Goal: Task Accomplishment & Management: Manage account settings

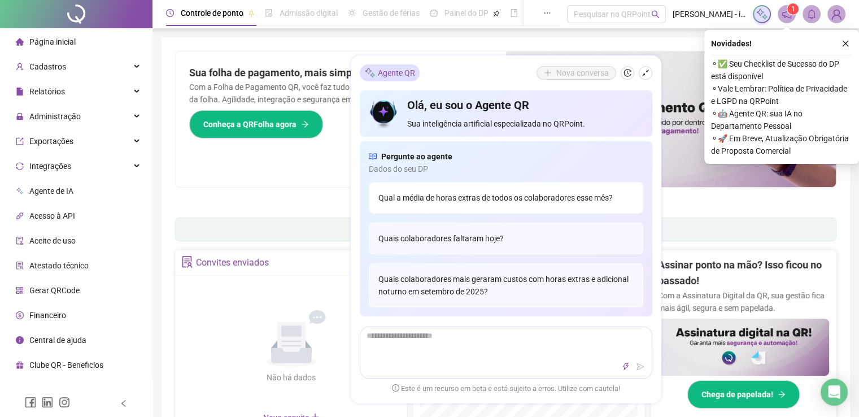
click at [545, 202] on div "Qual a média de horas extras de todos os colaboradores esse mês?" at bounding box center [506, 198] width 274 height 32
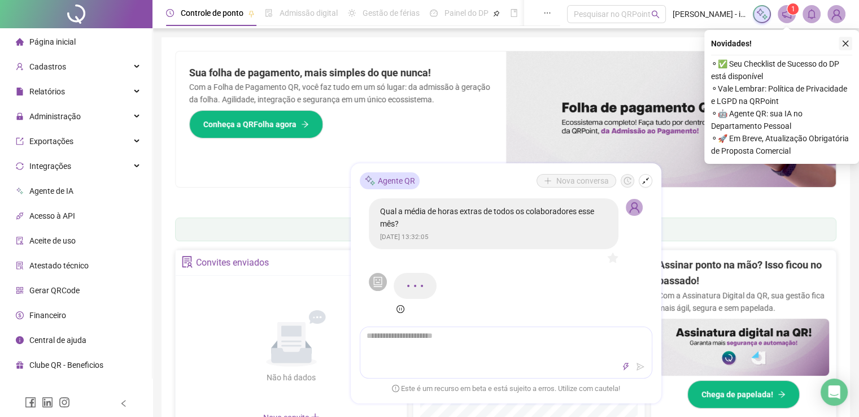
click at [846, 46] on icon "close" at bounding box center [845, 44] width 8 height 8
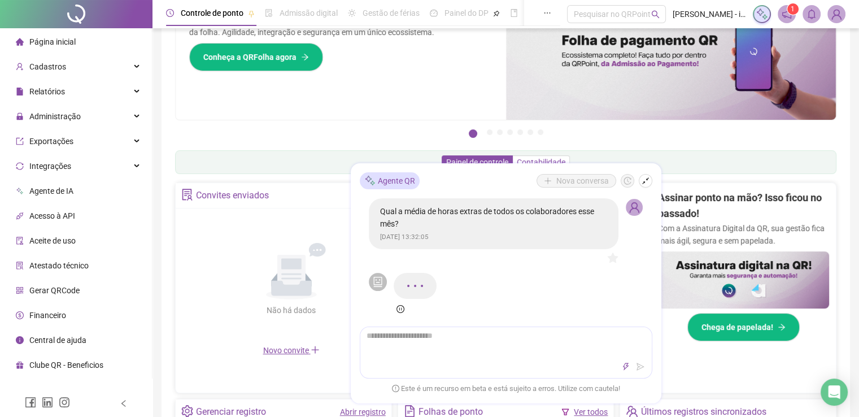
scroll to position [113, 0]
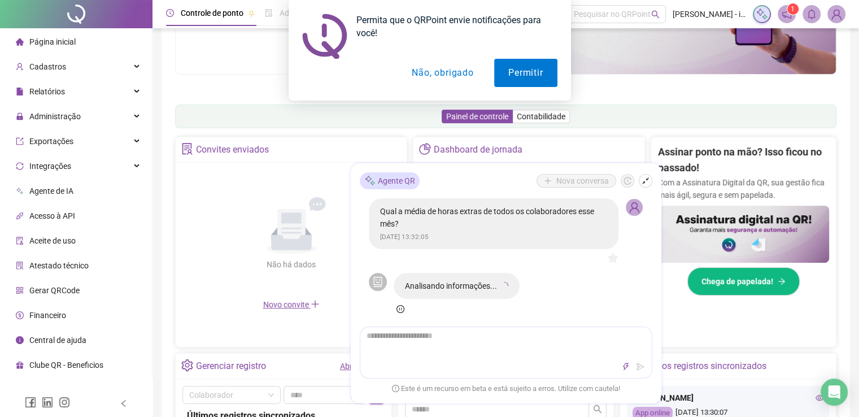
click at [435, 73] on button "Não, obrigado" at bounding box center [442, 73] width 90 height 28
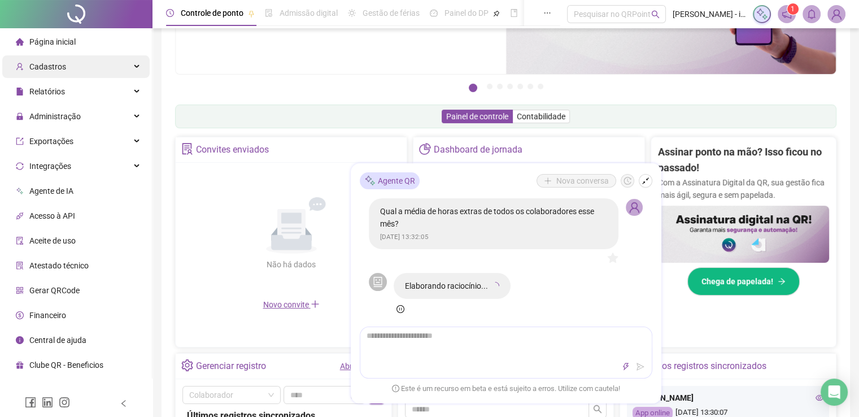
click at [95, 71] on div "Cadastros" at bounding box center [75, 66] width 147 height 23
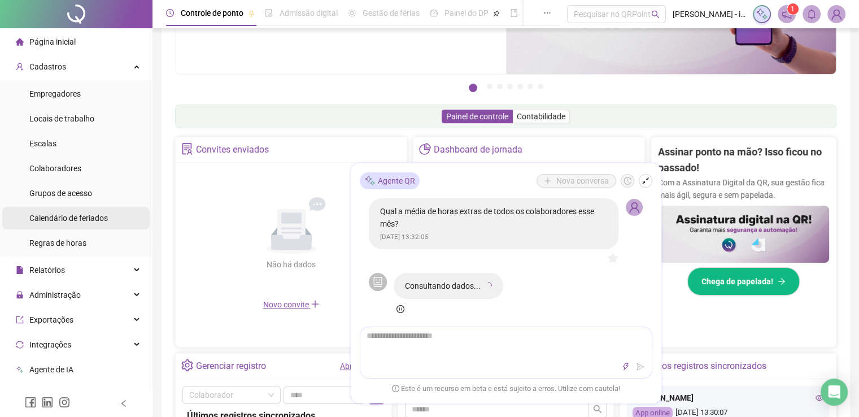
click at [102, 217] on span "Calendário de feriados" at bounding box center [68, 217] width 78 height 9
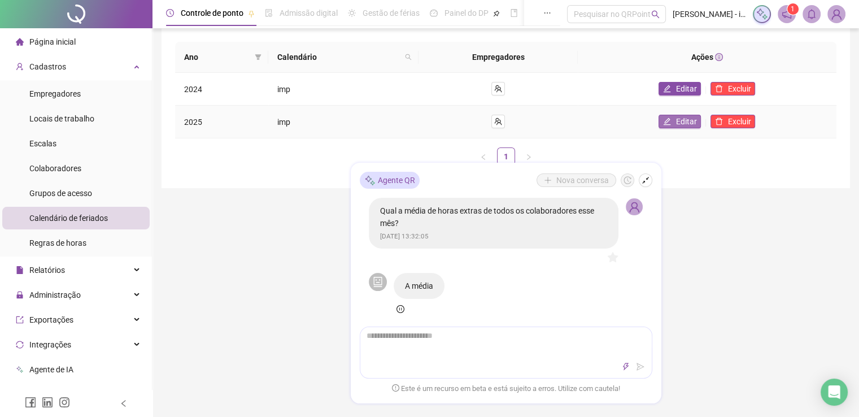
click at [691, 121] on span "Editar" at bounding box center [685, 121] width 21 height 12
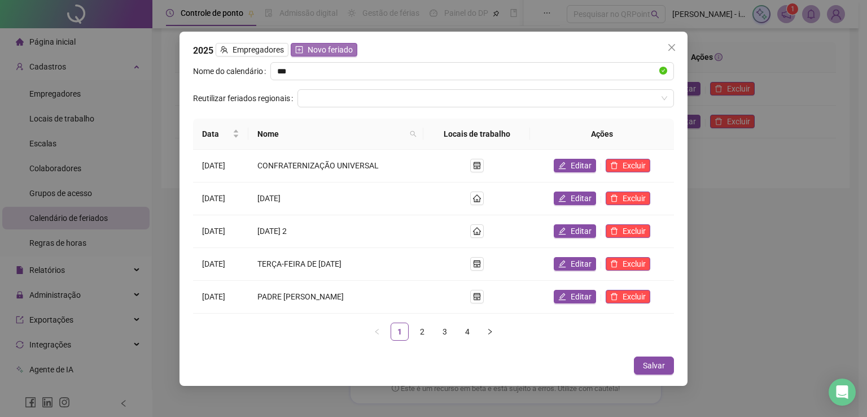
click at [327, 53] on span "Novo feriado" at bounding box center [330, 49] width 45 height 12
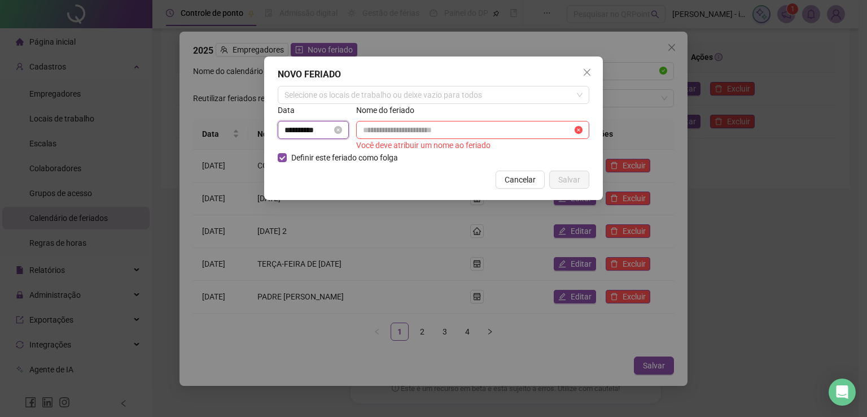
click at [325, 129] on input "**********" at bounding box center [308, 130] width 47 height 12
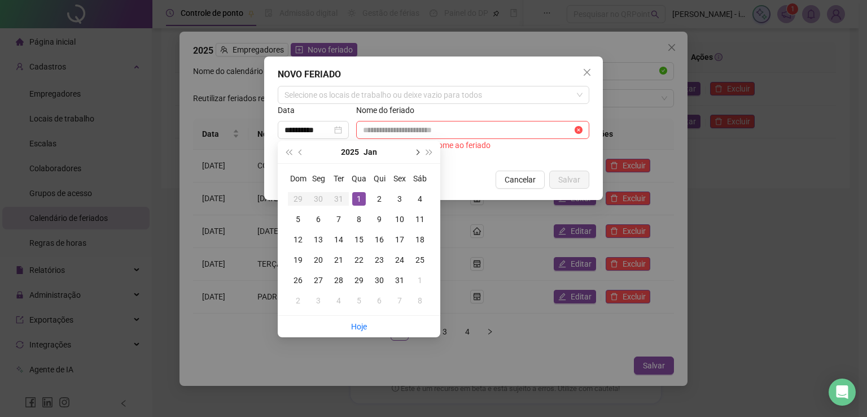
click at [417, 155] on button "next-year" at bounding box center [416, 152] width 12 height 23
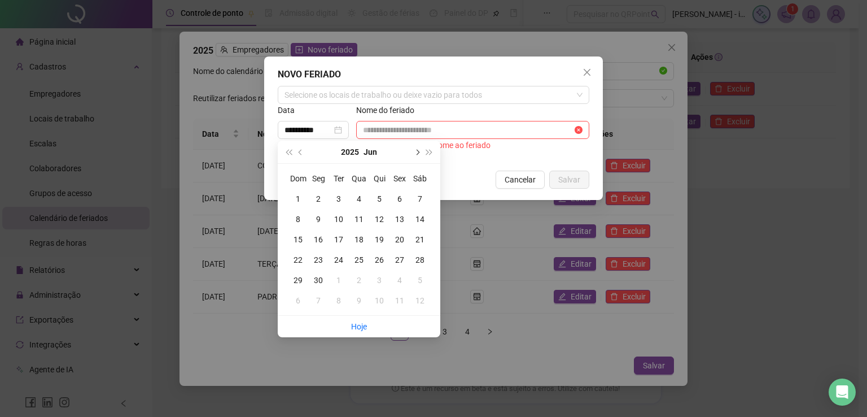
click at [417, 155] on button "next-year" at bounding box center [416, 152] width 12 height 23
type input "**********"
click at [320, 238] on div "15" at bounding box center [319, 240] width 14 height 14
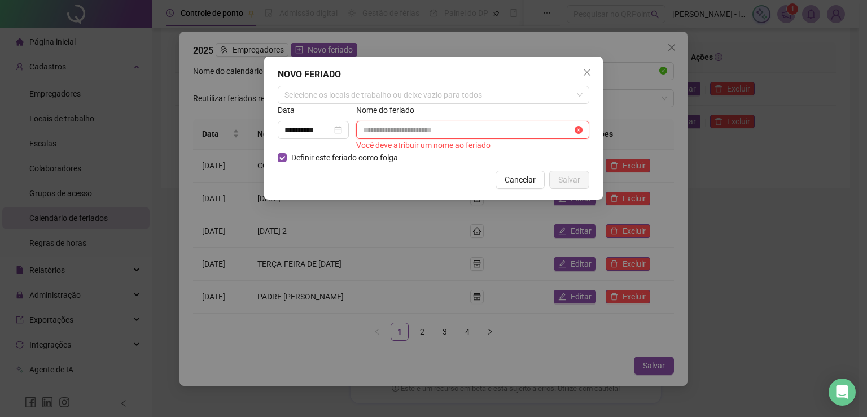
click at [379, 134] on input "text" at bounding box center [467, 130] width 209 height 12
click at [355, 95] on div "Selecione os locais de trabalho ou deixe vazio para todos" at bounding box center [434, 95] width 312 height 18
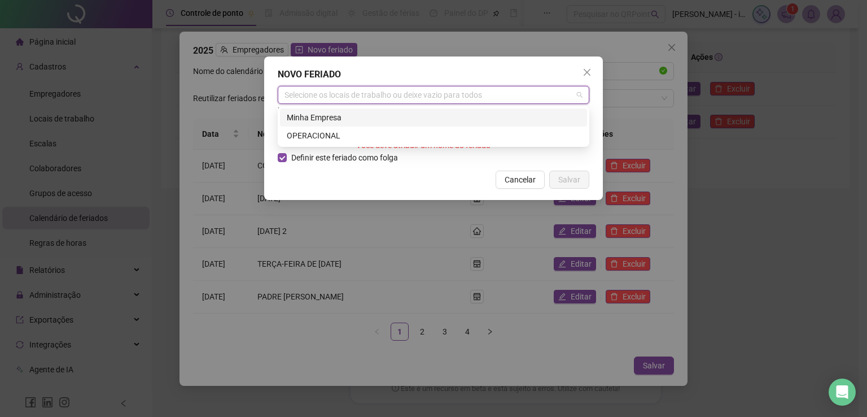
click at [352, 114] on div "Minha Empresa" at bounding box center [434, 117] width 294 height 12
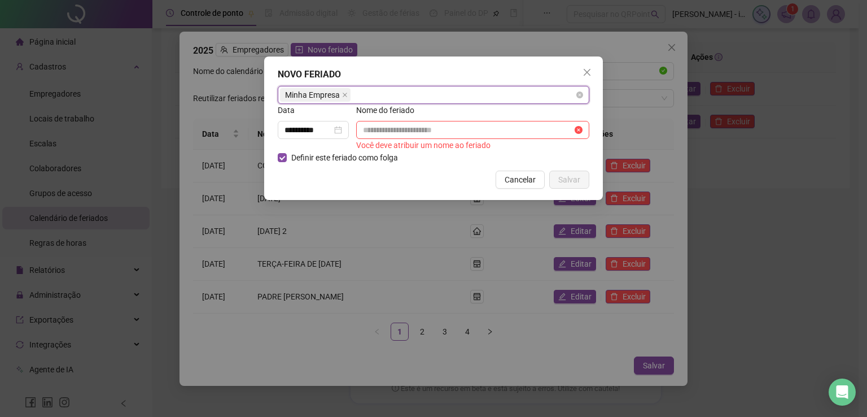
click at [374, 96] on div "Minha Empresa" at bounding box center [434, 95] width 312 height 18
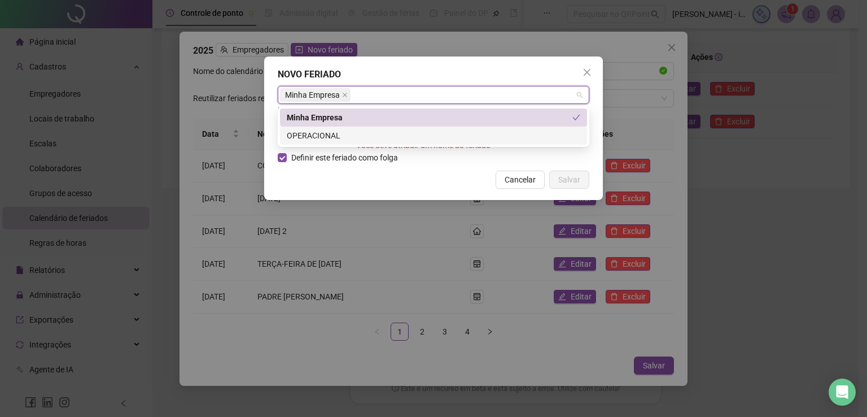
click at [346, 135] on div "OPERACIONAL" at bounding box center [434, 135] width 294 height 12
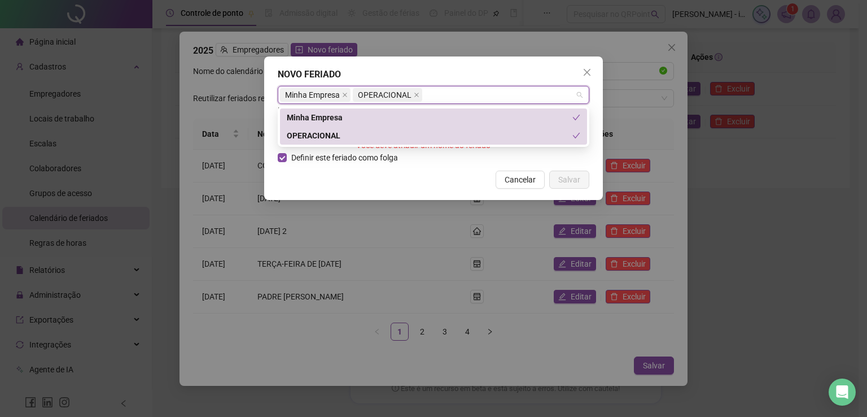
click at [416, 172] on div "Cancelar Salvar" at bounding box center [434, 180] width 312 height 18
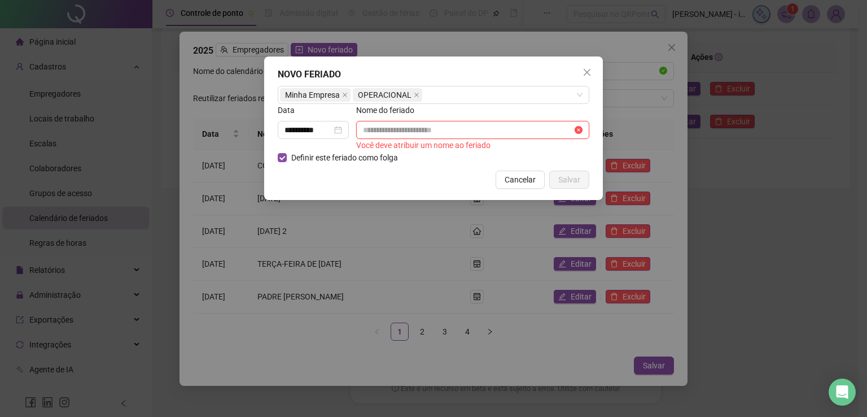
click at [417, 127] on input "text" at bounding box center [467, 130] width 209 height 12
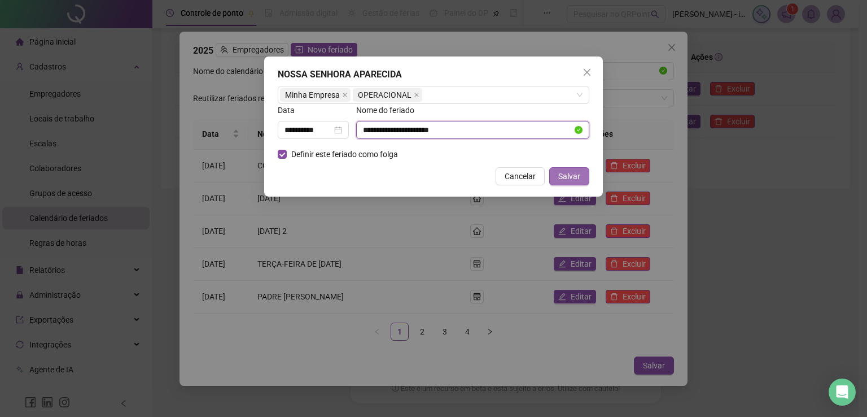
type input "**********"
click at [567, 174] on span "Salvar" at bounding box center [569, 176] width 22 height 12
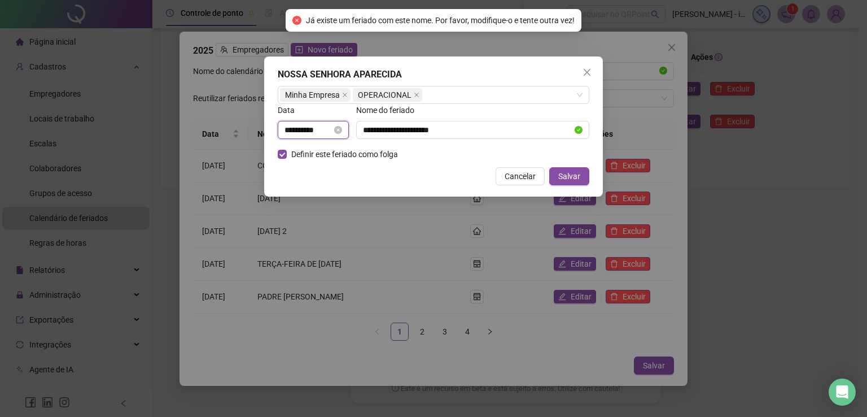
click at [332, 129] on input "**********" at bounding box center [308, 130] width 47 height 12
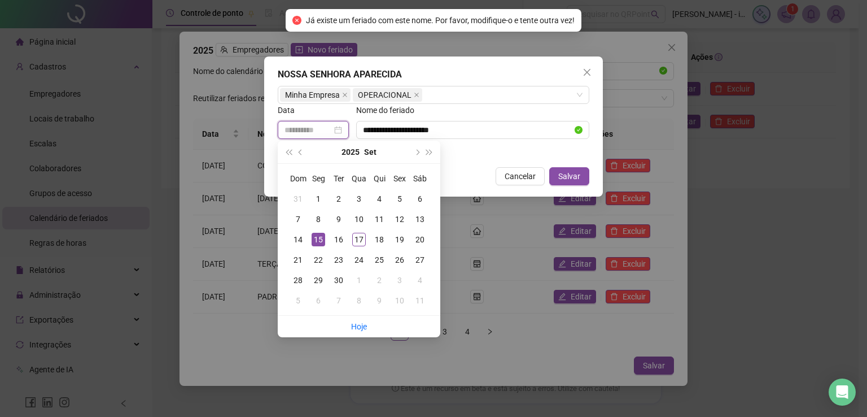
type input "**********"
click at [325, 243] on div "15" at bounding box center [319, 240] width 14 height 14
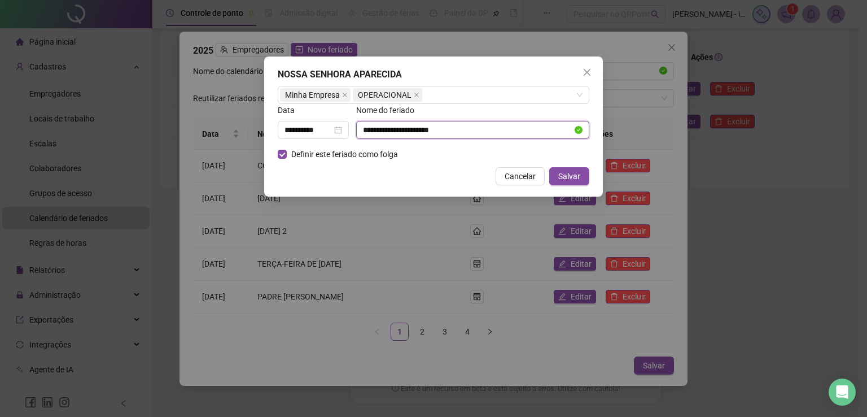
click at [475, 129] on input "**********" at bounding box center [467, 130] width 209 height 12
type input "**********"
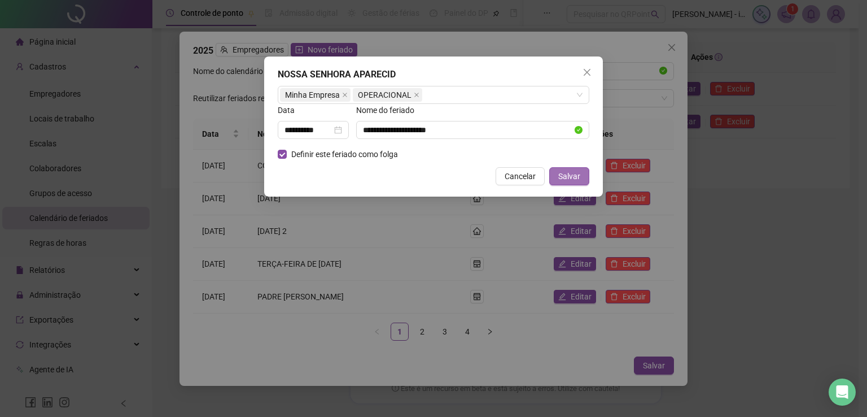
click at [570, 167] on button "Salvar" at bounding box center [569, 176] width 40 height 18
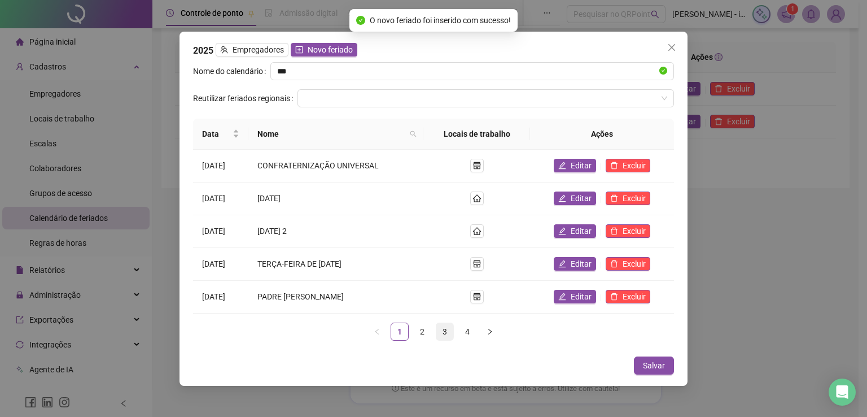
click at [447, 324] on link "3" at bounding box center [444, 331] width 17 height 17
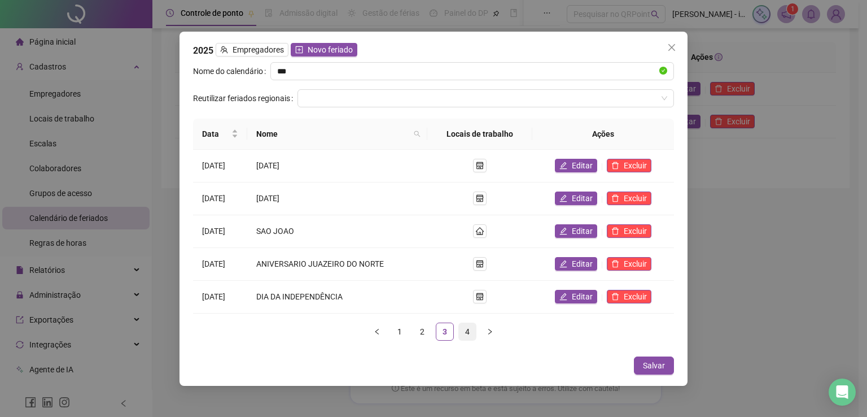
click at [461, 328] on link "4" at bounding box center [467, 331] width 17 height 17
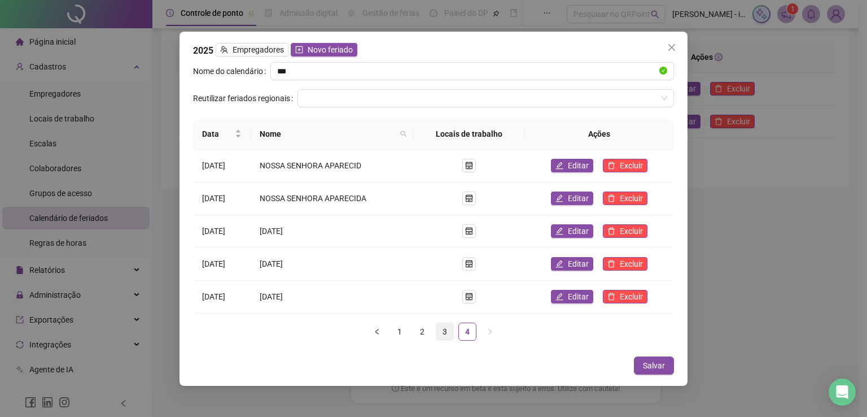
click at [448, 329] on link "3" at bounding box center [444, 331] width 17 height 17
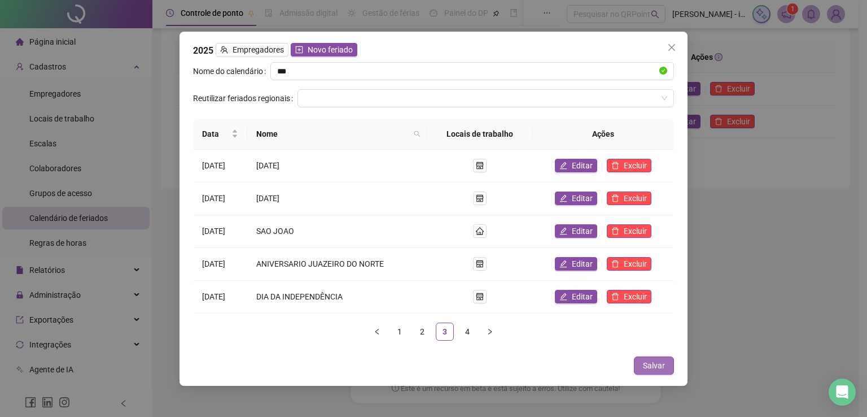
click at [659, 369] on span "Salvar" at bounding box center [654, 365] width 22 height 12
click at [659, 365] on span "Salvar" at bounding box center [654, 365] width 22 height 12
click at [672, 52] on icon "close" at bounding box center [671, 47] width 9 height 9
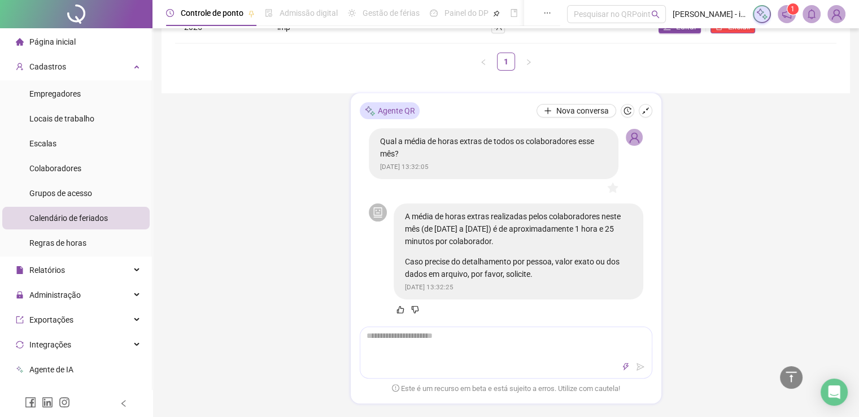
scroll to position [185, 0]
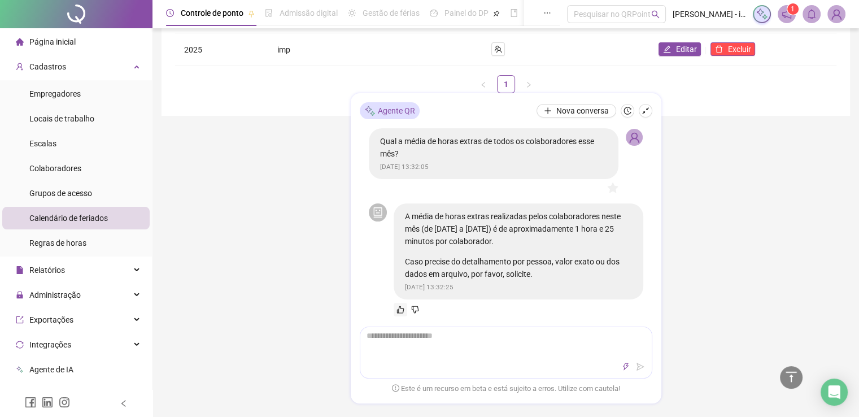
click at [400, 311] on icon "like" at bounding box center [400, 309] width 8 height 8
click at [334, 200] on div "Controle de ponto Admissão digital Gestão de férias Painel do DP Folha de pagam…" at bounding box center [505, 144] width 706 height 659
click at [646, 110] on icon "shrink" at bounding box center [645, 111] width 8 height 8
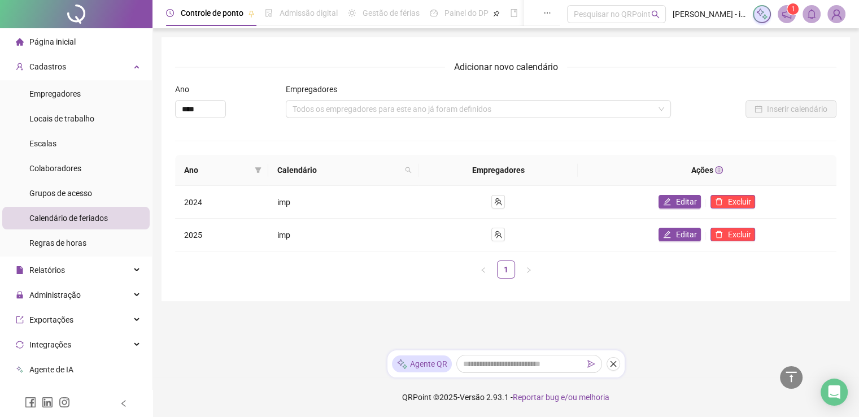
scroll to position [0, 0]
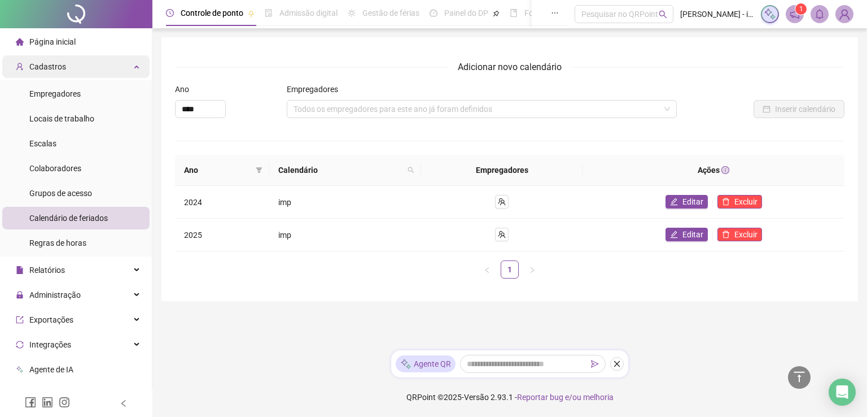
click at [99, 64] on div "Cadastros" at bounding box center [75, 66] width 147 height 23
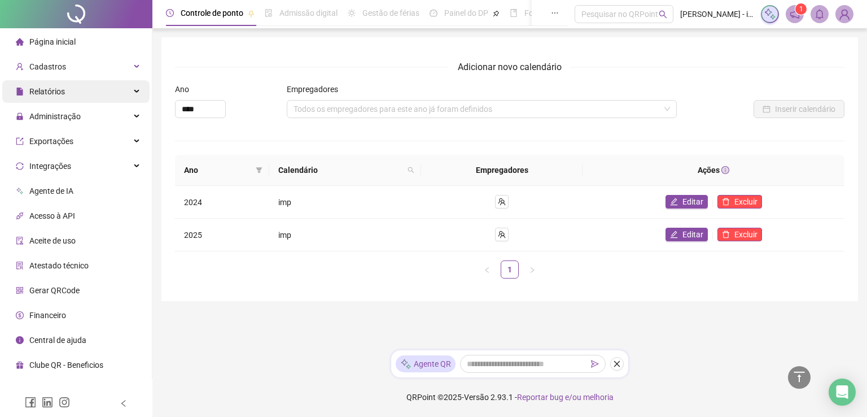
click at [107, 82] on div "Relatórios" at bounding box center [75, 91] width 147 height 23
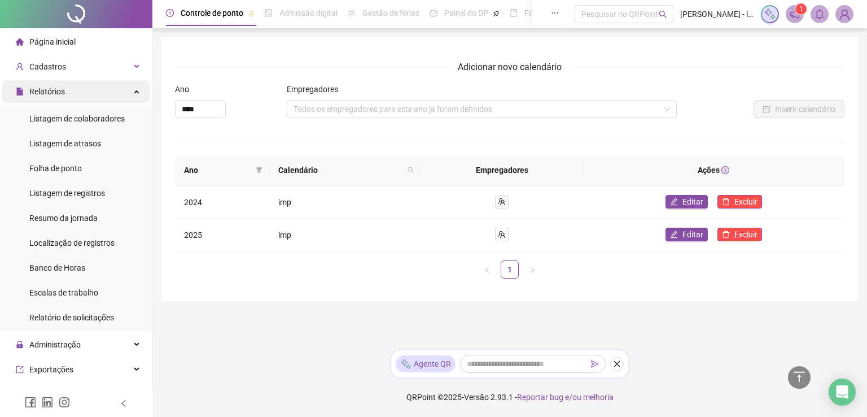
click at [108, 85] on div "Relatórios" at bounding box center [75, 91] width 147 height 23
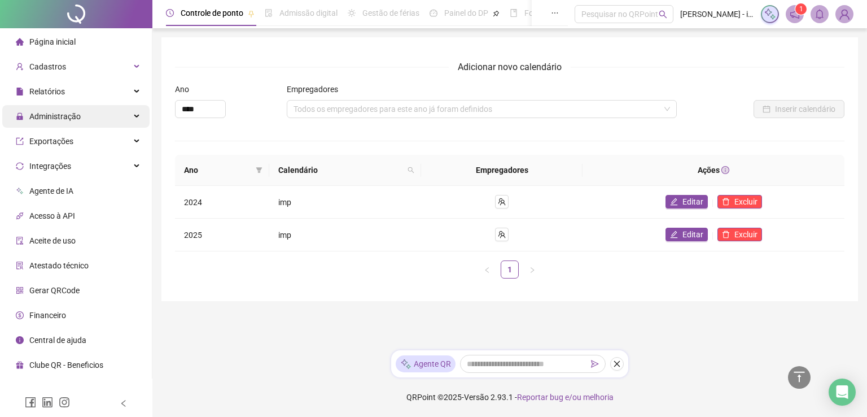
click at [106, 121] on div "Administração" at bounding box center [75, 116] width 147 height 23
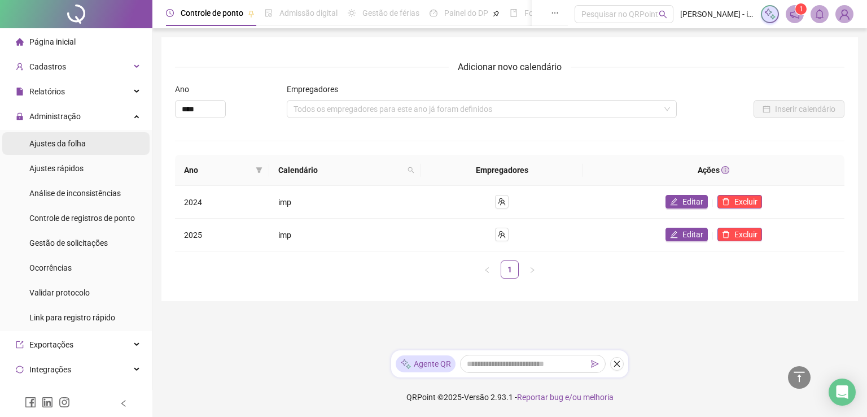
click at [84, 150] on div "Ajustes da folha" at bounding box center [57, 143] width 56 height 23
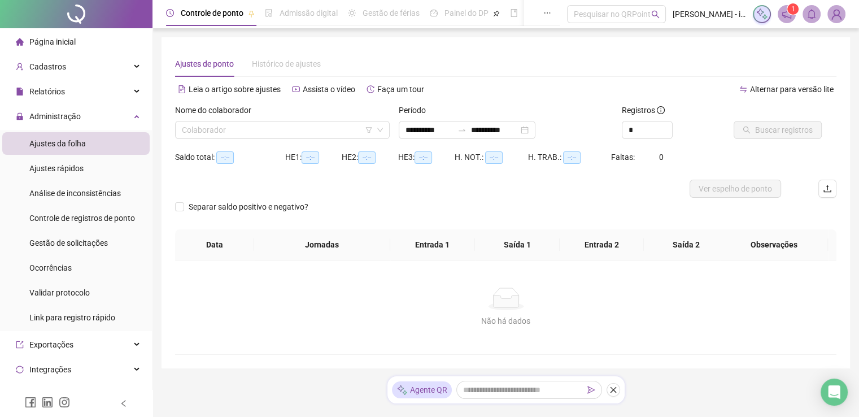
type input "**********"
click at [296, 133] on input "search" at bounding box center [277, 129] width 191 height 17
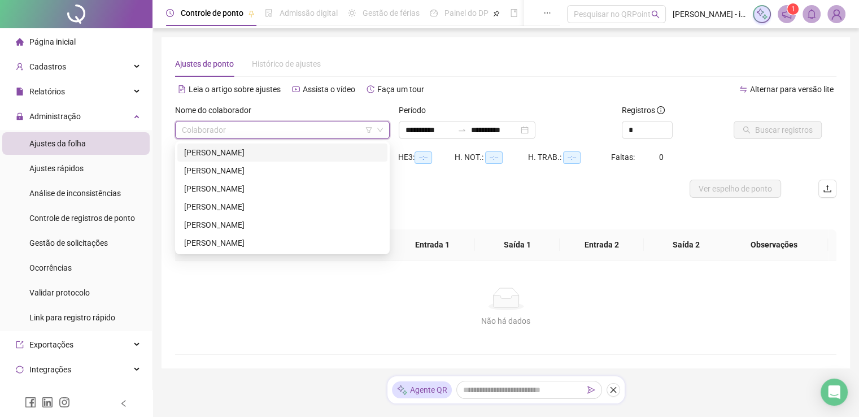
click at [264, 152] on div "[PERSON_NAME]" at bounding box center [282, 152] width 196 height 12
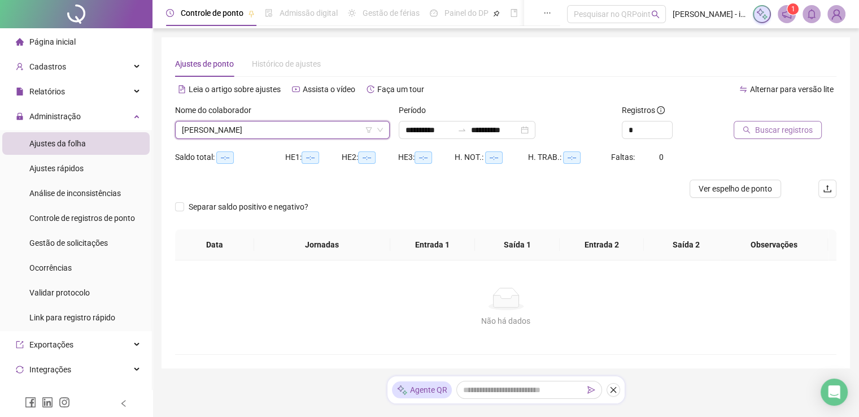
click at [743, 132] on icon "search" at bounding box center [746, 130] width 8 height 8
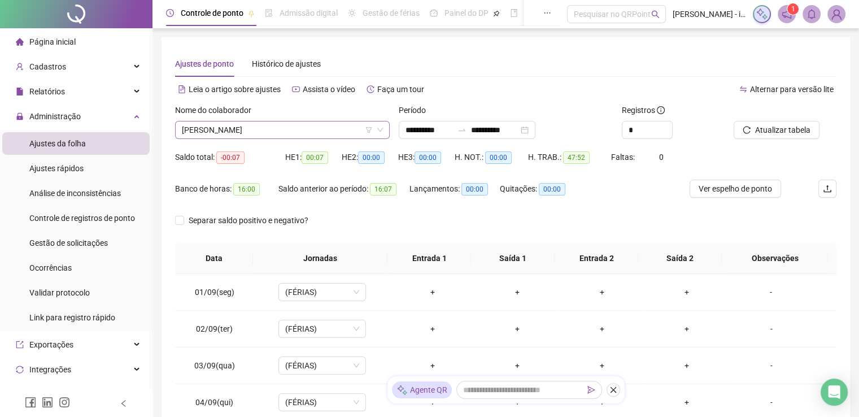
click at [334, 125] on span "[PERSON_NAME]" at bounding box center [282, 129] width 201 height 17
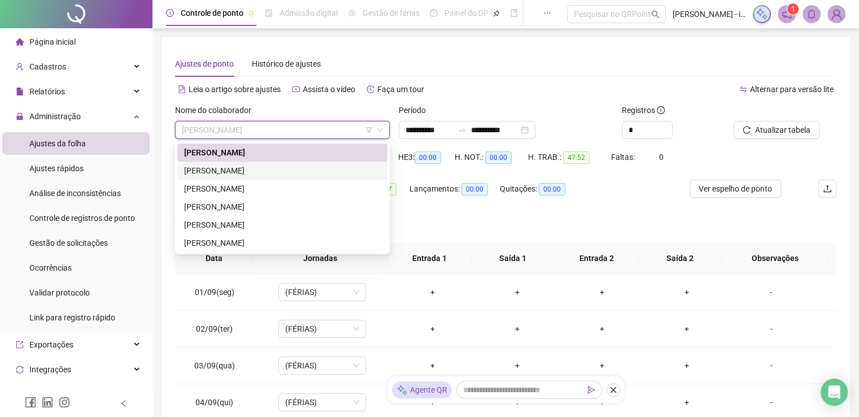
click at [273, 170] on div "[PERSON_NAME]" at bounding box center [282, 170] width 196 height 12
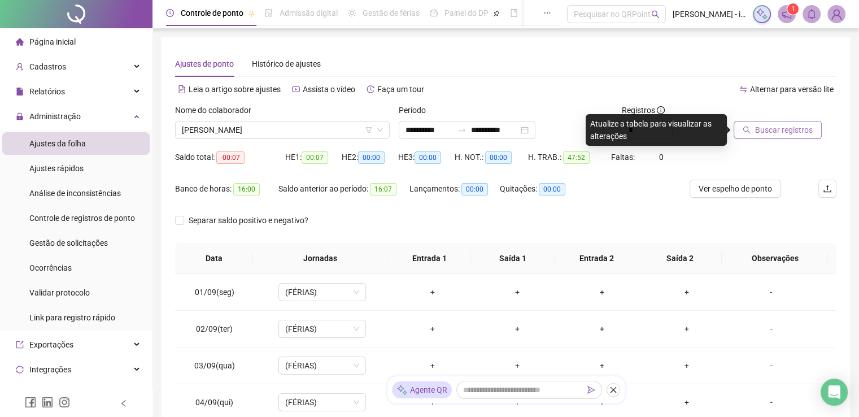
click at [781, 128] on span "Buscar registros" at bounding box center [784, 130] width 58 height 12
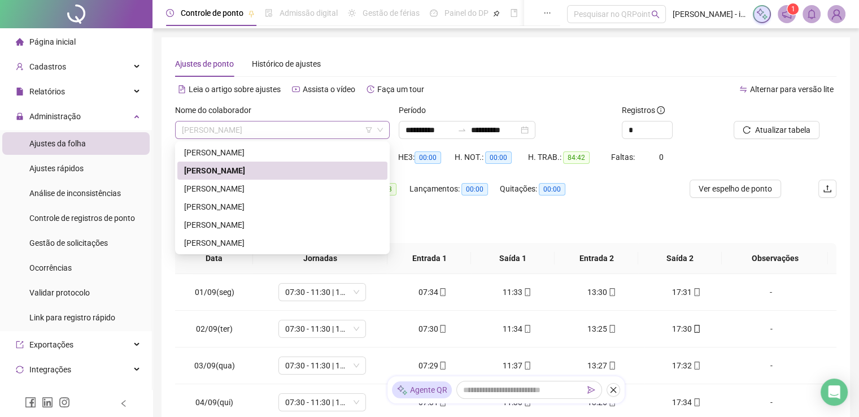
click at [303, 129] on span "[PERSON_NAME]" at bounding box center [282, 129] width 201 height 17
click at [312, 125] on span "[PERSON_NAME]" at bounding box center [282, 129] width 201 height 17
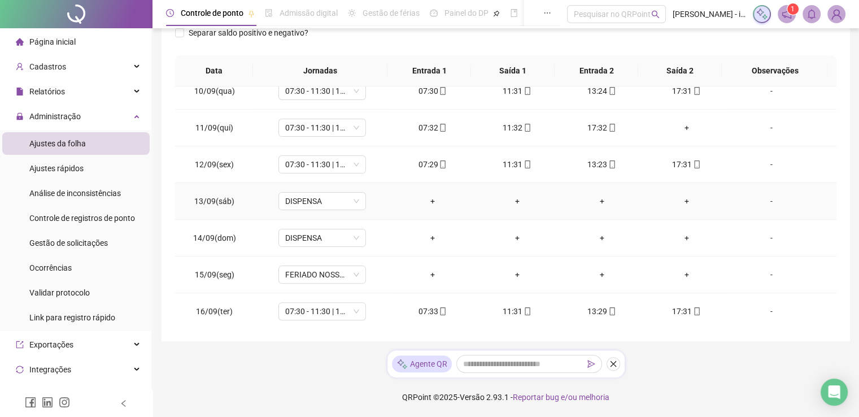
scroll to position [287, 0]
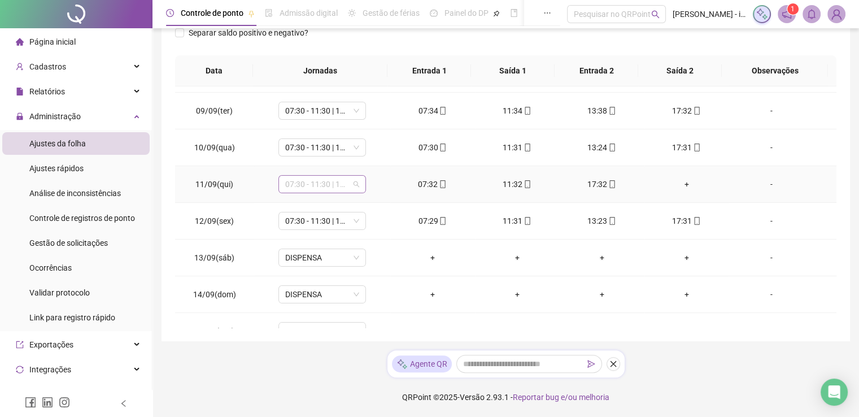
click at [354, 182] on span "07:30 - 11:30 | 13:30 - 17:30" at bounding box center [322, 184] width 74 height 17
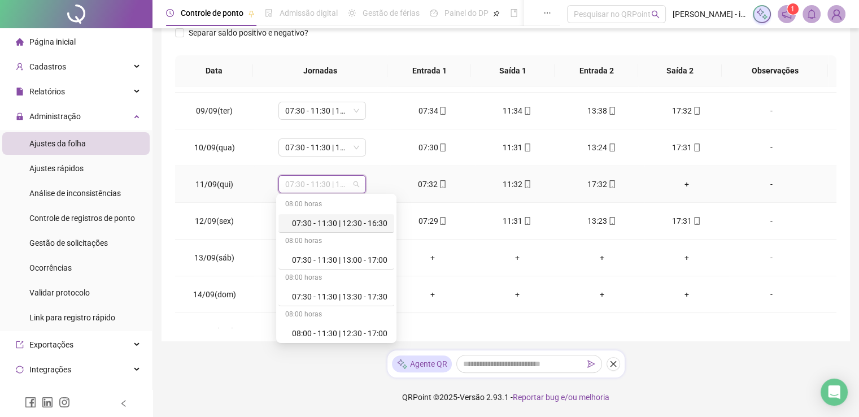
click at [353, 181] on span "07:30 - 11:30 | 13:30 - 17:30" at bounding box center [322, 184] width 74 height 17
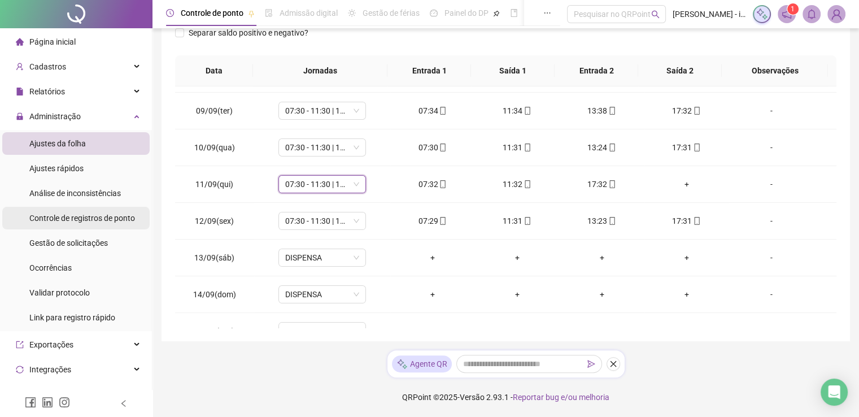
click at [107, 219] on span "Controle de registros de ponto" at bounding box center [82, 217] width 106 height 9
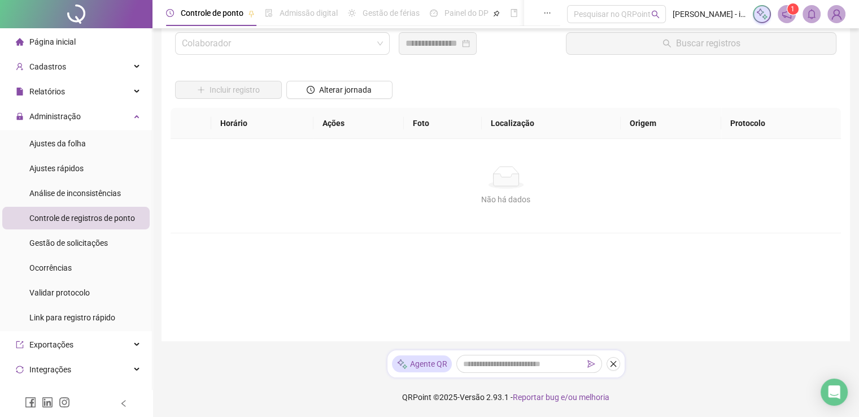
scroll to position [35, 0]
click at [312, 47] on input "search" at bounding box center [277, 43] width 191 height 21
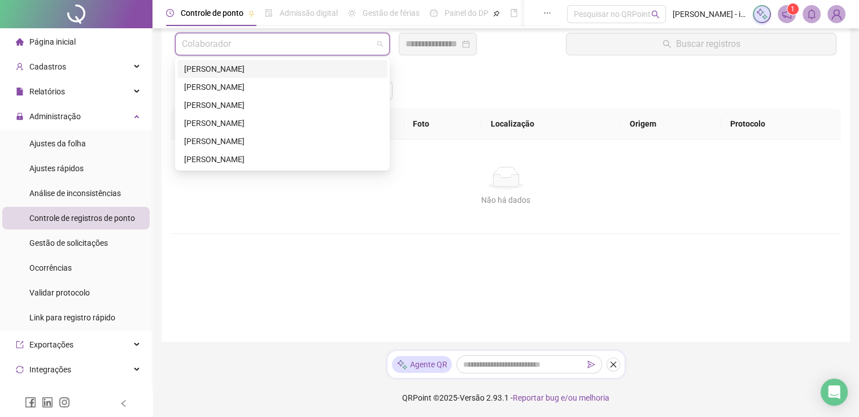
click at [304, 47] on input "search" at bounding box center [277, 43] width 191 height 21
drag, startPoint x: 265, startPoint y: 88, endPoint x: 387, endPoint y: 47, distance: 128.5
click at [265, 89] on div "[PERSON_NAME]" at bounding box center [282, 87] width 196 height 12
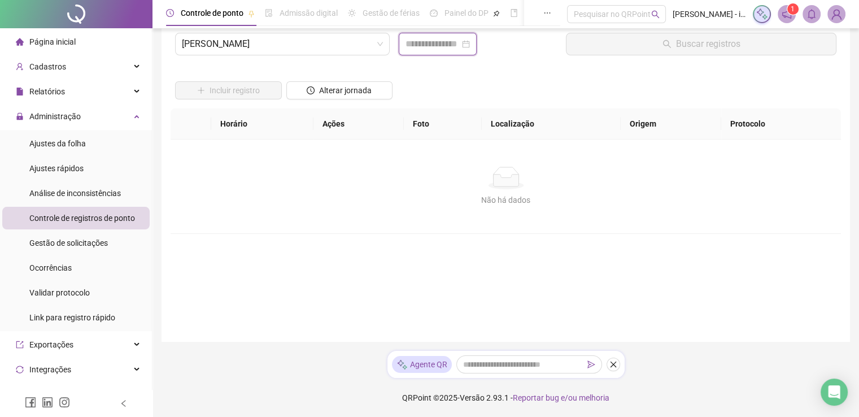
click at [425, 40] on input at bounding box center [432, 44] width 54 height 14
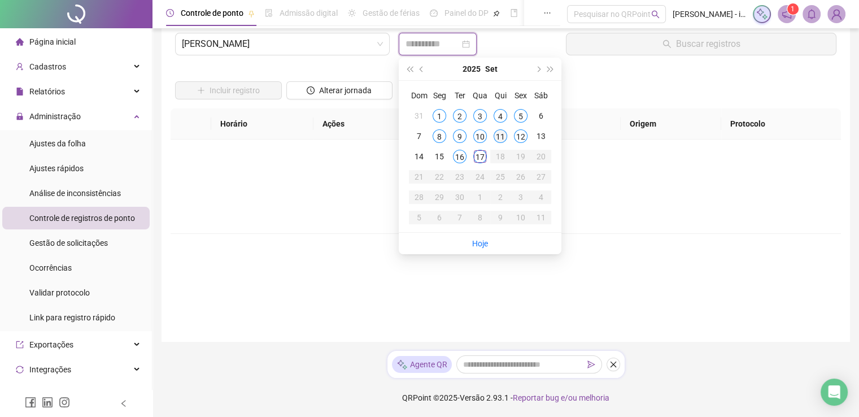
type input "**********"
click at [502, 134] on div "11" at bounding box center [500, 136] width 14 height 14
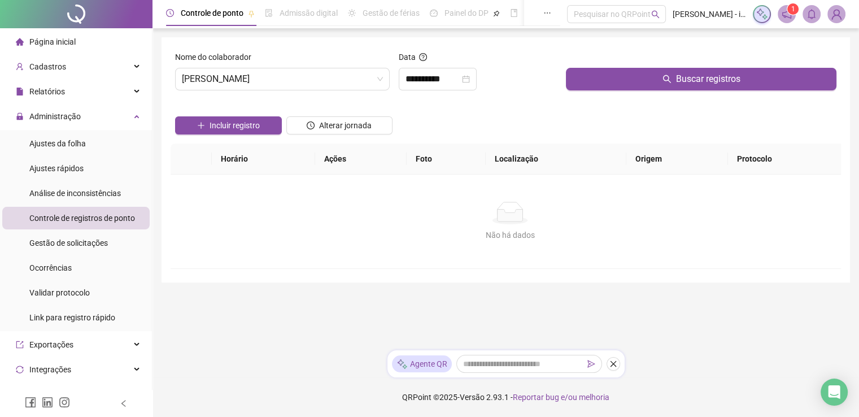
scroll to position [0, 0]
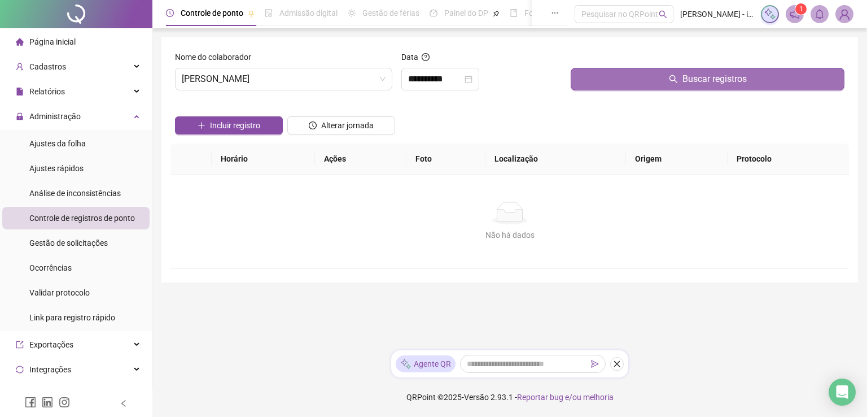
click at [614, 77] on button "Buscar registros" at bounding box center [708, 79] width 274 height 23
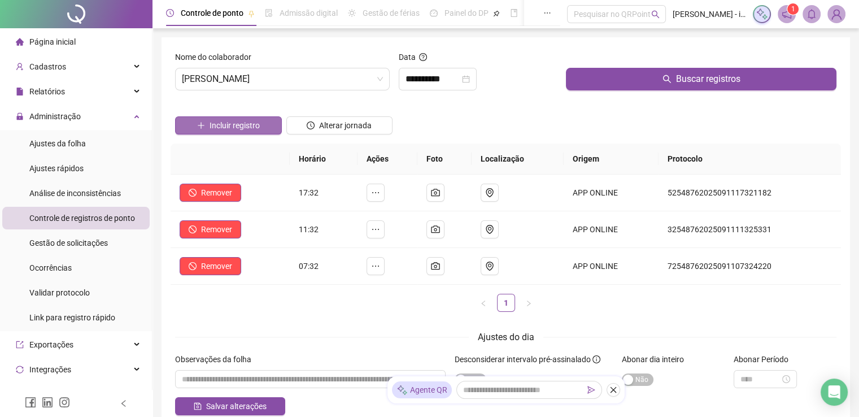
click at [256, 127] on span "Incluir registro" at bounding box center [234, 125] width 50 height 12
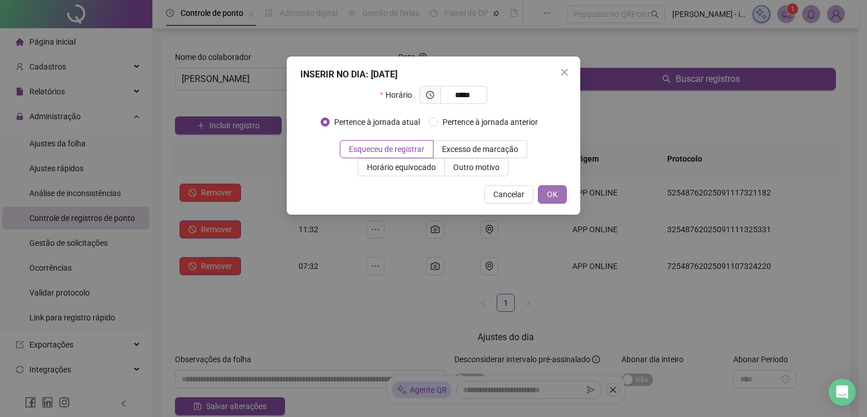
type input "*****"
click at [556, 195] on span "OK" at bounding box center [552, 194] width 11 height 12
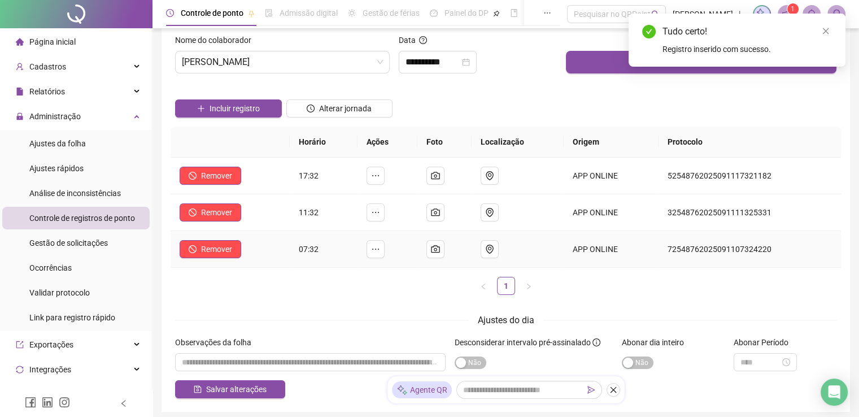
scroll to position [56, 0]
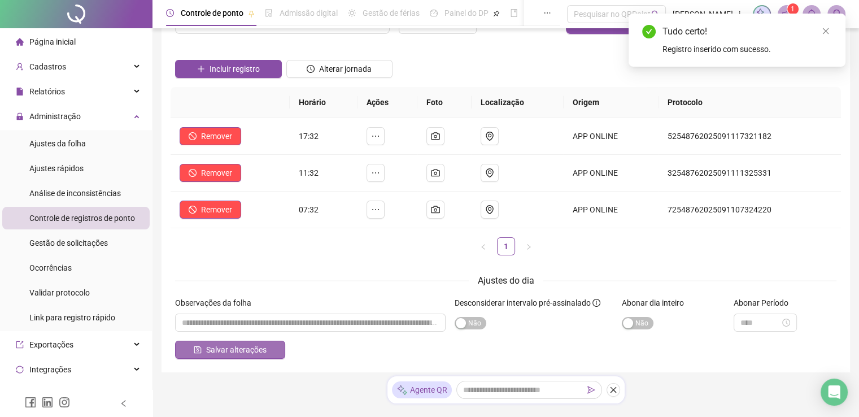
click at [227, 348] on span "Salvar alterações" at bounding box center [236, 349] width 60 height 12
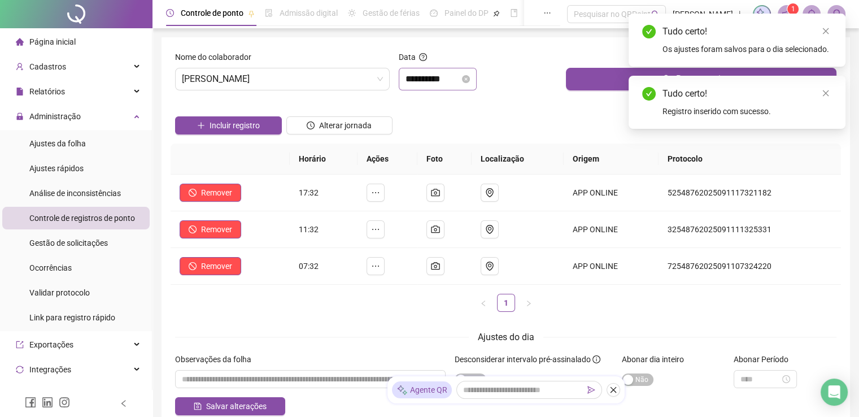
scroll to position [0, 0]
click at [458, 80] on input "**********" at bounding box center [432, 79] width 54 height 14
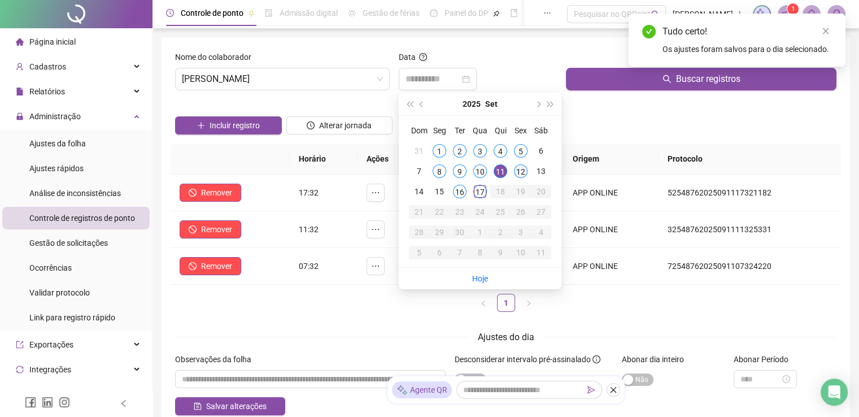
click at [516, 167] on div "12" at bounding box center [521, 171] width 14 height 14
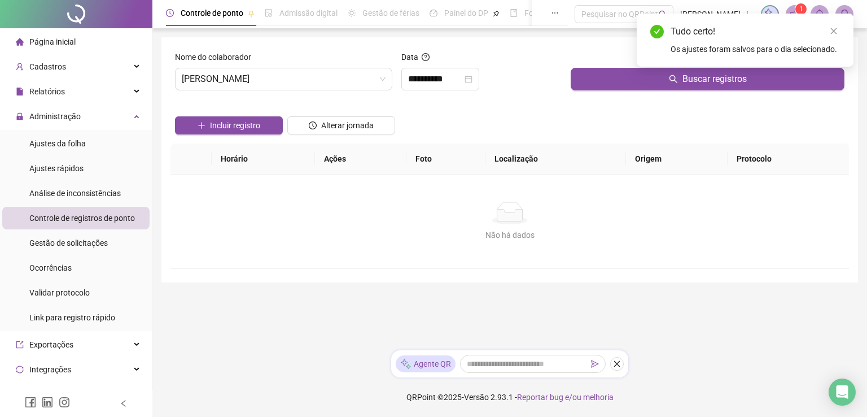
click at [635, 91] on div "Buscar registros" at bounding box center [707, 75] width 283 height 49
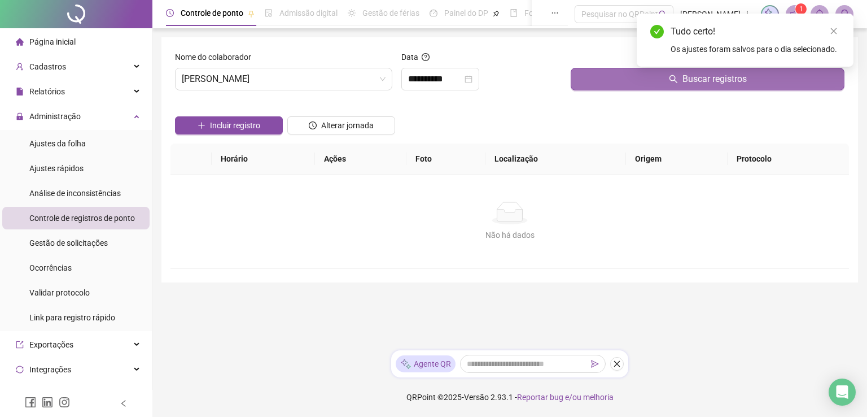
click at [591, 78] on button "Buscar registros" at bounding box center [708, 79] width 274 height 23
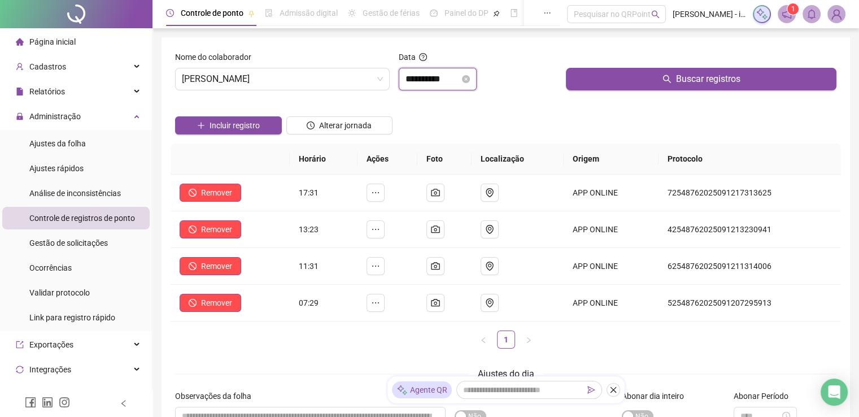
click at [460, 78] on input "**********" at bounding box center [432, 79] width 54 height 14
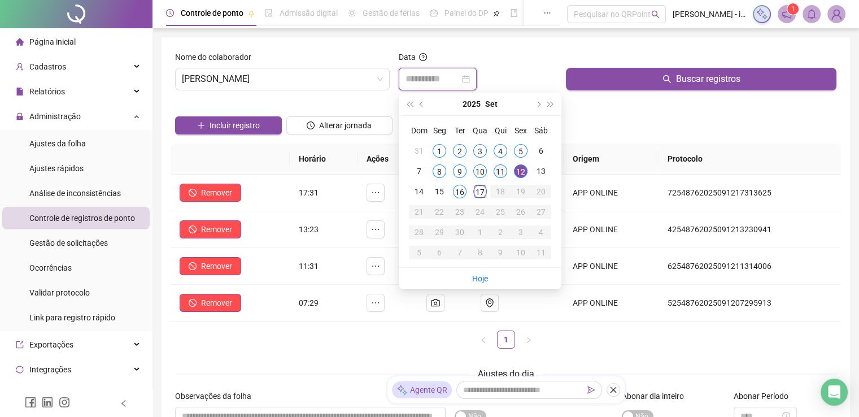
type input "**********"
click at [498, 172] on div "11" at bounding box center [500, 171] width 14 height 14
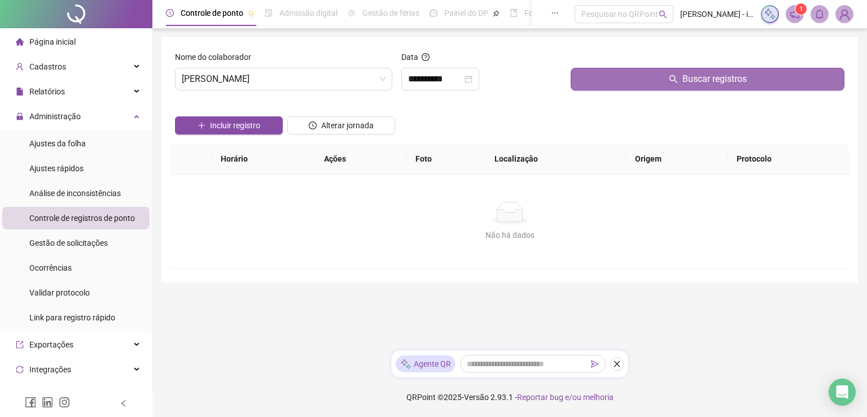
click at [635, 76] on button "Buscar registros" at bounding box center [708, 79] width 274 height 23
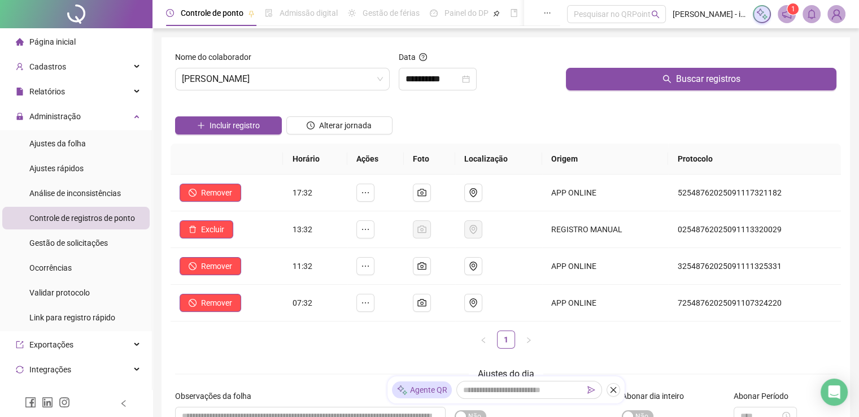
click at [88, 79] on ul "Página inicial Cadastros Empregadores Locais de trabalho Escalas Colaboradores …" at bounding box center [76, 304] width 152 height 553
click at [108, 64] on div "Cadastros" at bounding box center [75, 66] width 147 height 23
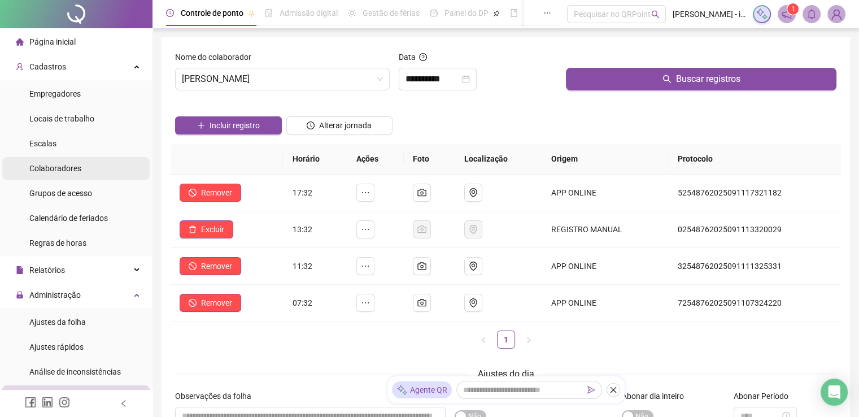
click at [72, 171] on span "Colaboradores" at bounding box center [55, 168] width 52 height 9
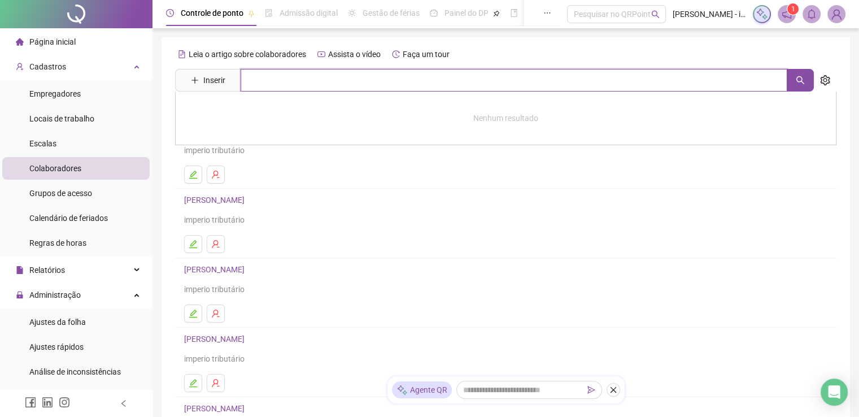
click at [279, 80] on input "text" at bounding box center [514, 80] width 547 height 23
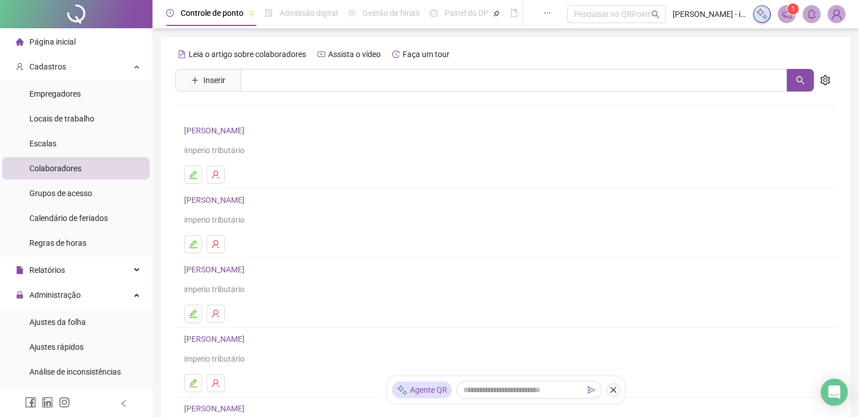
click at [310, 178] on ul at bounding box center [505, 174] width 643 height 18
click at [203, 197] on link "[PERSON_NAME]" at bounding box center [216, 199] width 64 height 9
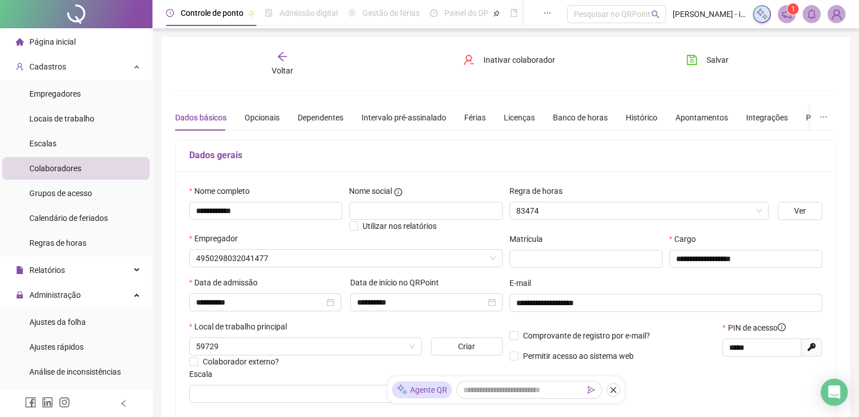
type input "**********"
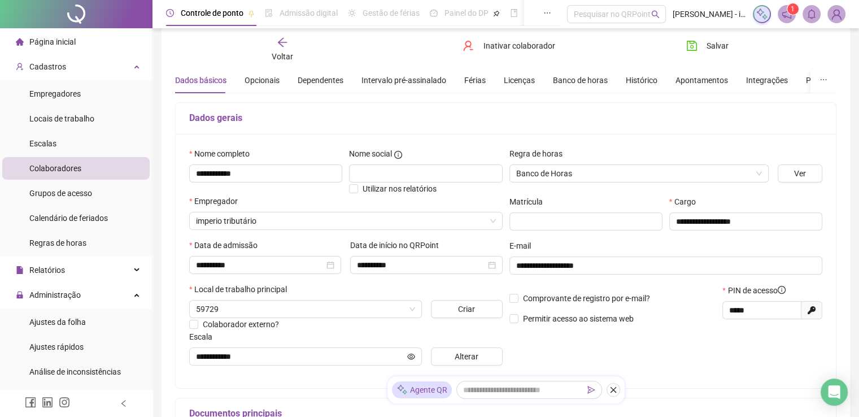
scroll to position [113, 0]
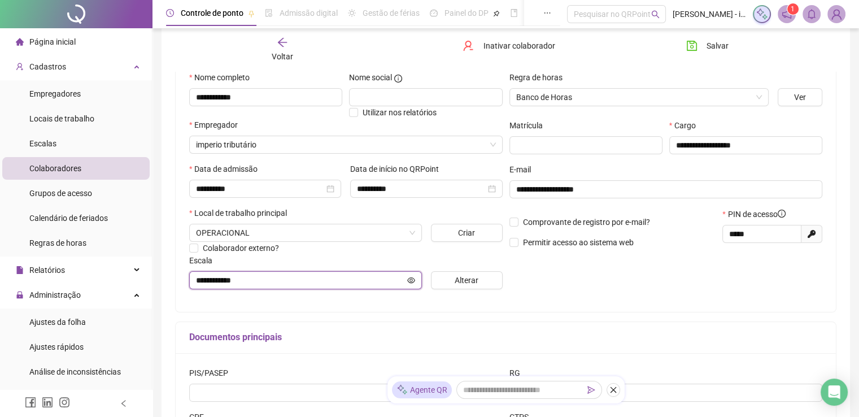
click at [365, 281] on input "**********" at bounding box center [300, 280] width 209 height 12
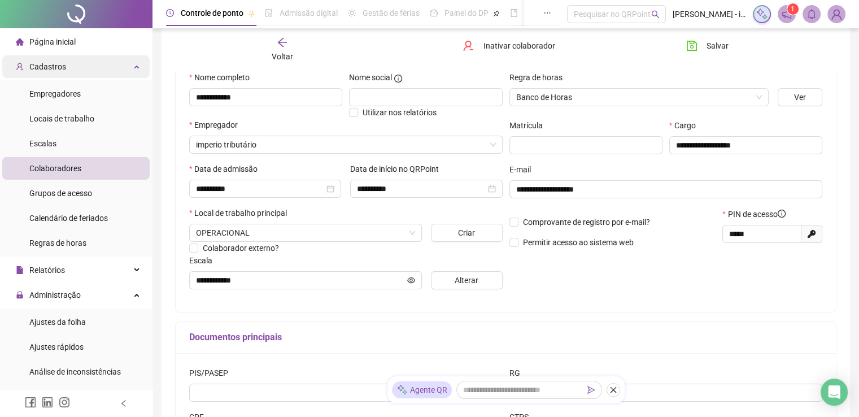
click at [96, 64] on div "Cadastros" at bounding box center [75, 66] width 147 height 23
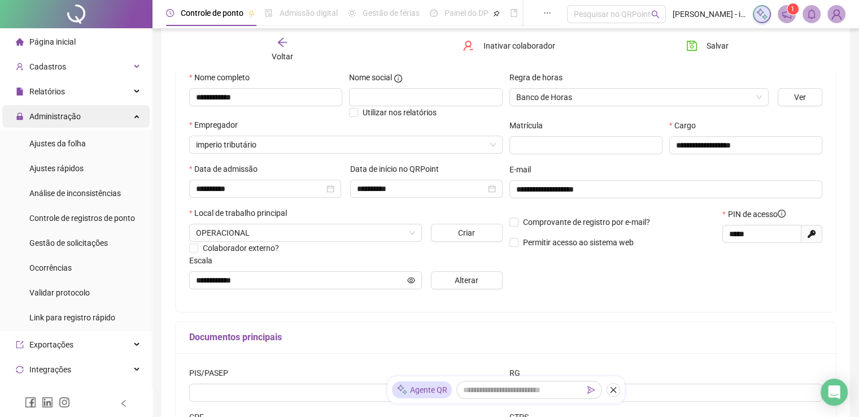
click at [107, 116] on div "Administração" at bounding box center [75, 116] width 147 height 23
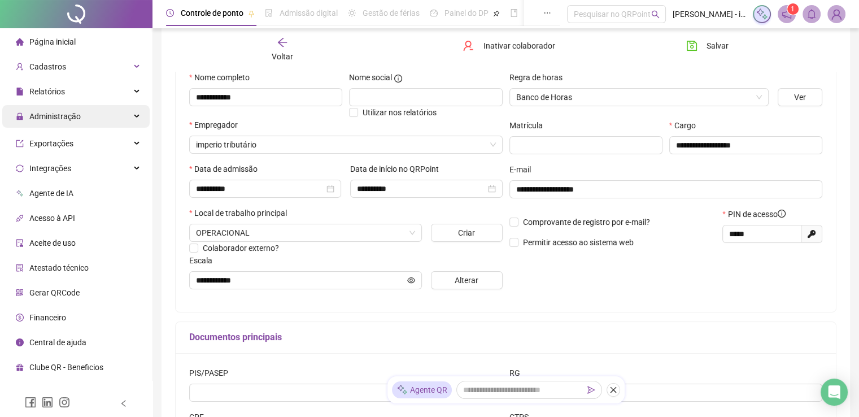
click at [107, 116] on div "Administração" at bounding box center [75, 116] width 147 height 23
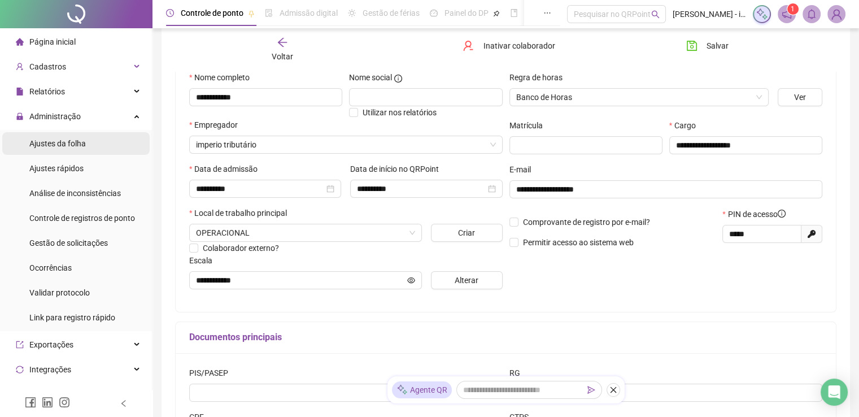
click at [84, 139] on span "Ajustes da folha" at bounding box center [57, 143] width 56 height 9
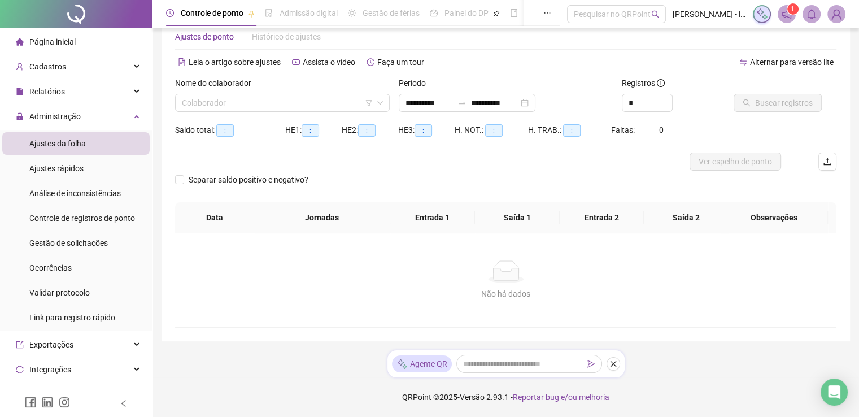
scroll to position [27, 0]
type input "**********"
click at [309, 108] on input "search" at bounding box center [277, 102] width 191 height 17
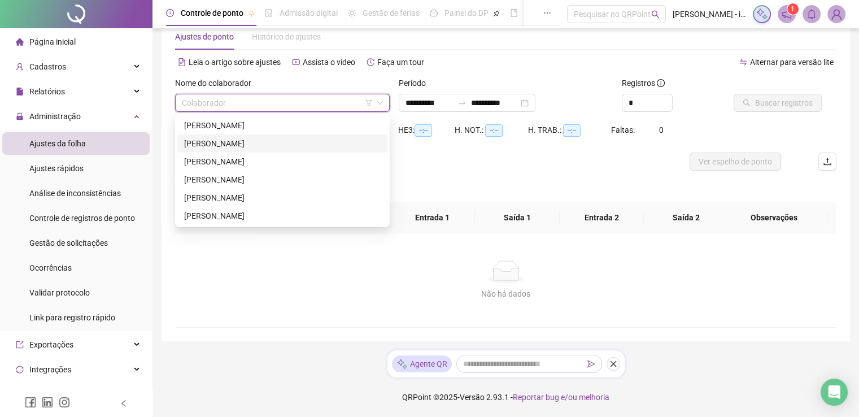
click at [269, 147] on div "[PERSON_NAME]" at bounding box center [282, 143] width 196 height 12
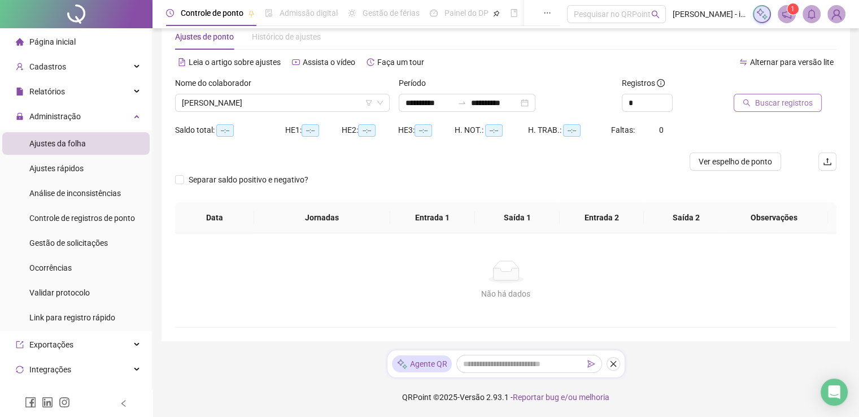
click at [749, 106] on icon "search" at bounding box center [746, 102] width 7 height 7
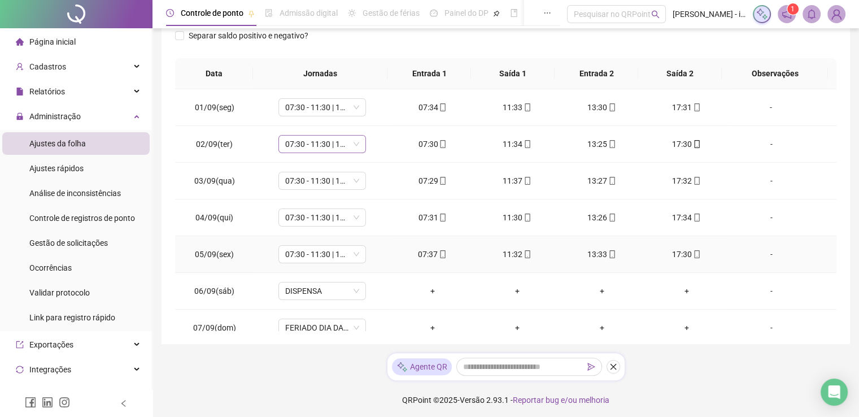
scroll to position [187, 0]
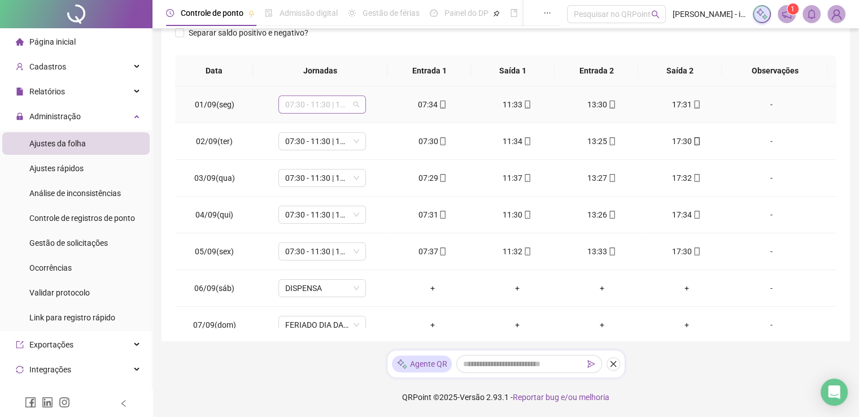
click at [355, 104] on span "07:30 - 11:30 | 13:30 - 17:30" at bounding box center [322, 104] width 74 height 17
click at [172, 60] on div "**********" at bounding box center [505, 95] width 688 height 491
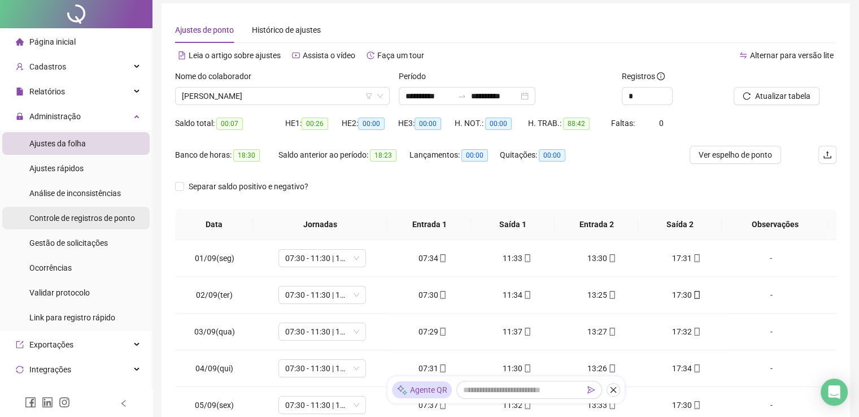
scroll to position [0, 0]
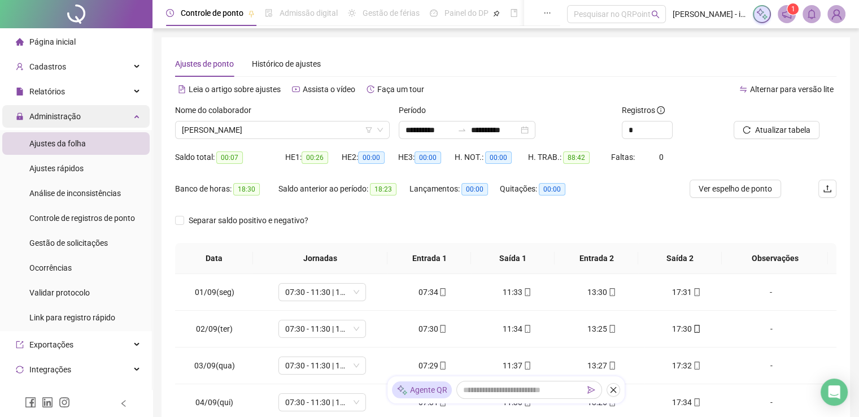
click at [106, 118] on div "Administração" at bounding box center [75, 116] width 147 height 23
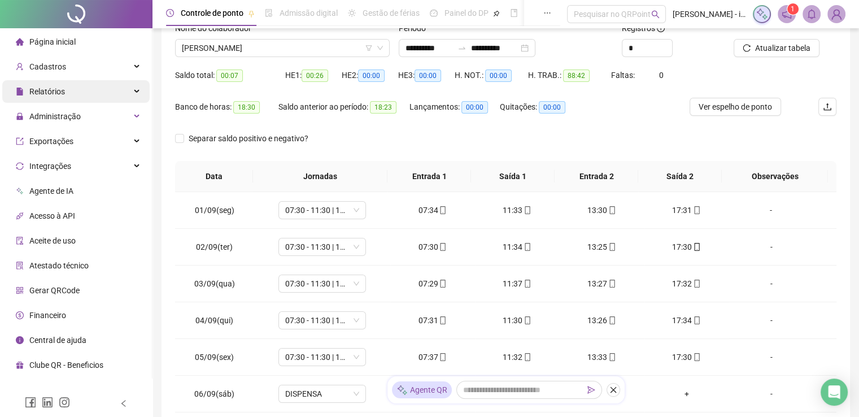
scroll to position [113, 0]
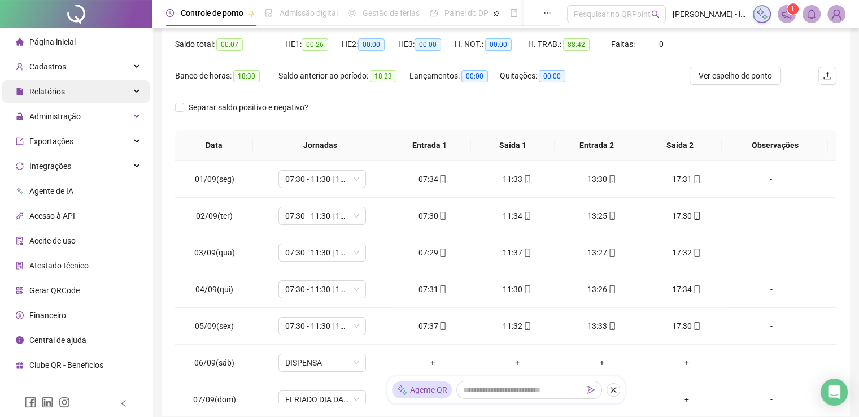
click at [120, 91] on div "Relatórios" at bounding box center [75, 91] width 147 height 23
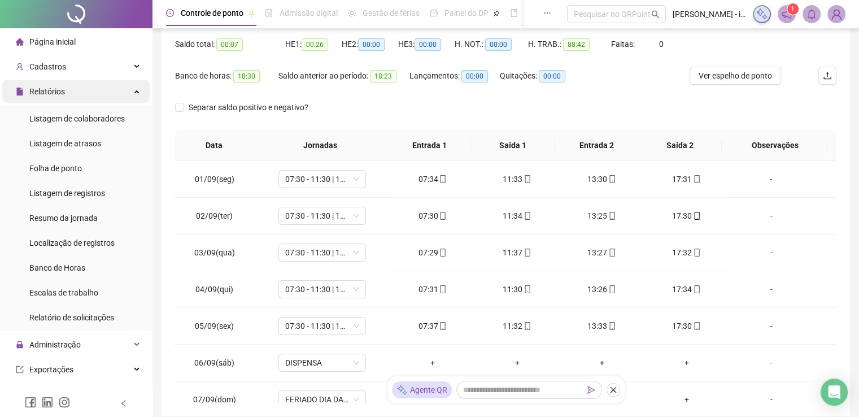
click at [120, 91] on div "Relatórios" at bounding box center [75, 91] width 147 height 23
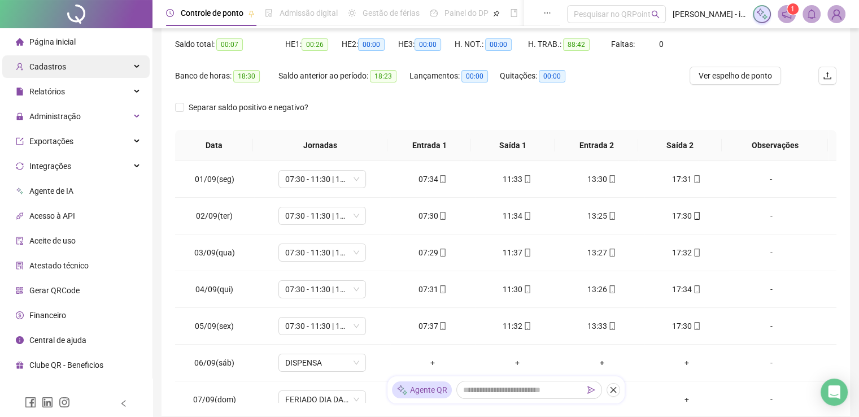
click at [124, 66] on div "Cadastros" at bounding box center [75, 66] width 147 height 23
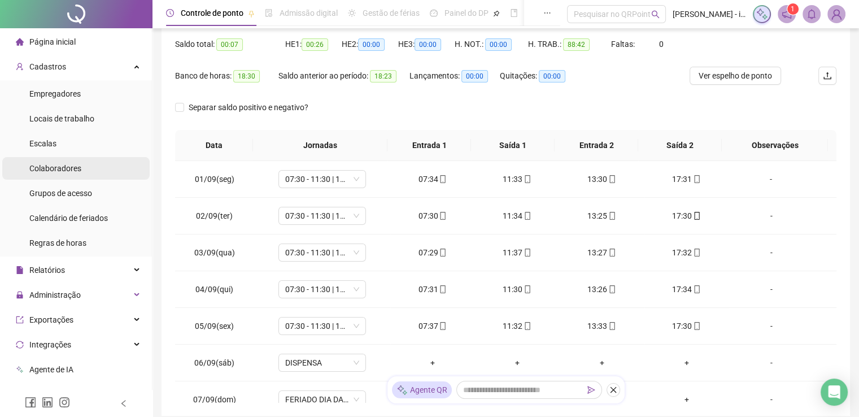
click at [97, 165] on li "Colaboradores" at bounding box center [75, 168] width 147 height 23
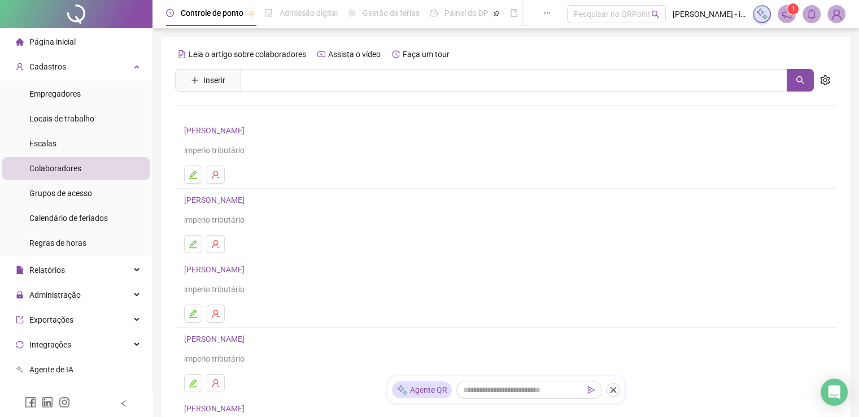
click at [220, 202] on link "[PERSON_NAME]" at bounding box center [216, 199] width 64 height 9
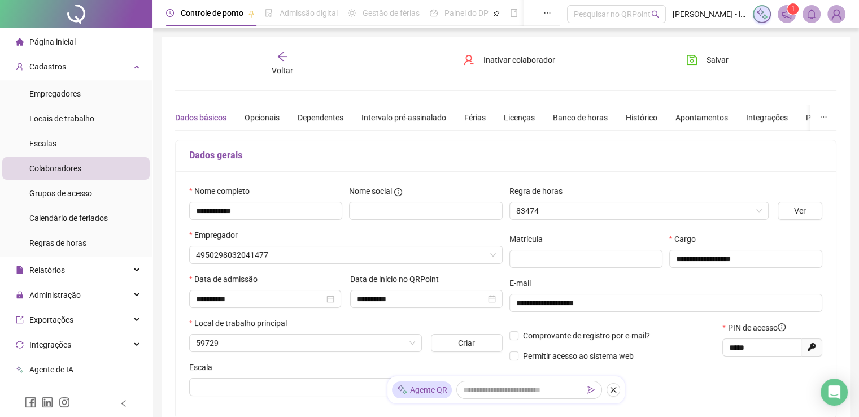
type input "**********"
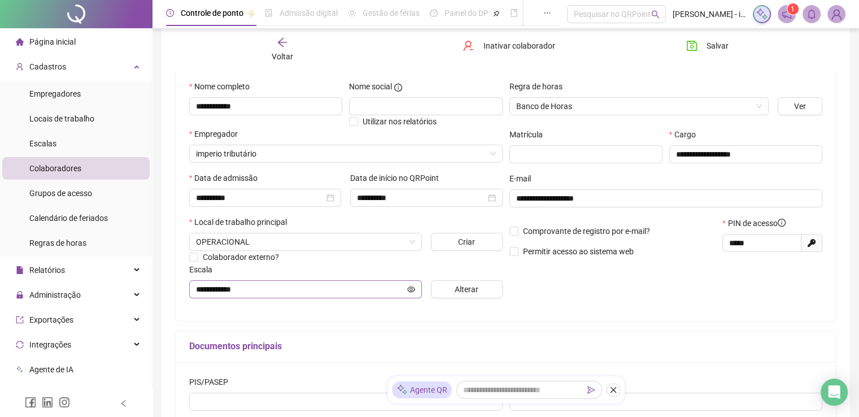
scroll to position [113, 0]
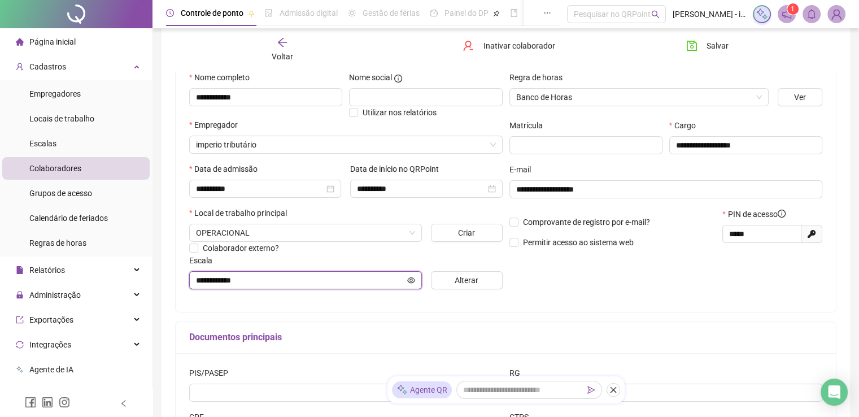
click at [270, 276] on input "**********" at bounding box center [300, 280] width 209 height 12
click at [443, 277] on button "Alterar" at bounding box center [467, 280] width 72 height 18
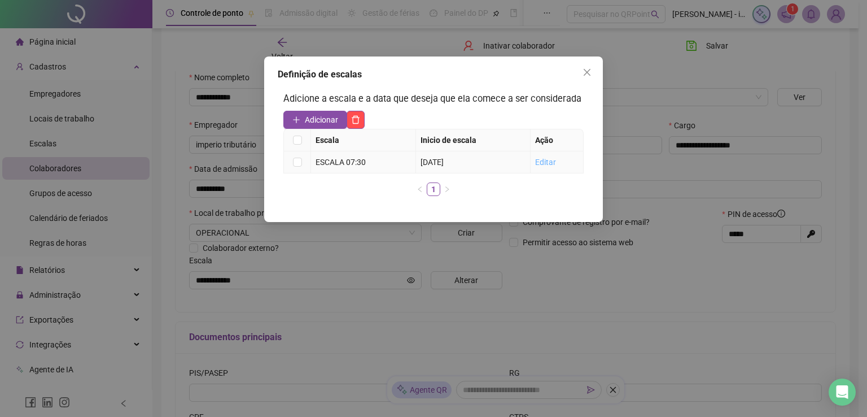
click at [545, 164] on link "Editar" at bounding box center [545, 162] width 21 height 9
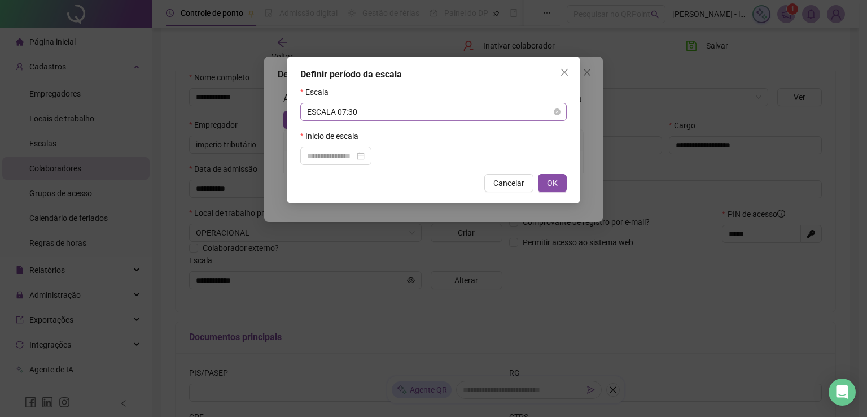
click at [383, 116] on span "ESCALA 07:30" at bounding box center [433, 111] width 253 height 17
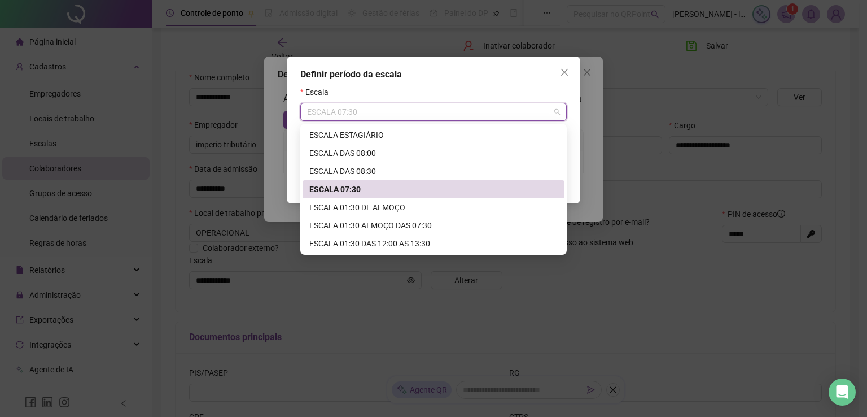
click at [360, 187] on div "ESCALA 07:30" at bounding box center [433, 189] width 248 height 12
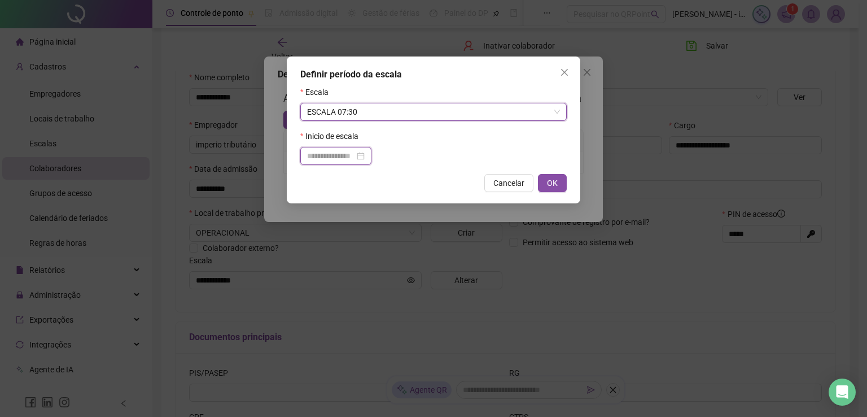
click at [332, 156] on input at bounding box center [330, 156] width 47 height 12
click at [396, 112] on span "ESCALA 07:30" at bounding box center [433, 111] width 253 height 17
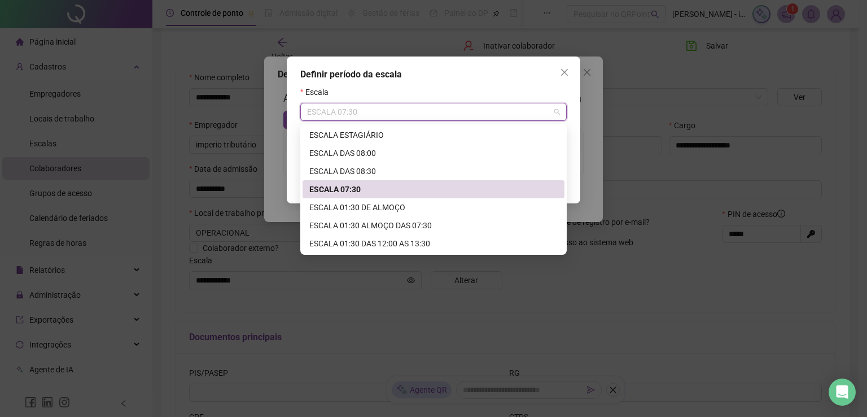
click at [364, 188] on div "ESCALA 07:30" at bounding box center [433, 189] width 248 height 12
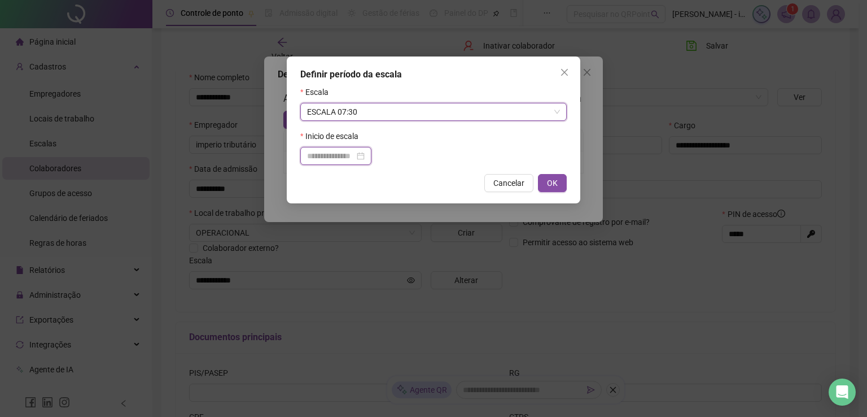
click at [329, 158] on input at bounding box center [330, 156] width 47 height 12
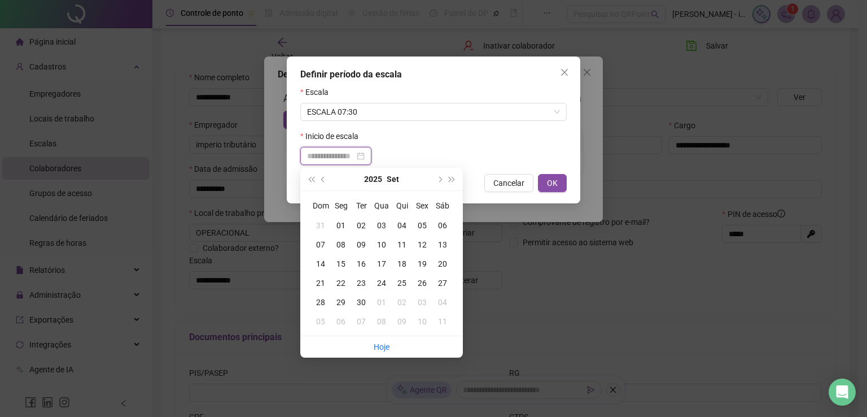
type input "**********"
click at [324, 178] on span "prev-year" at bounding box center [324, 179] width 6 height 6
click at [321, 179] on button "prev-year" at bounding box center [323, 179] width 12 height 23
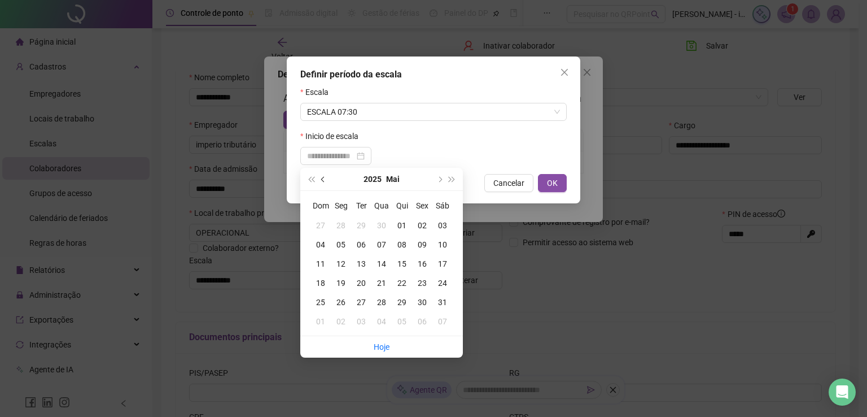
click at [323, 180] on span "prev-year" at bounding box center [324, 179] width 6 height 6
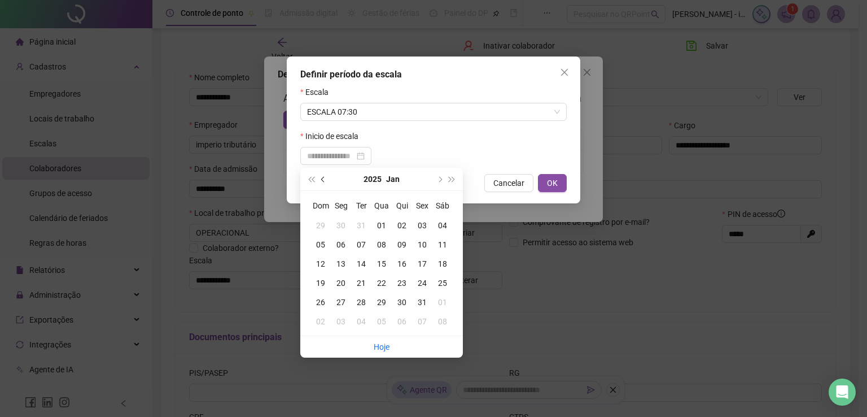
click at [323, 180] on span "prev-year" at bounding box center [324, 179] width 6 height 6
click at [459, 143] on div "Inicio de escala" at bounding box center [433, 138] width 266 height 17
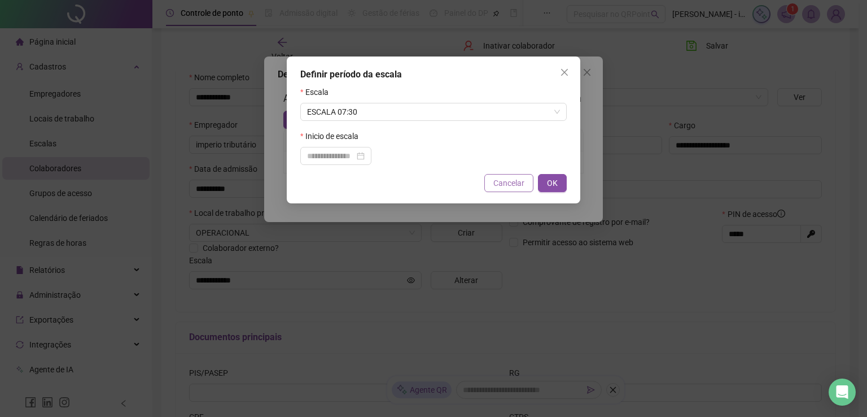
click at [506, 186] on span "Cancelar" at bounding box center [508, 183] width 31 height 12
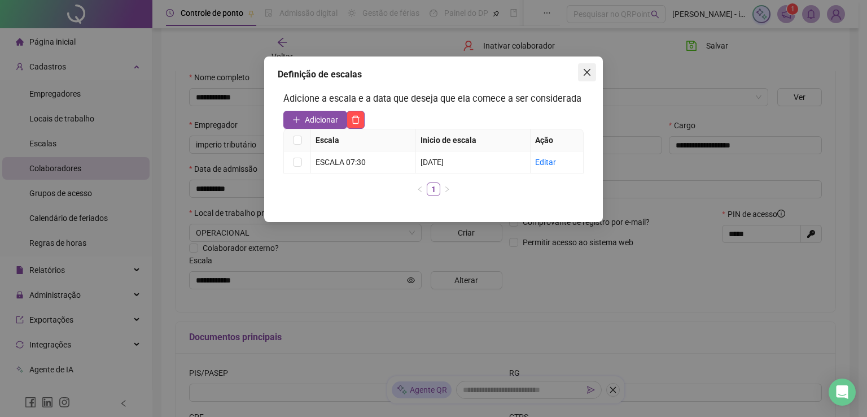
click at [587, 73] on icon "close" at bounding box center [587, 72] width 9 height 9
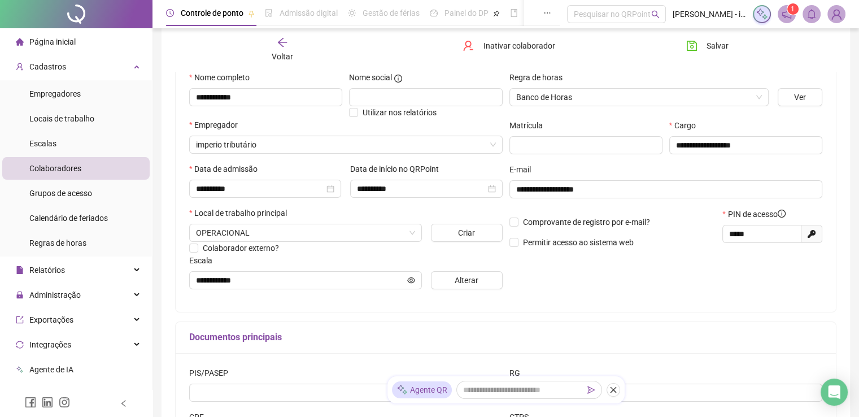
click at [113, 168] on li "Colaboradores" at bounding box center [75, 168] width 147 height 23
click at [468, 285] on span "Alterar" at bounding box center [466, 280] width 24 height 12
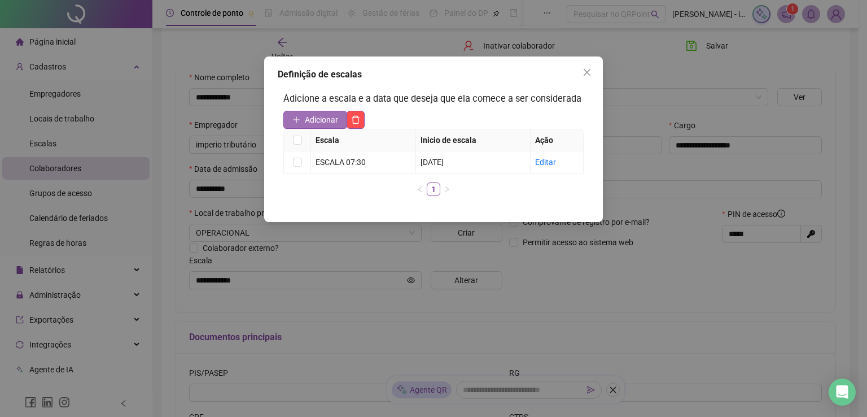
click at [331, 121] on span "Adicionar" at bounding box center [321, 119] width 33 height 12
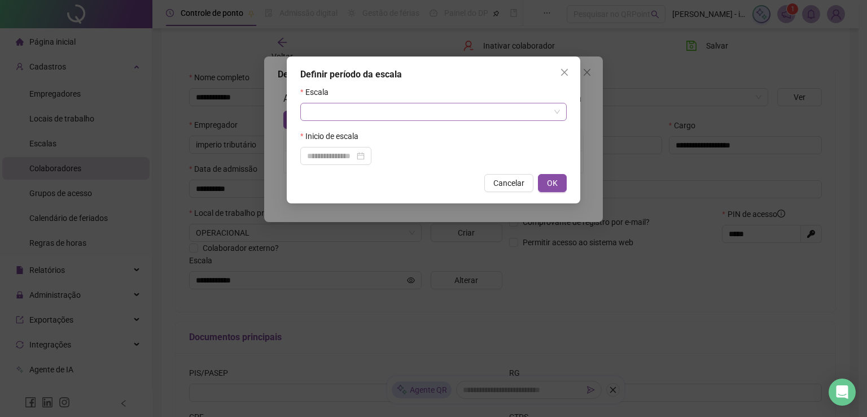
click at [331, 114] on input "search" at bounding box center [428, 111] width 243 height 17
click at [564, 75] on icon "close" at bounding box center [564, 72] width 9 height 9
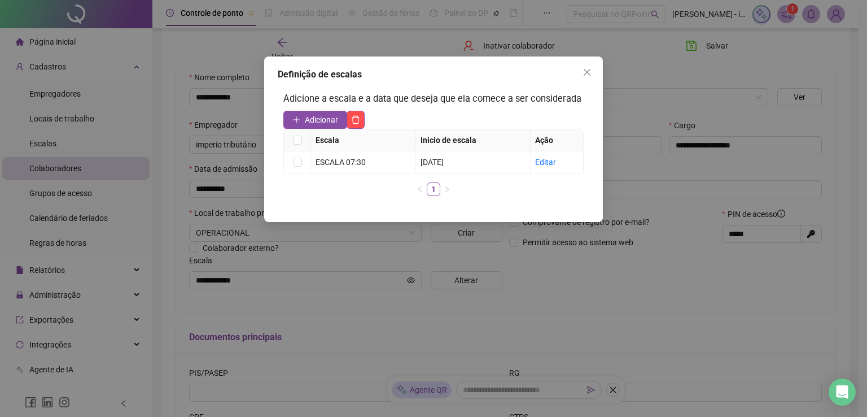
click at [591, 73] on icon "close" at bounding box center [587, 72] width 9 height 9
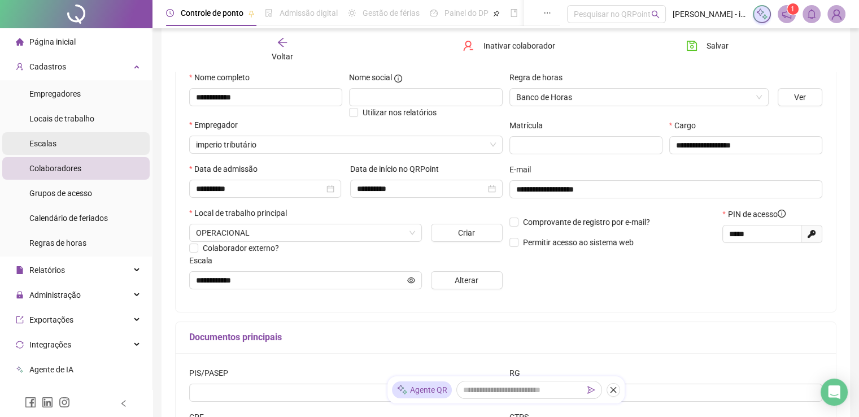
click at [48, 137] on div "Escalas" at bounding box center [42, 143] width 27 height 23
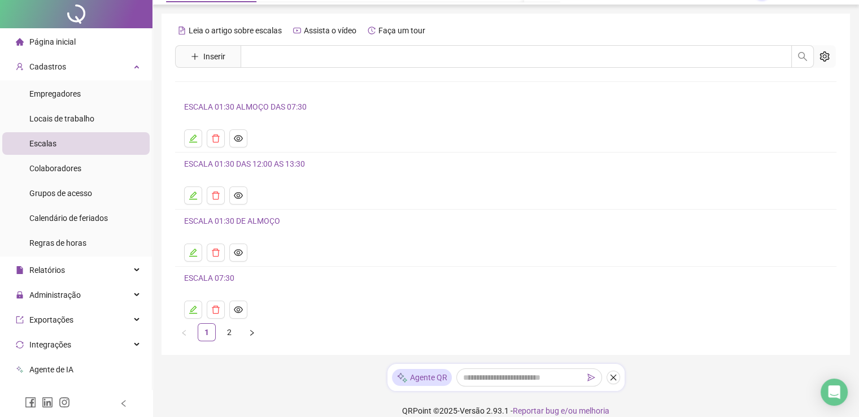
scroll to position [37, 0]
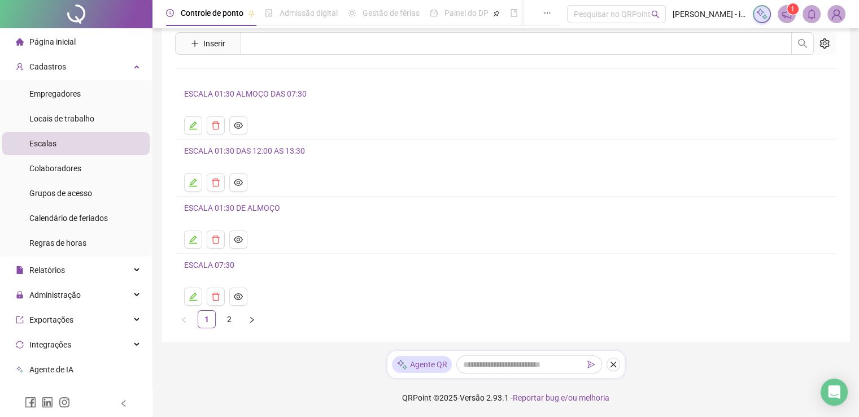
click at [216, 263] on link "ESCALA 07:30" at bounding box center [209, 264] width 50 height 9
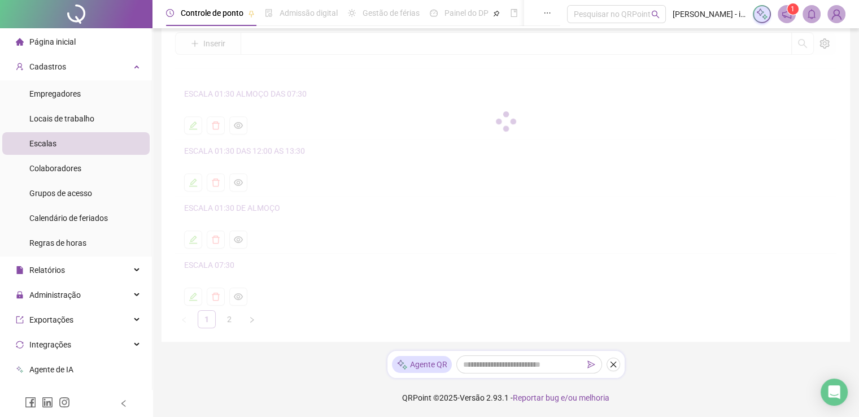
scroll to position [0, 0]
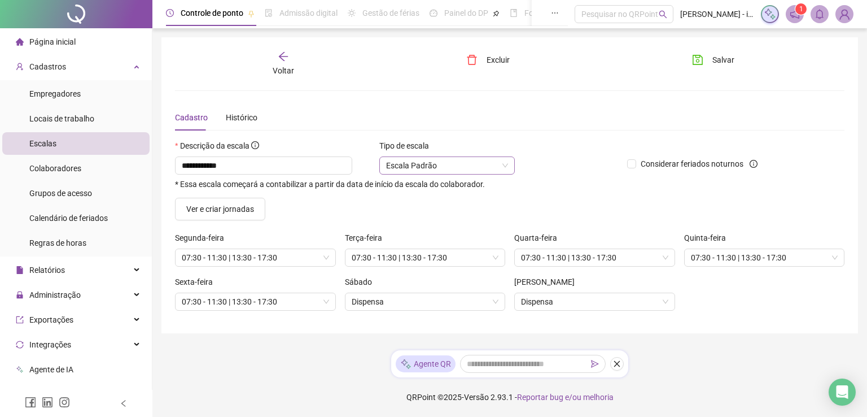
click at [471, 170] on span "Escala Padrão" at bounding box center [447, 165] width 122 height 17
click at [553, 171] on div "**********" at bounding box center [396, 172] width 443 height 32
click at [248, 208] on span "Ver e criar jornadas" at bounding box center [220, 209] width 68 height 12
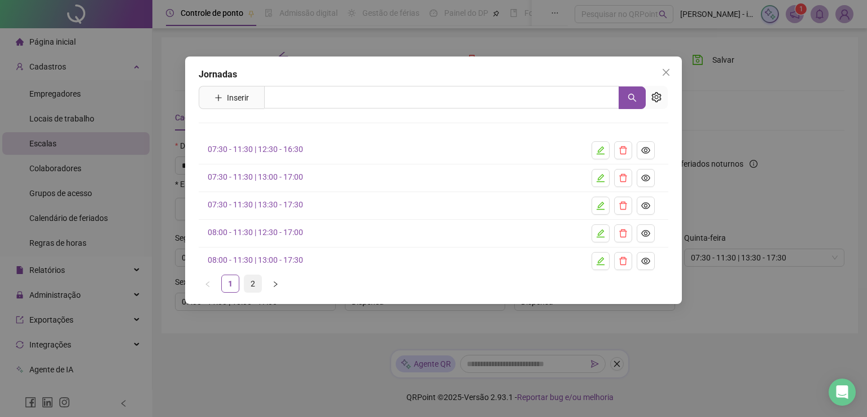
click at [253, 281] on link "2" at bounding box center [252, 283] width 17 height 17
click at [237, 281] on link "1" at bounding box center [230, 283] width 17 height 17
click at [649, 207] on icon "eye" at bounding box center [645, 205] width 9 height 9
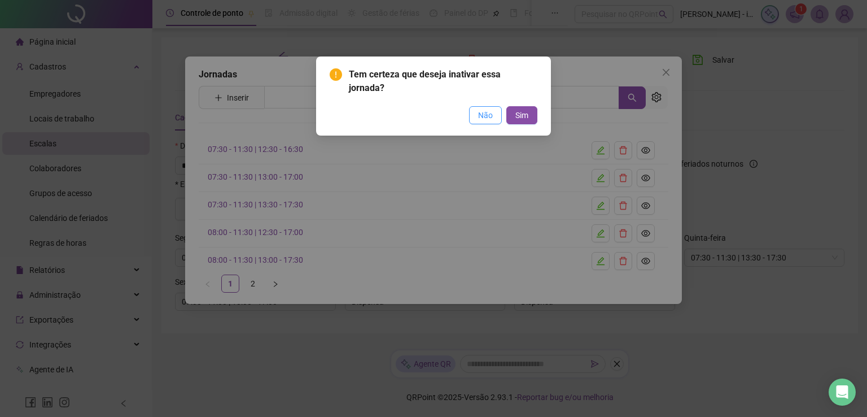
click at [494, 106] on button "Não" at bounding box center [485, 115] width 33 height 18
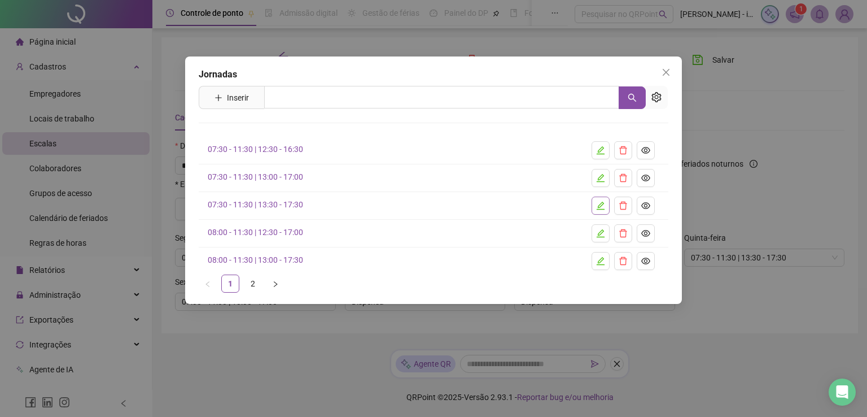
click at [601, 201] on icon "edit" at bounding box center [600, 205] width 9 height 9
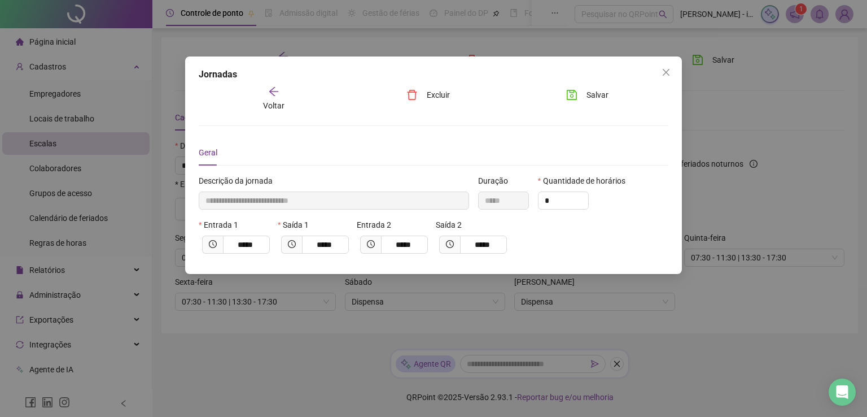
click at [278, 89] on icon "arrow-left" at bounding box center [273, 91] width 11 height 11
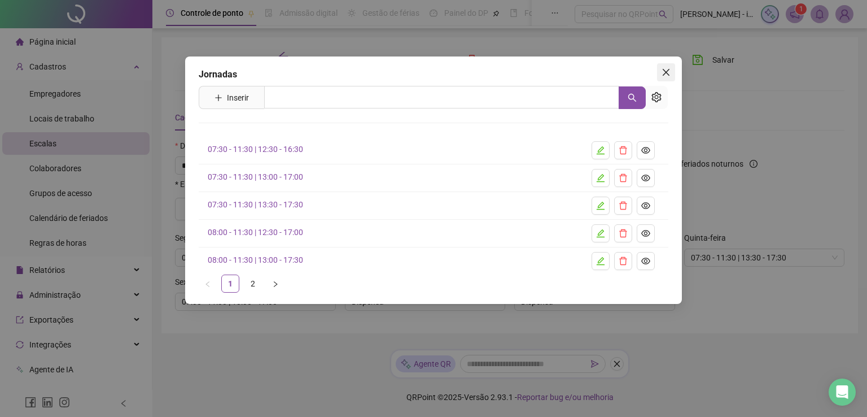
click at [672, 68] on span "Close" at bounding box center [666, 72] width 18 height 9
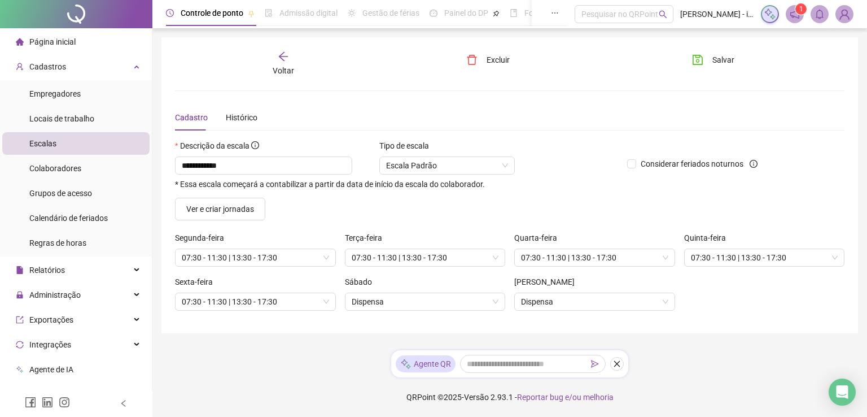
click at [273, 66] on span "Voltar" at bounding box center [283, 70] width 21 height 9
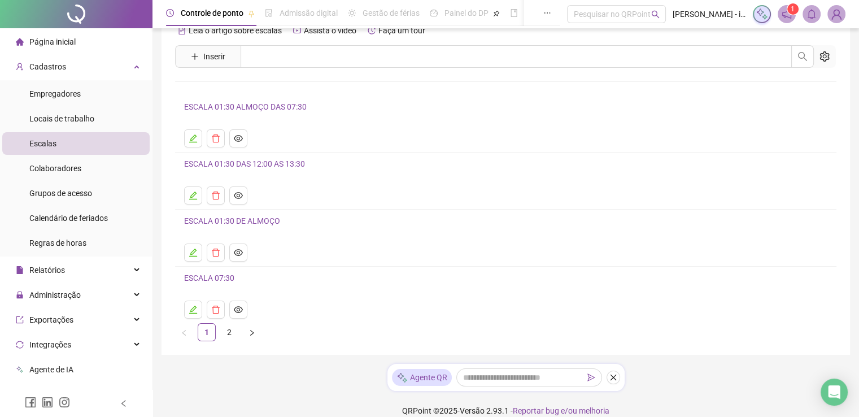
scroll to position [37, 0]
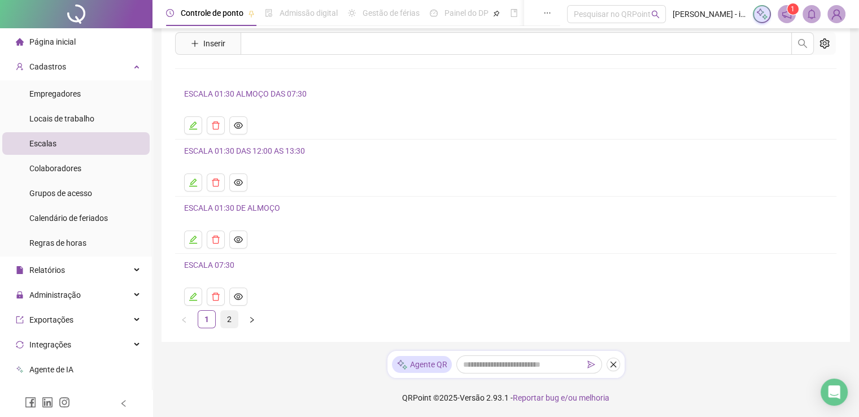
click at [222, 317] on link "2" at bounding box center [229, 319] width 17 height 17
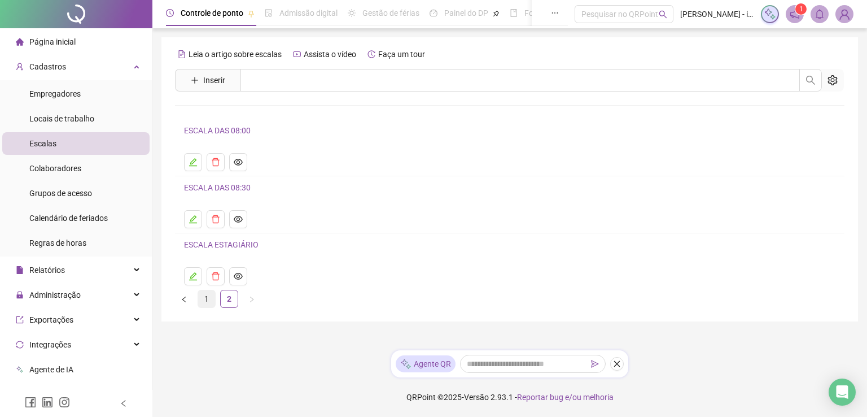
click at [208, 302] on link "1" at bounding box center [206, 298] width 17 height 17
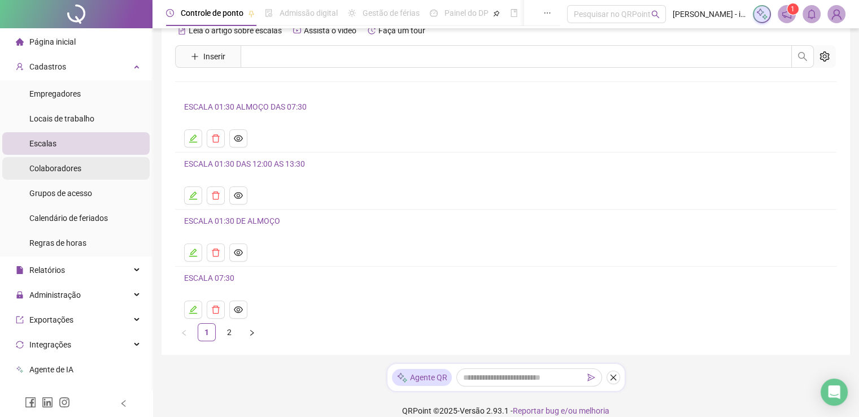
scroll to position [37, 0]
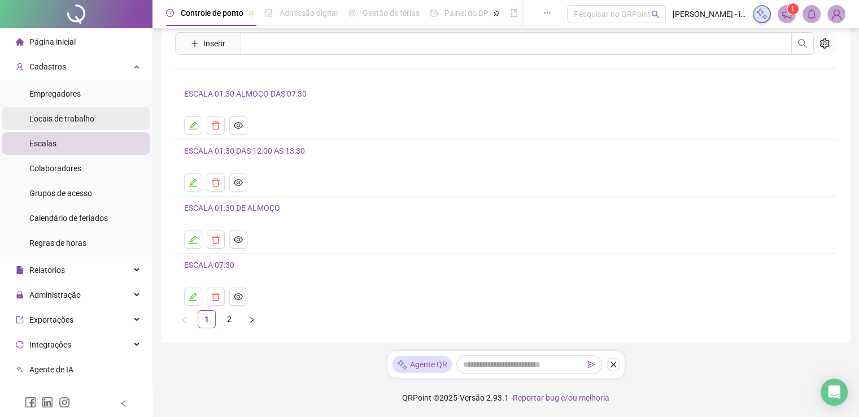
click at [86, 112] on div "Locais de trabalho" at bounding box center [61, 118] width 65 height 23
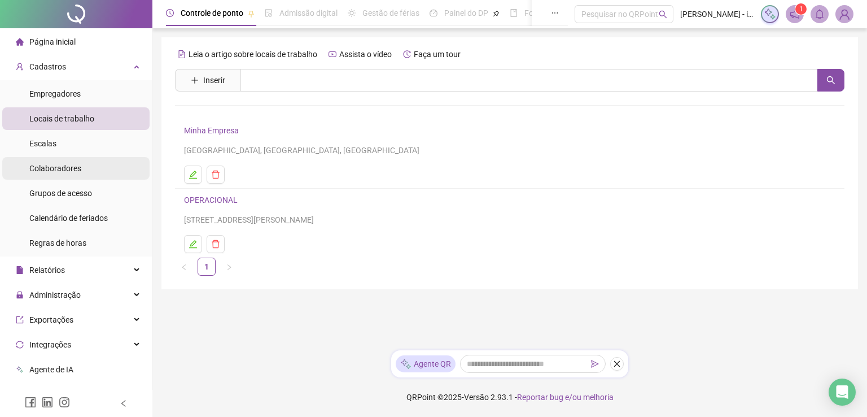
click at [87, 172] on li "Colaboradores" at bounding box center [75, 168] width 147 height 23
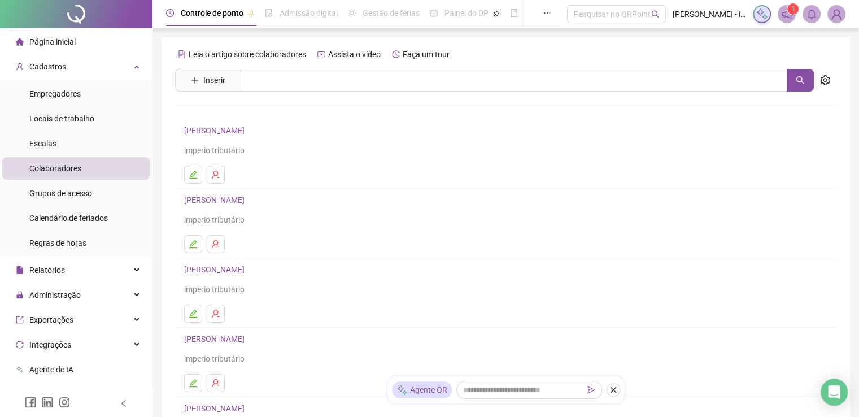
click at [224, 199] on link "[PERSON_NAME]" at bounding box center [216, 199] width 64 height 9
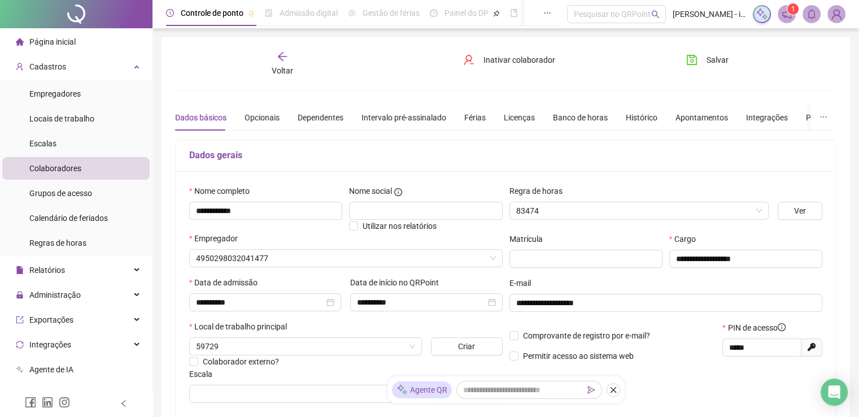
type input "**********"
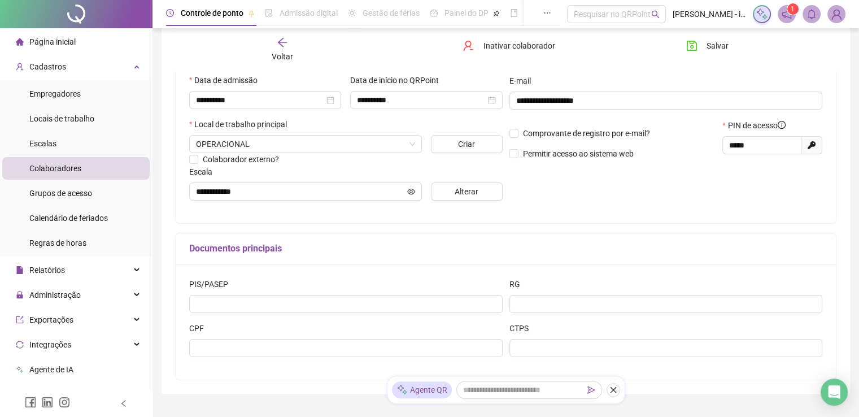
scroll to position [142, 0]
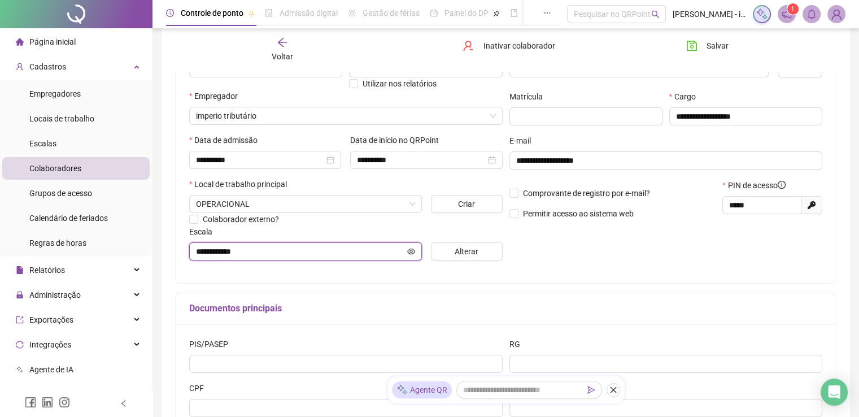
click at [287, 254] on input "**********" at bounding box center [300, 251] width 209 height 12
click at [409, 252] on icon "eye" at bounding box center [411, 251] width 8 height 8
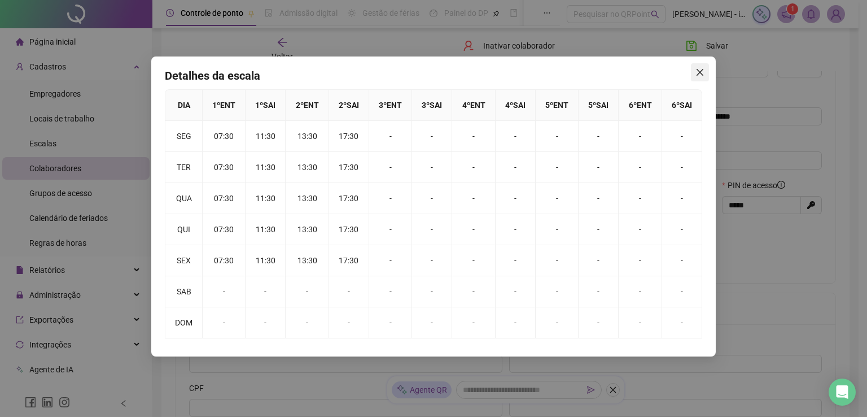
click at [706, 73] on span "Close" at bounding box center [700, 72] width 18 height 9
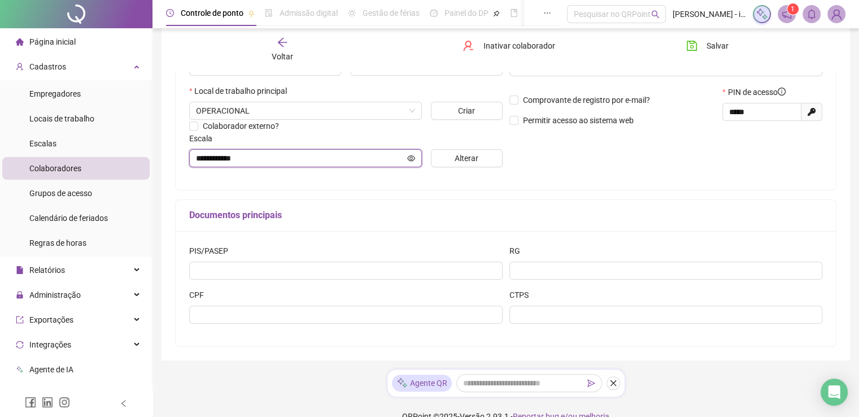
scroll to position [255, 0]
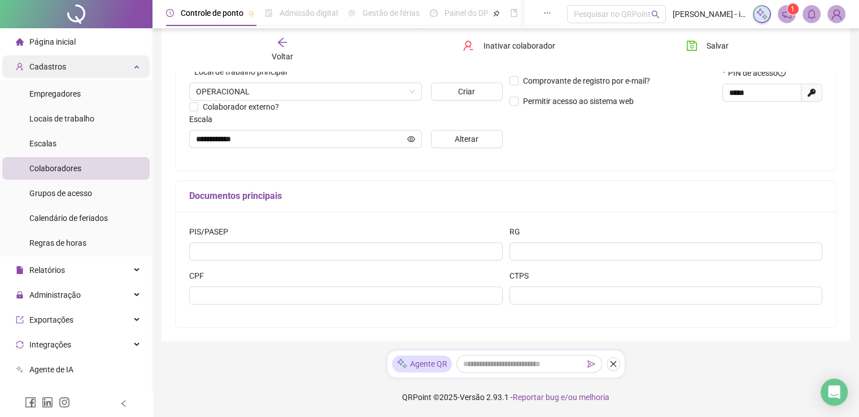
click at [90, 67] on div "Cadastros" at bounding box center [75, 66] width 147 height 23
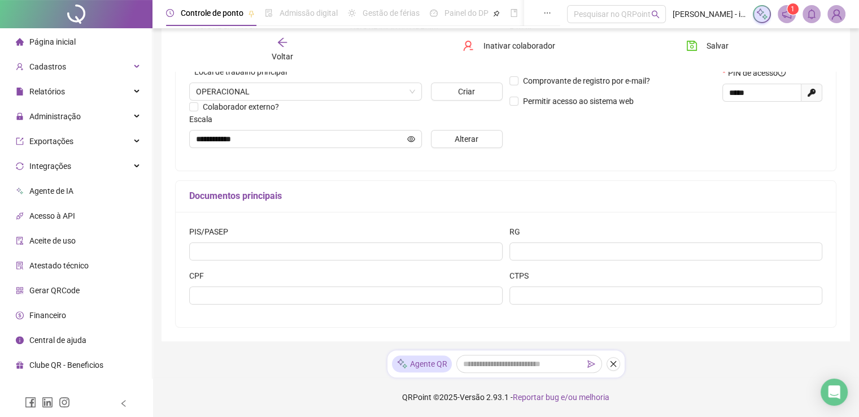
click at [106, 35] on li "Página inicial" at bounding box center [75, 41] width 147 height 23
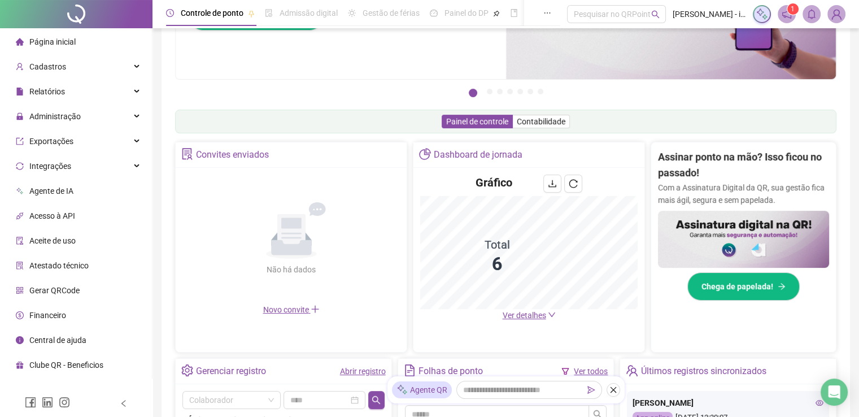
scroll to position [169, 0]
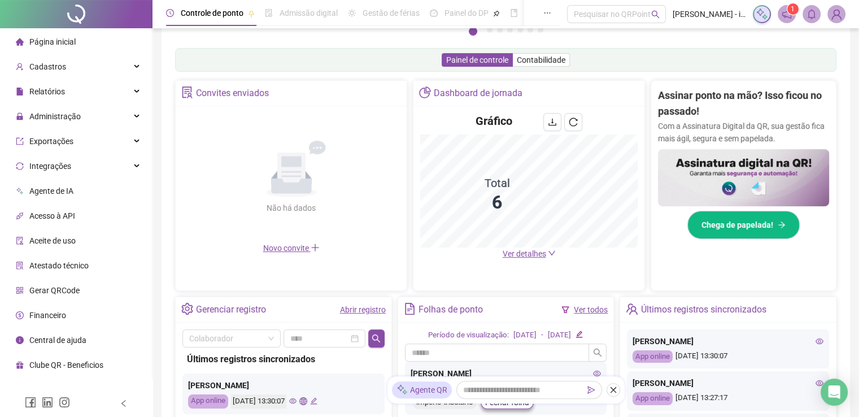
click at [536, 256] on span "Ver detalhes" at bounding box center [523, 253] width 43 height 9
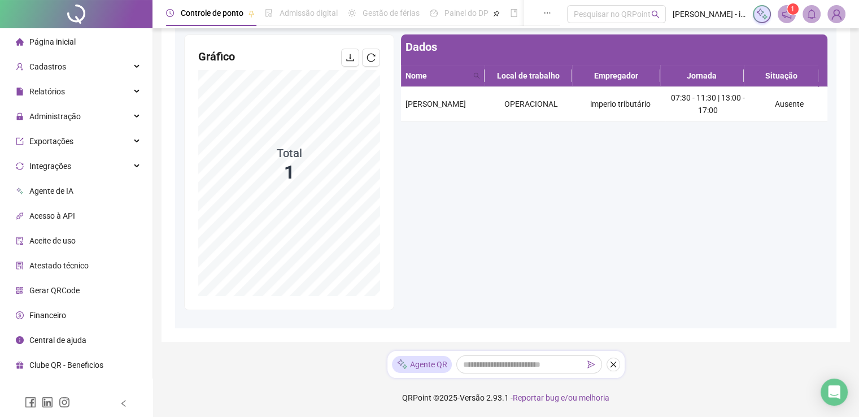
scroll to position [47, 0]
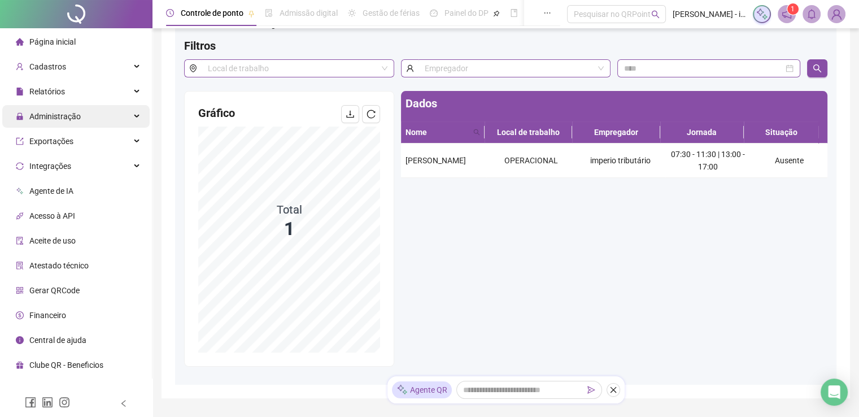
click at [90, 113] on div "Administração" at bounding box center [75, 116] width 147 height 23
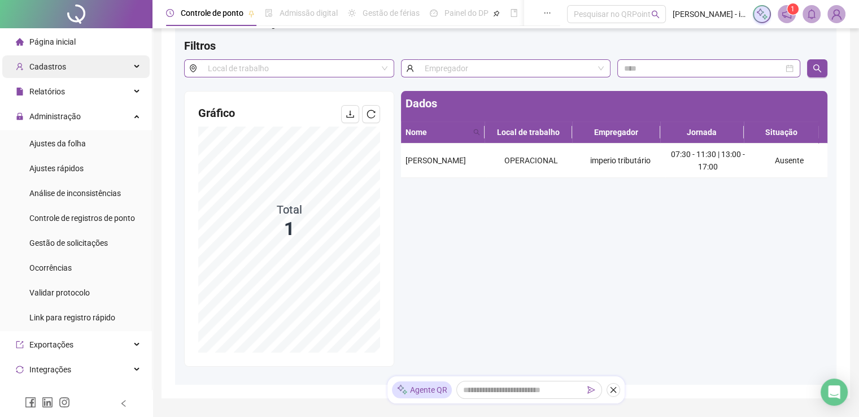
click at [76, 64] on div "Cadastros" at bounding box center [75, 66] width 147 height 23
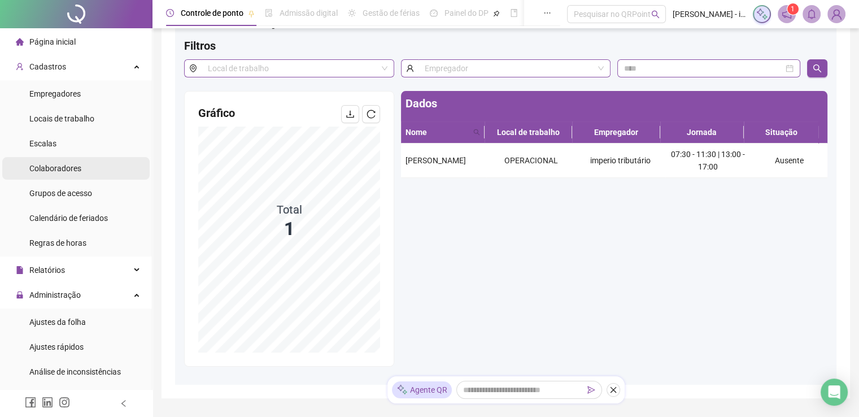
click at [76, 168] on span "Colaboradores" at bounding box center [55, 168] width 52 height 9
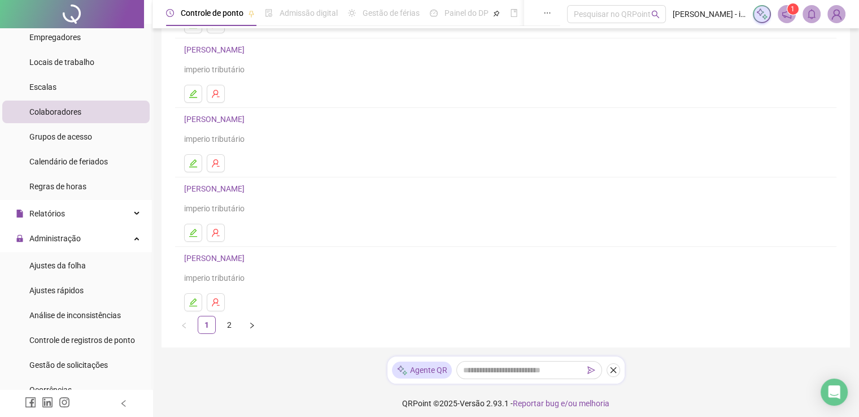
scroll to position [156, 0]
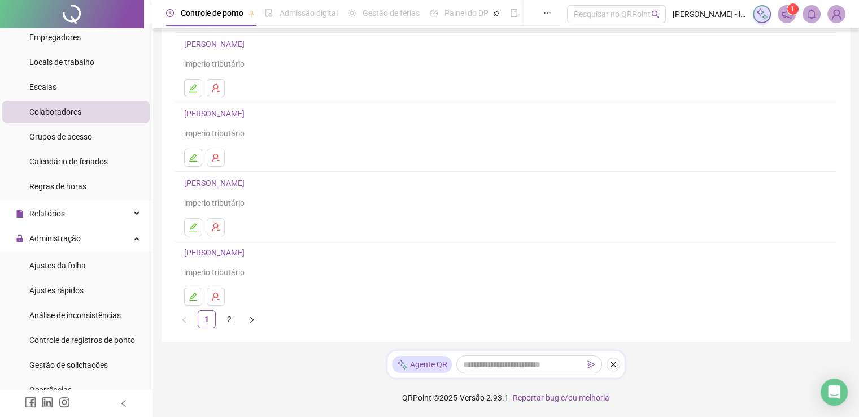
click at [226, 317] on link "2" at bounding box center [229, 319] width 17 height 17
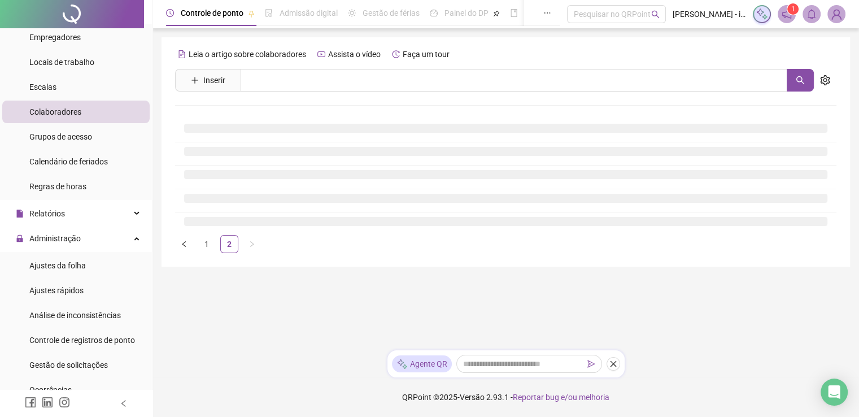
scroll to position [0, 0]
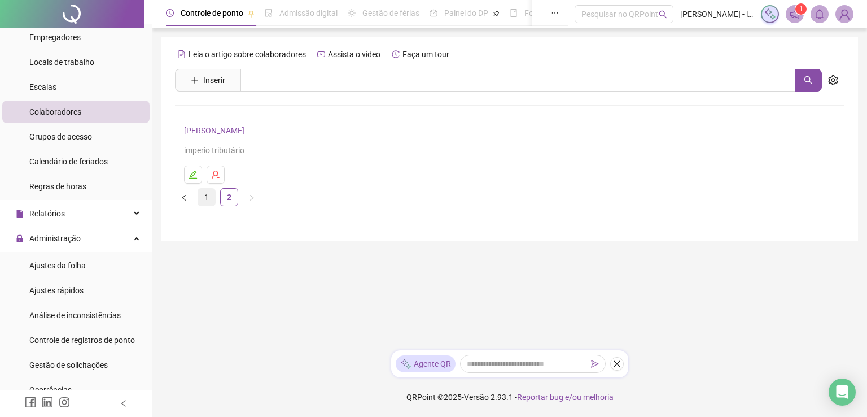
click at [208, 202] on link "1" at bounding box center [206, 197] width 17 height 17
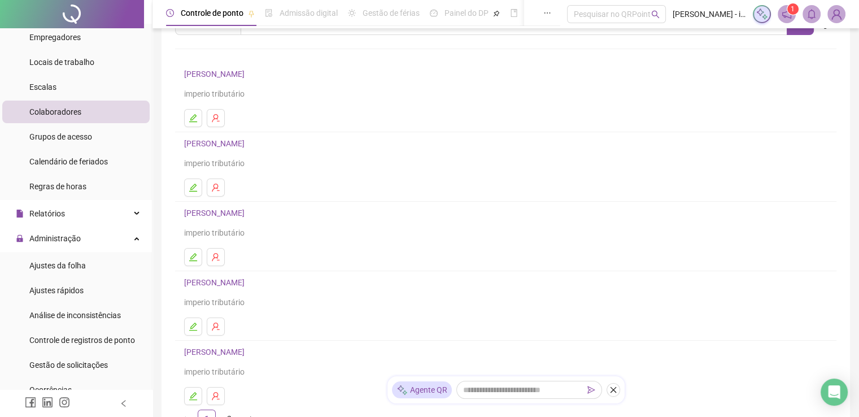
click at [248, 281] on link "[PERSON_NAME]" at bounding box center [216, 282] width 64 height 9
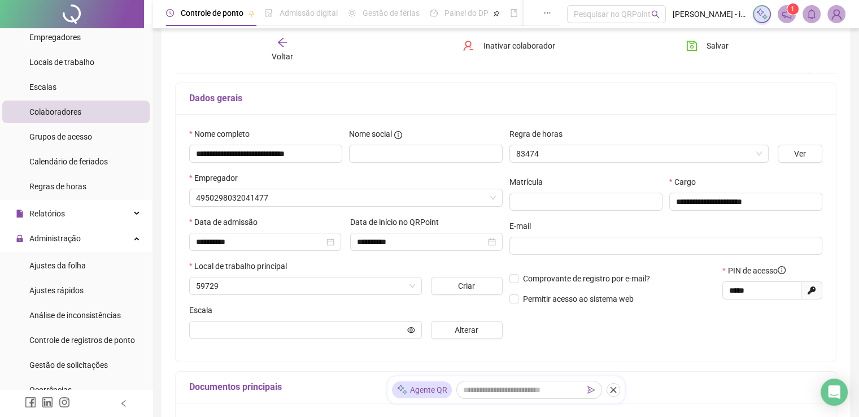
scroll to position [62, 0]
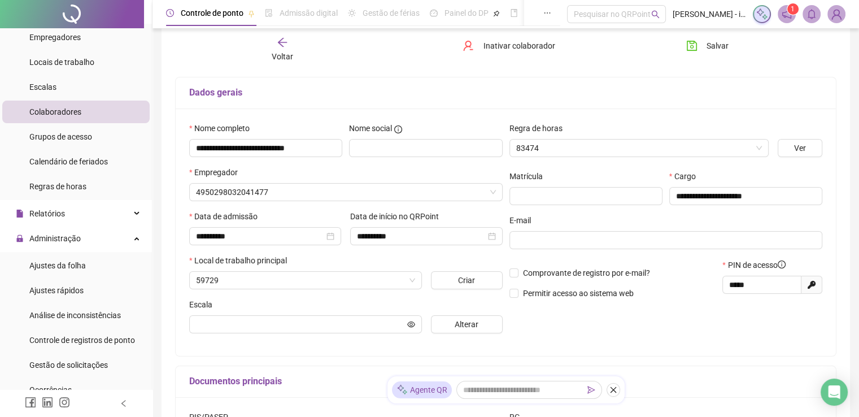
type input "**********"
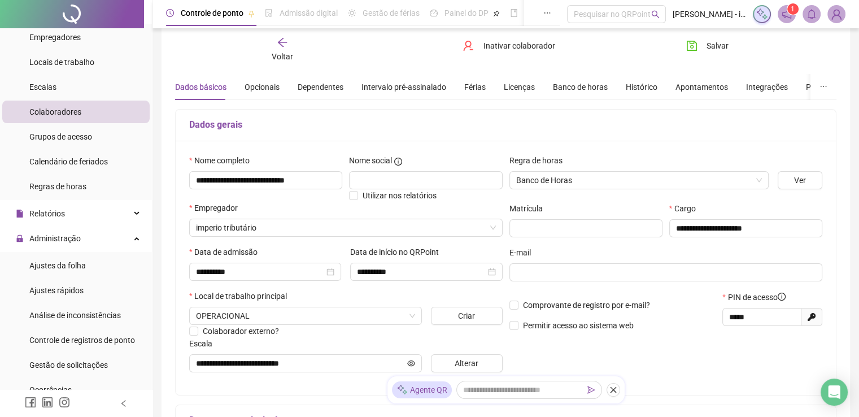
scroll to position [0, 0]
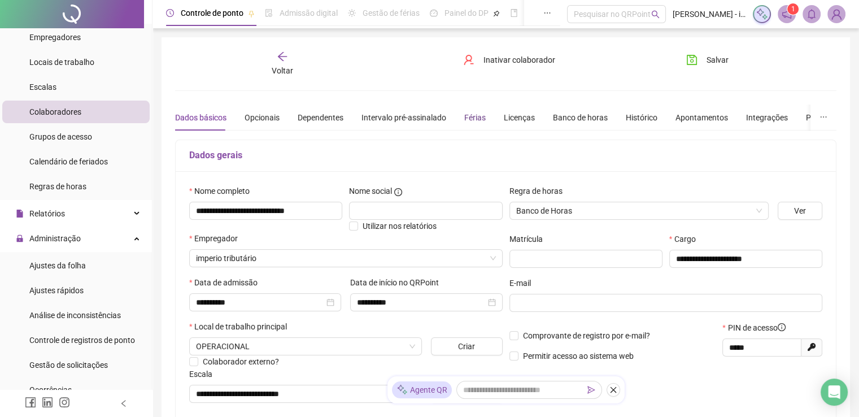
click at [479, 119] on div "Férias" at bounding box center [474, 117] width 21 height 12
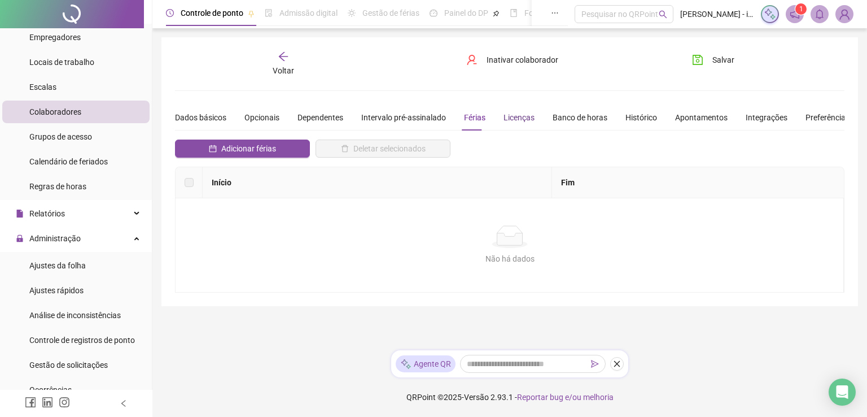
click at [512, 121] on div "Licenças" at bounding box center [519, 117] width 31 height 12
click at [470, 111] on div "Férias" at bounding box center [474, 117] width 21 height 12
click at [699, 121] on div "Apontamentos" at bounding box center [701, 117] width 53 height 12
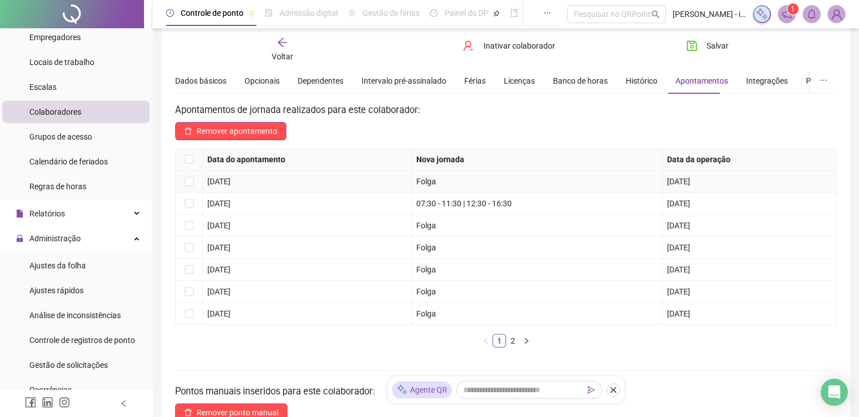
scroll to position [56, 0]
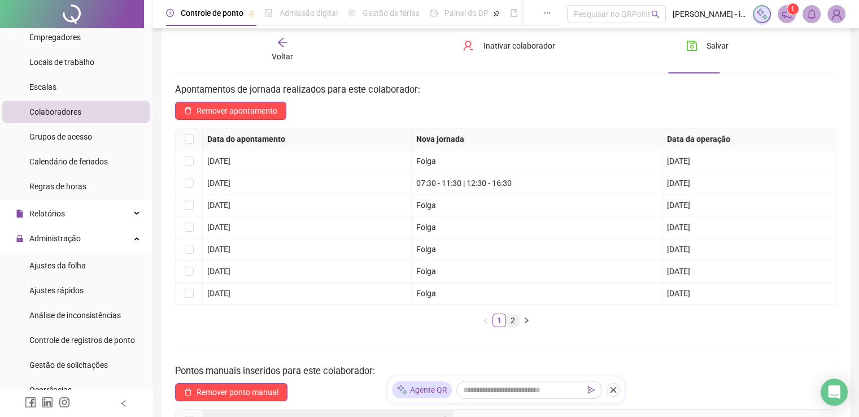
click at [515, 321] on link "2" at bounding box center [512, 320] width 12 height 12
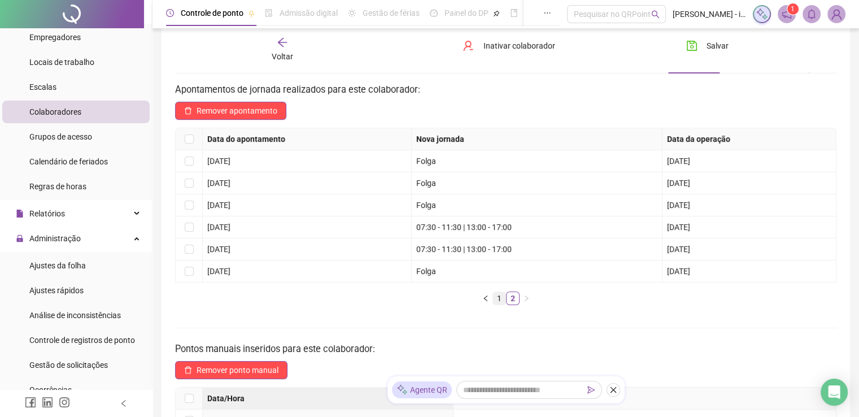
click at [503, 299] on link "1" at bounding box center [499, 298] width 12 height 12
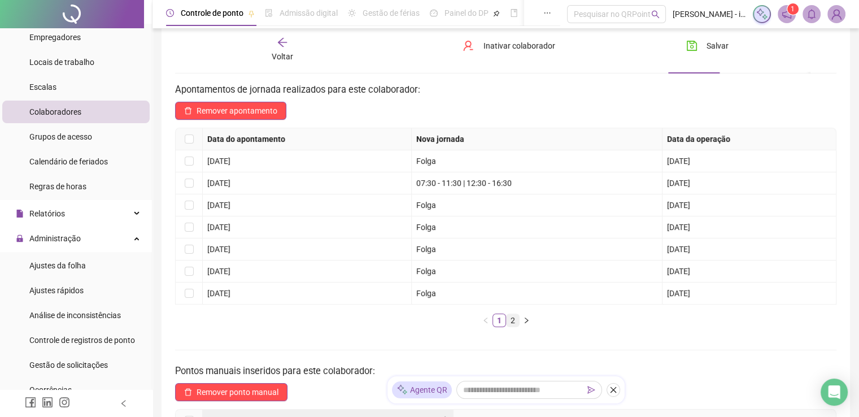
click at [515, 318] on link "2" at bounding box center [512, 320] width 12 height 12
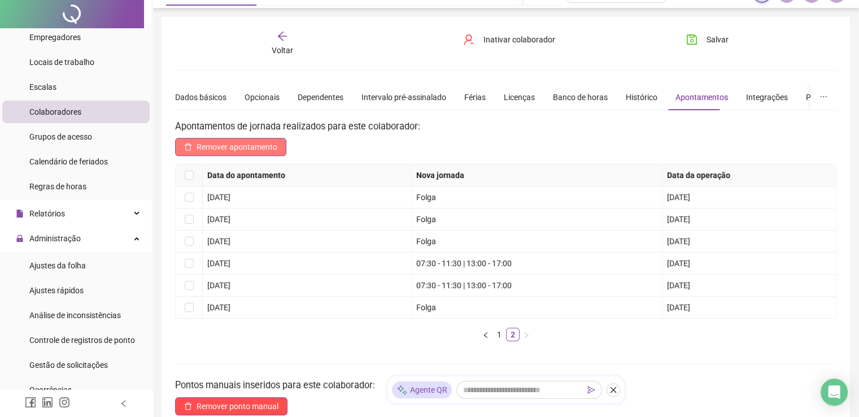
scroll to position [0, 0]
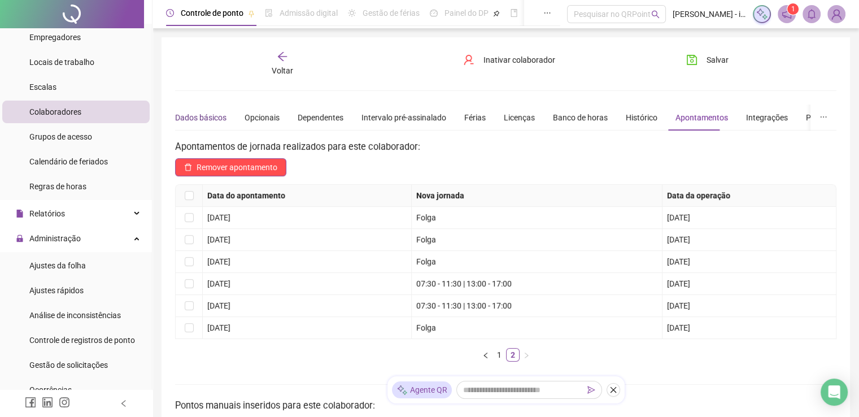
click at [202, 118] on div "Dados básicos" at bounding box center [200, 117] width 51 height 12
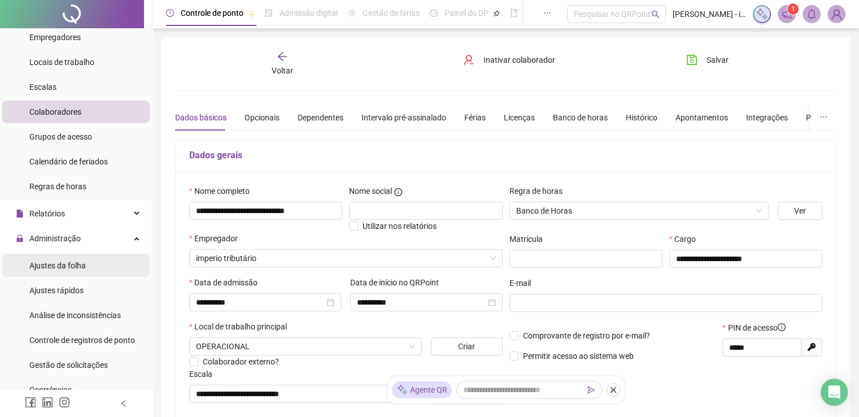
click at [84, 261] on span "Ajustes da folha" at bounding box center [57, 265] width 56 height 9
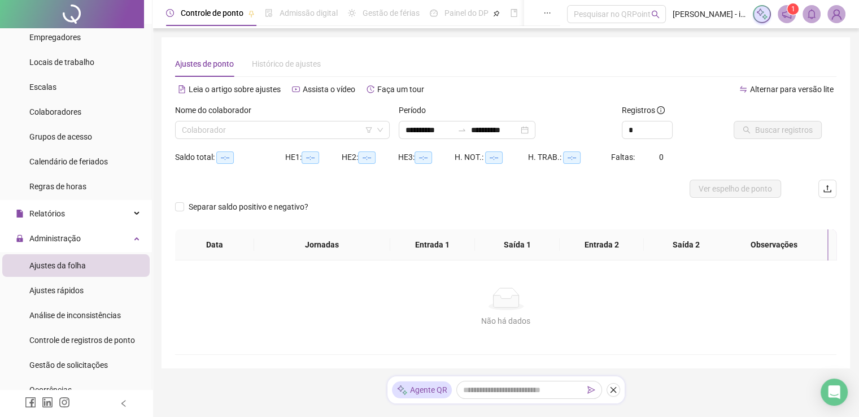
type input "**********"
click at [228, 131] on input "search" at bounding box center [277, 129] width 191 height 17
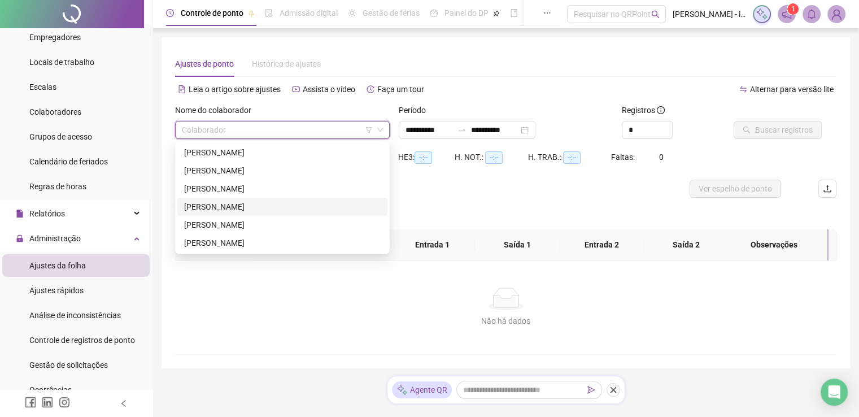
click at [240, 202] on div "[PERSON_NAME]" at bounding box center [282, 206] width 196 height 12
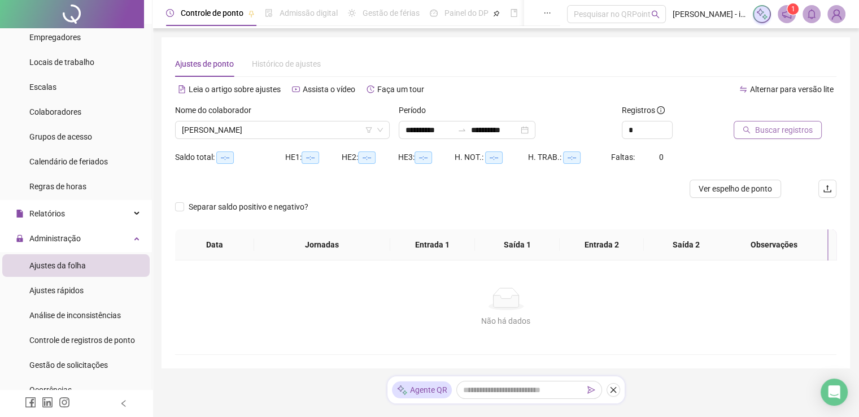
click at [753, 134] on button "Buscar registros" at bounding box center [777, 130] width 88 height 18
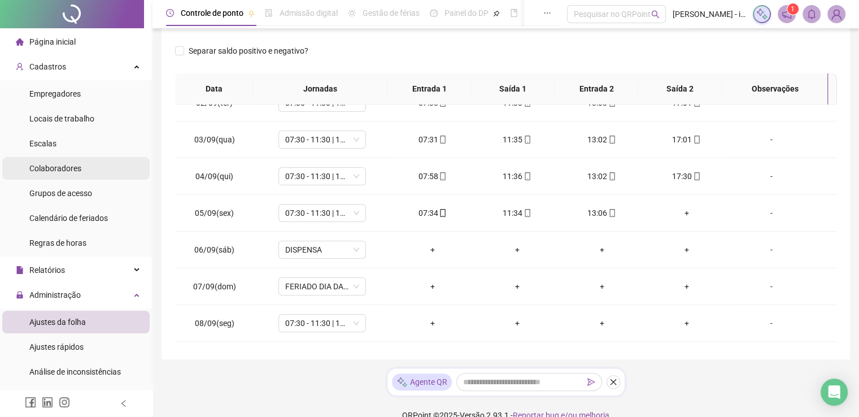
click at [90, 171] on li "Colaboradores" at bounding box center [75, 168] width 147 height 23
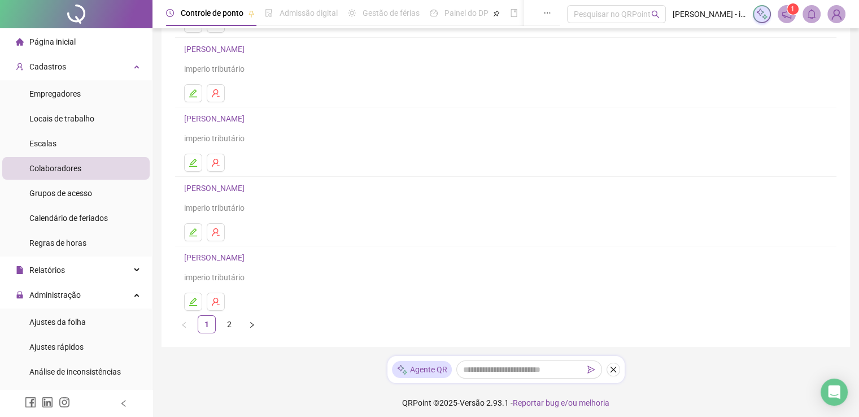
scroll to position [156, 0]
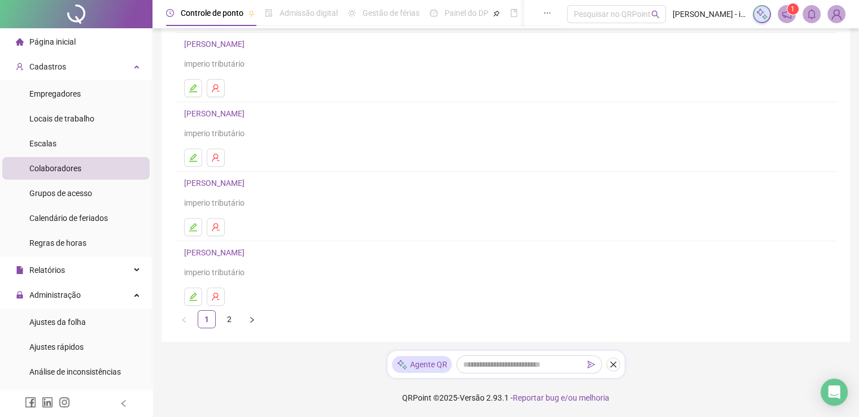
click at [248, 185] on link "[PERSON_NAME]" at bounding box center [216, 182] width 64 height 9
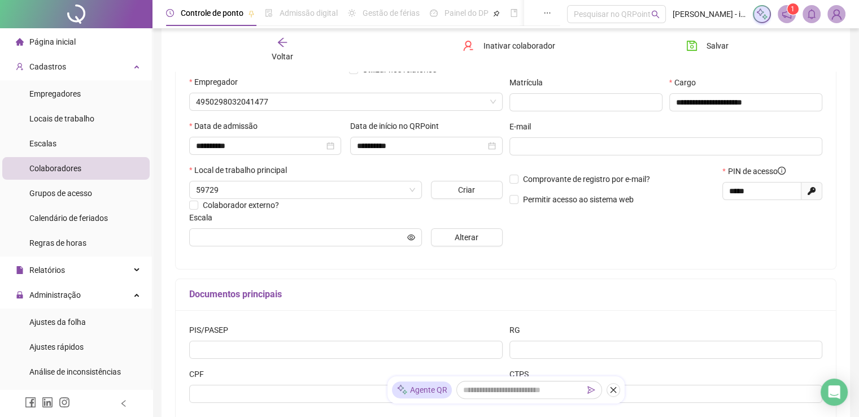
scroll to position [161, 0]
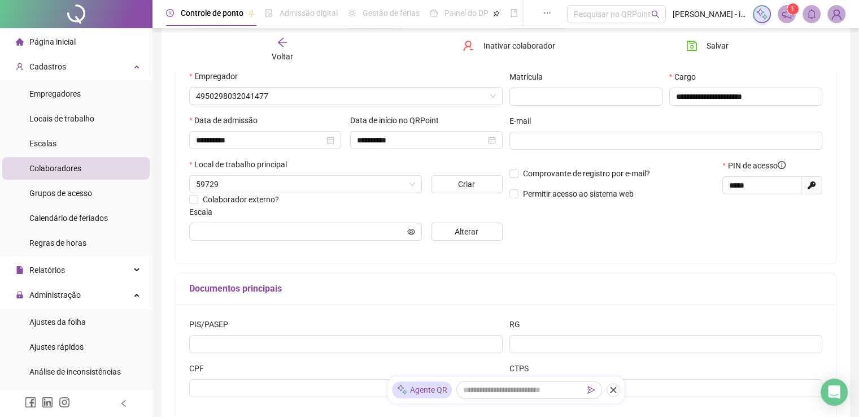
type input "**********"
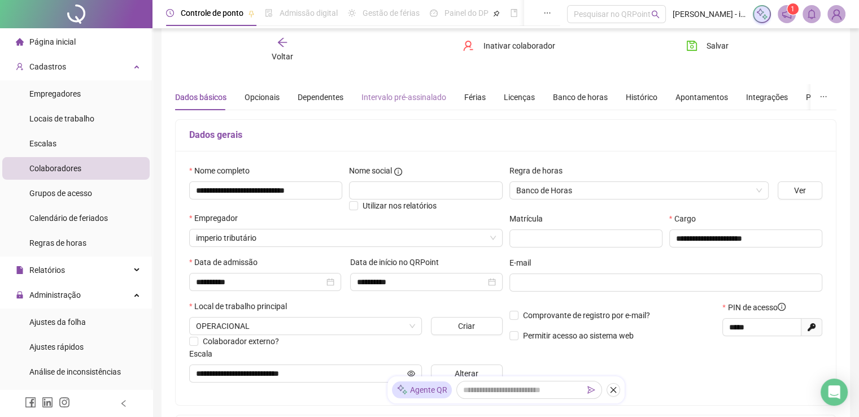
scroll to position [0, 0]
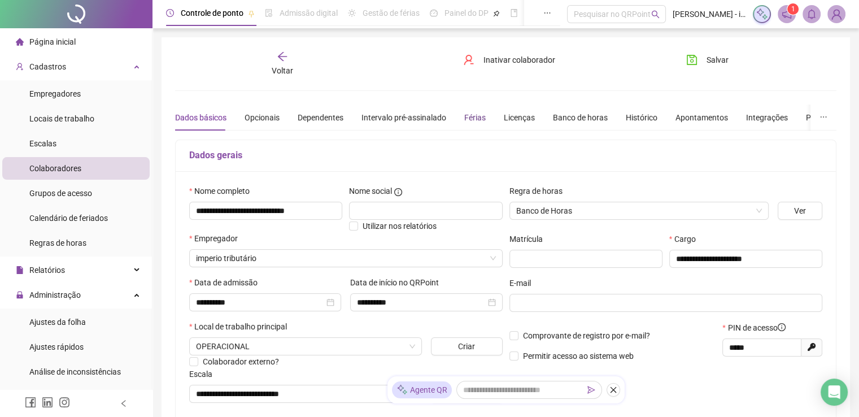
click at [464, 119] on div "Férias" at bounding box center [474, 117] width 21 height 12
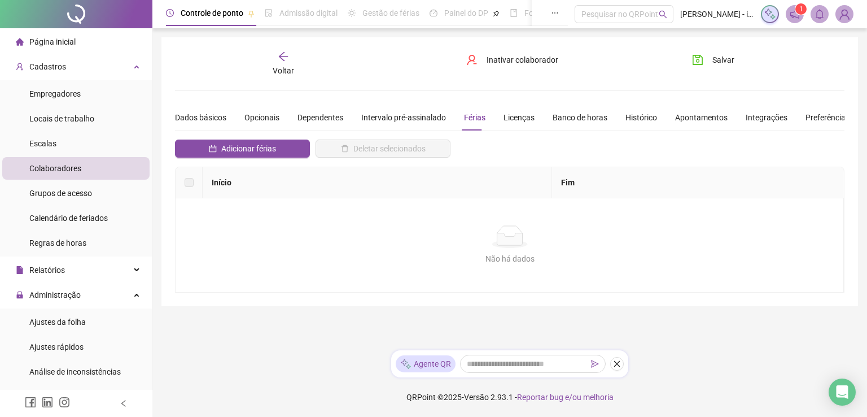
click at [413, 239] on div "Não há dados" at bounding box center [510, 236] width 642 height 23
click at [264, 148] on span "Adicionar férias" at bounding box center [248, 148] width 55 height 12
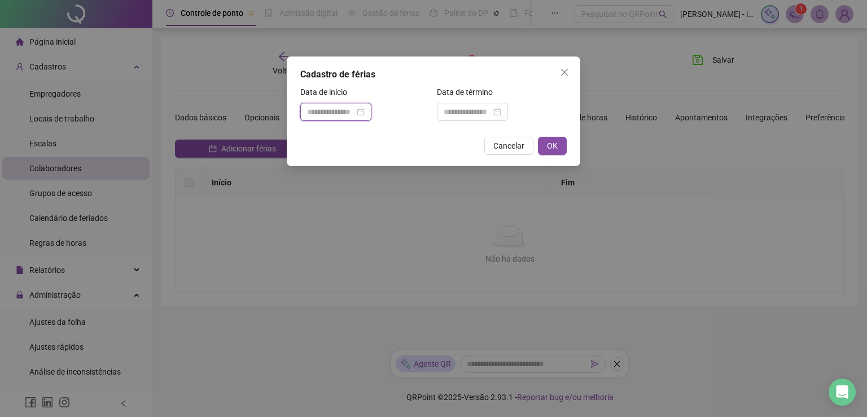
click at [330, 114] on input at bounding box center [330, 112] width 47 height 12
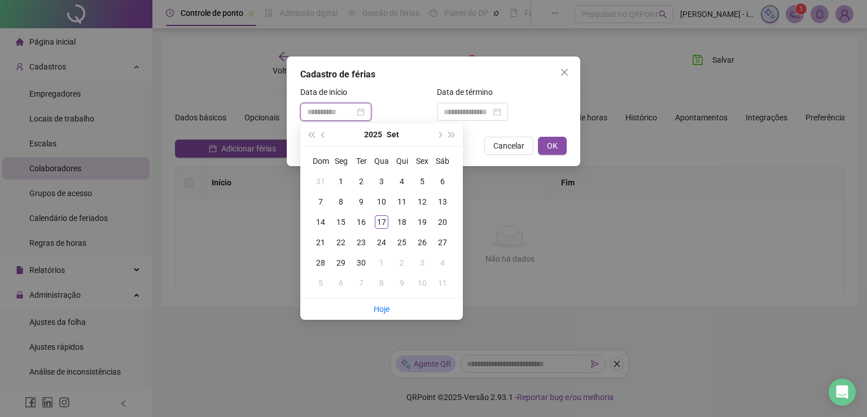
type input "**********"
click at [345, 196] on div "8" at bounding box center [341, 202] width 14 height 14
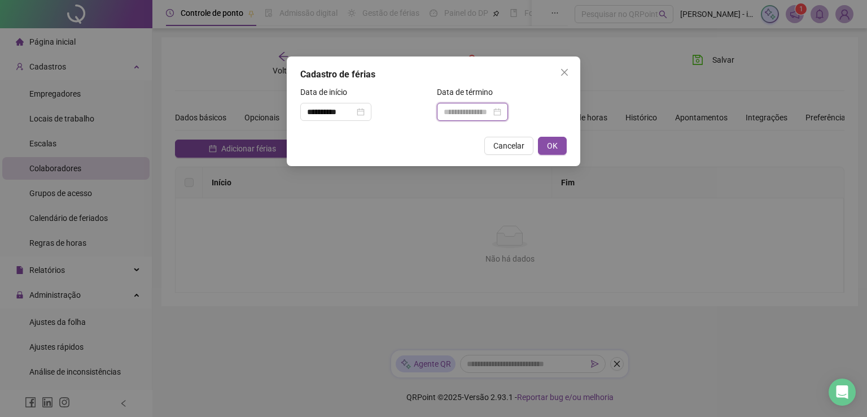
click at [472, 110] on input at bounding box center [467, 112] width 47 height 12
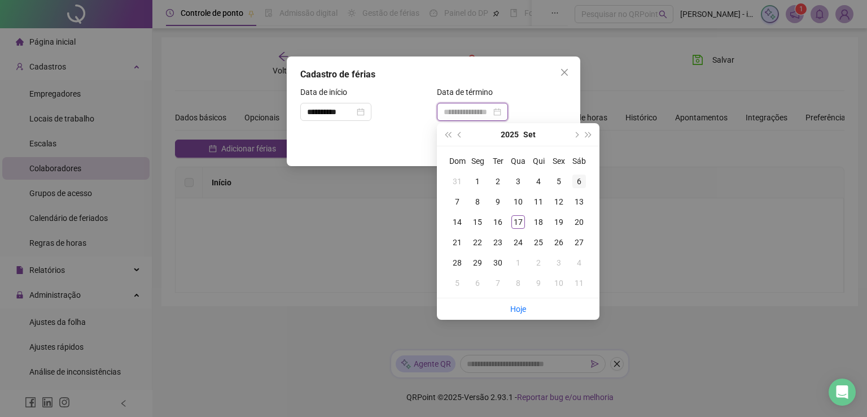
type input "**********"
click at [579, 135] on button "next-year" at bounding box center [576, 134] width 12 height 23
type input "**********"
click at [524, 182] on div "1" at bounding box center [519, 181] width 14 height 14
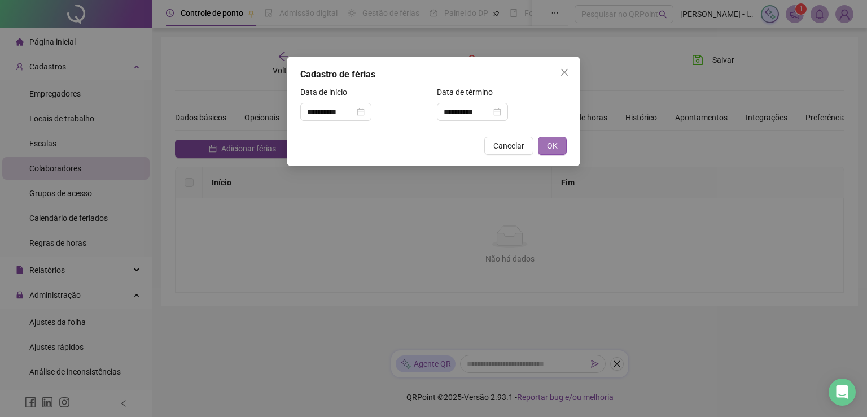
click at [554, 145] on span "OK" at bounding box center [552, 145] width 11 height 12
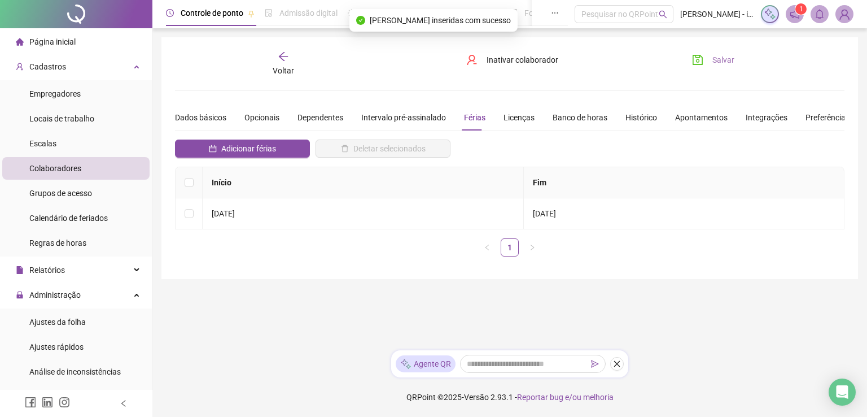
click at [718, 66] on button "Salvar" at bounding box center [713, 60] width 59 height 18
click at [189, 116] on div "Dados básicos" at bounding box center [200, 117] width 51 height 12
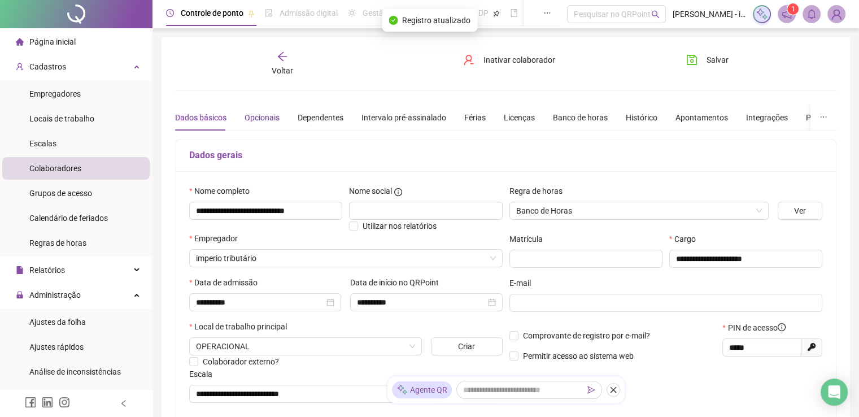
click at [250, 116] on div "Opcionais" at bounding box center [261, 117] width 35 height 12
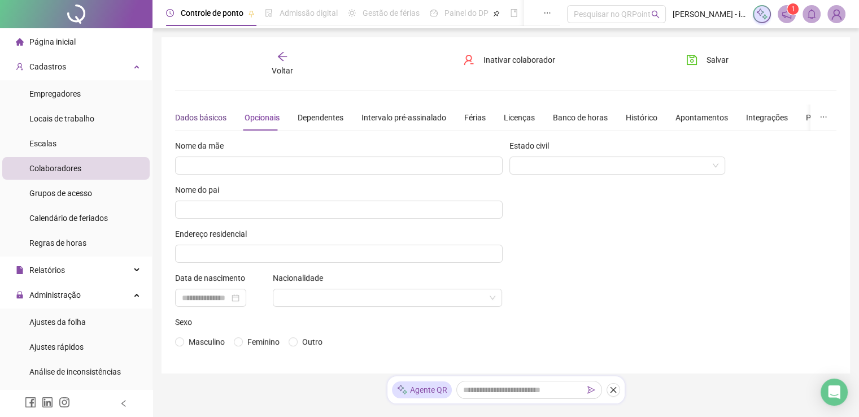
click at [211, 123] on div "Dados básicos" at bounding box center [200, 117] width 51 height 12
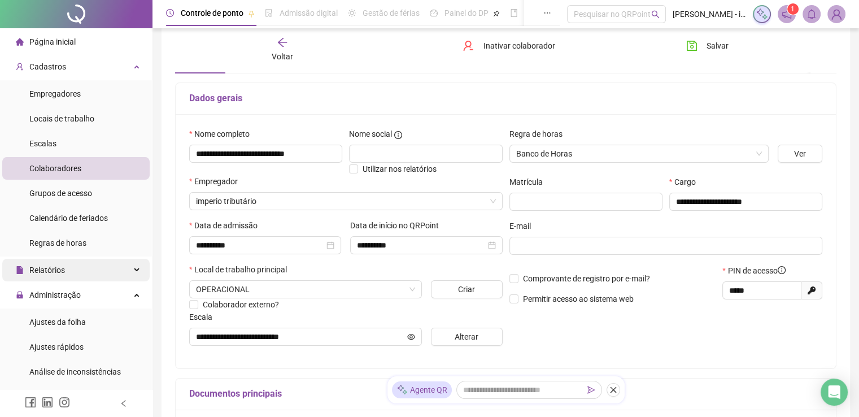
scroll to position [56, 0]
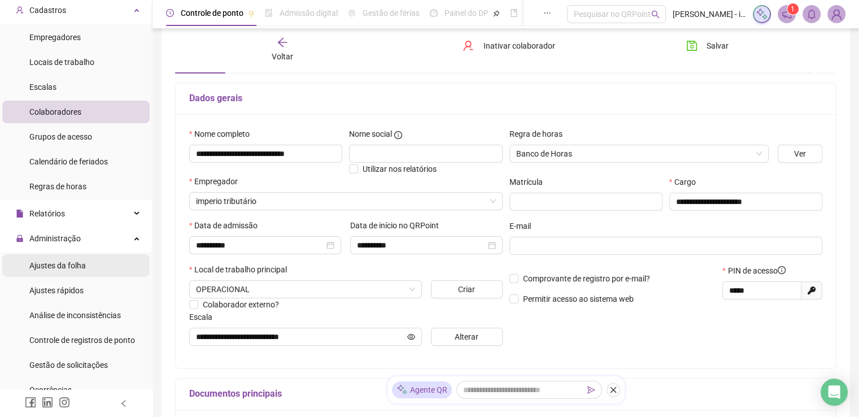
click at [85, 263] on li "Ajustes da folha" at bounding box center [75, 265] width 147 height 23
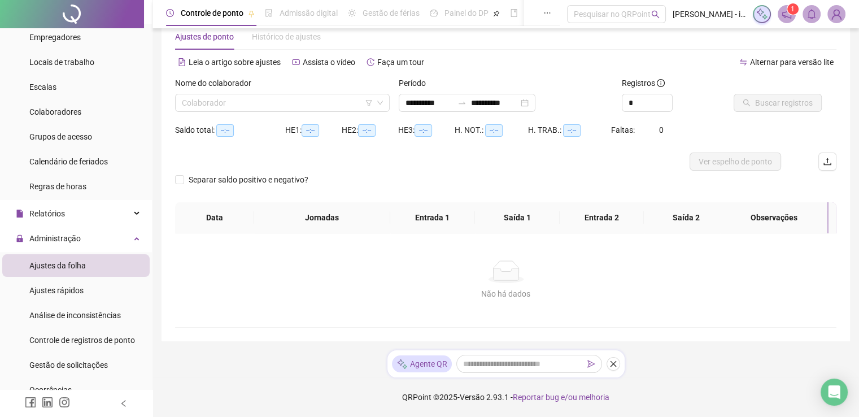
type input "**********"
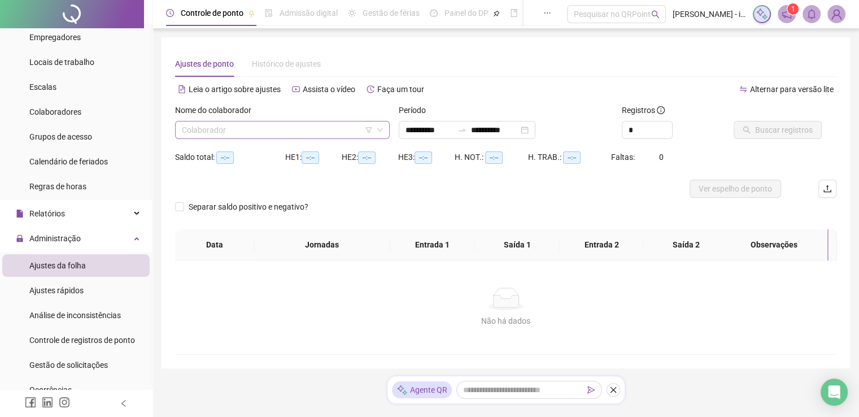
click at [262, 135] on input "search" at bounding box center [277, 129] width 191 height 17
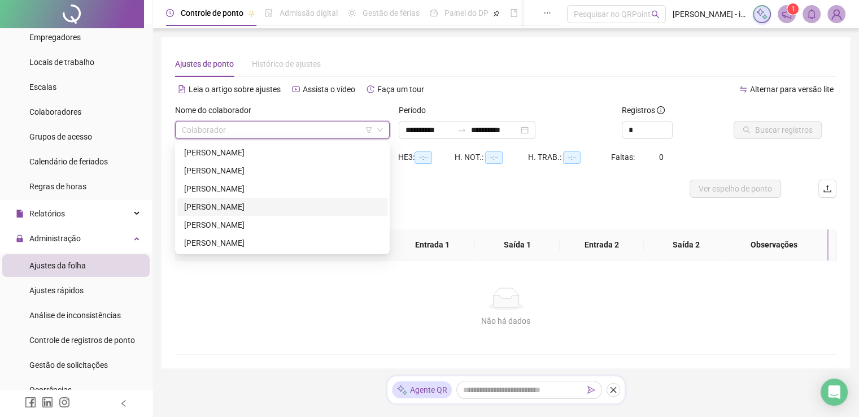
click at [250, 202] on div "[PERSON_NAME]" at bounding box center [282, 206] width 196 height 12
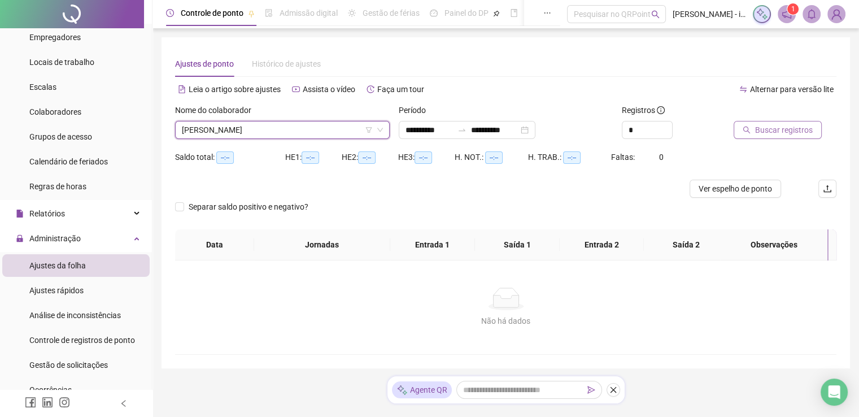
click at [769, 138] on button "Buscar registros" at bounding box center [777, 130] width 88 height 18
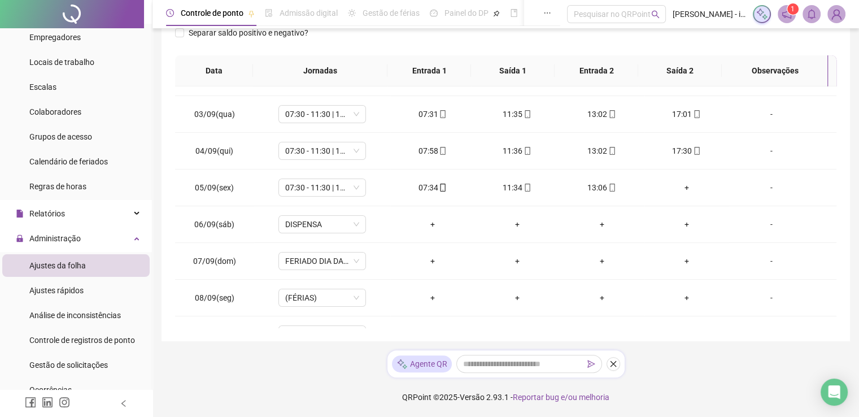
scroll to position [56, 0]
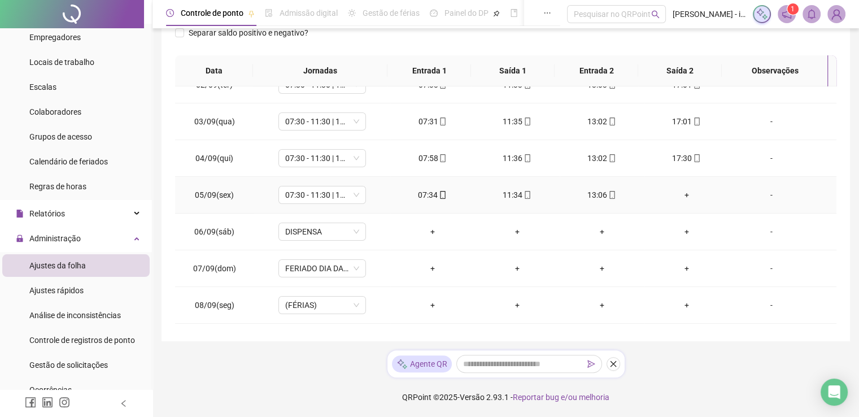
click at [681, 194] on div "+" at bounding box center [686, 195] width 67 height 12
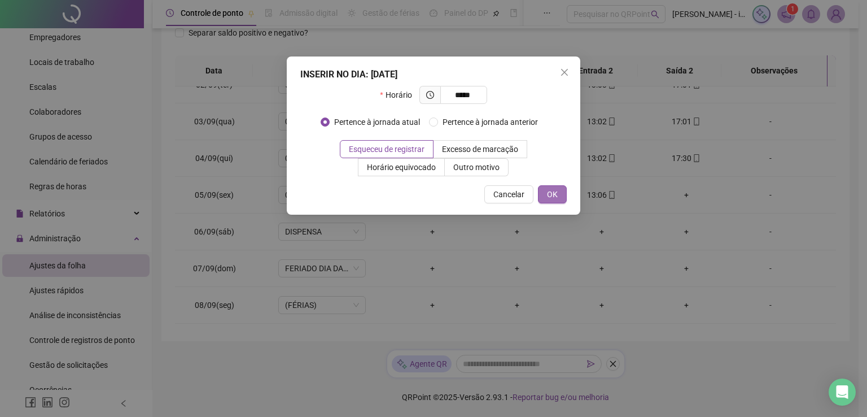
type input "*****"
click at [552, 197] on span "OK" at bounding box center [552, 194] width 11 height 12
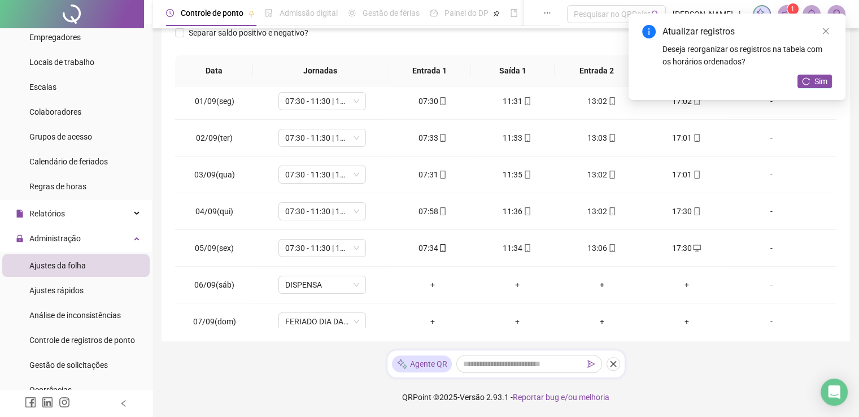
scroll to position [0, 0]
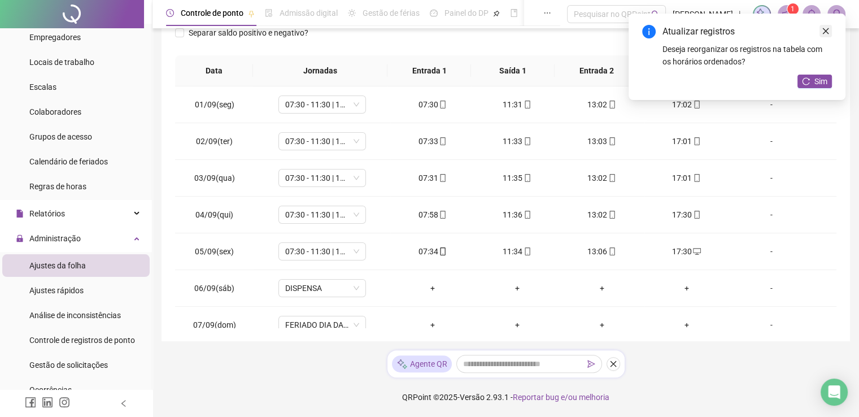
click at [829, 31] on link "Close" at bounding box center [825, 31] width 12 height 12
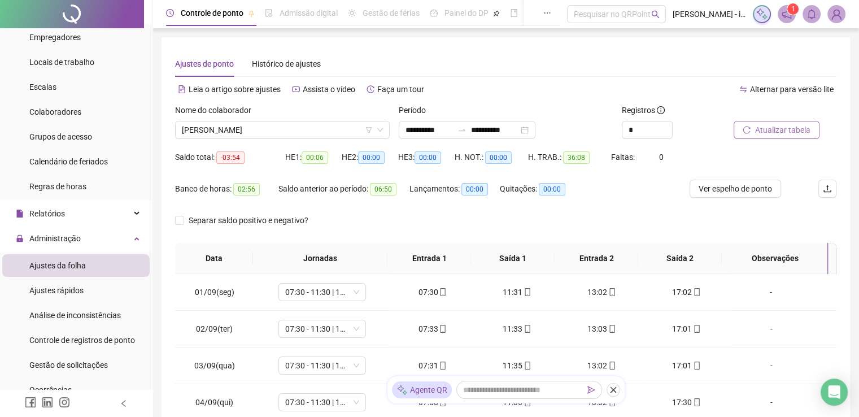
click at [744, 126] on icon "reload" at bounding box center [746, 130] width 8 height 8
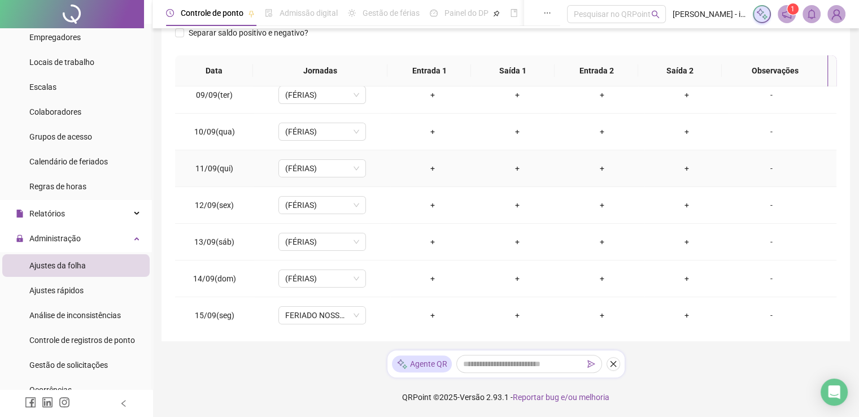
scroll to position [344, 0]
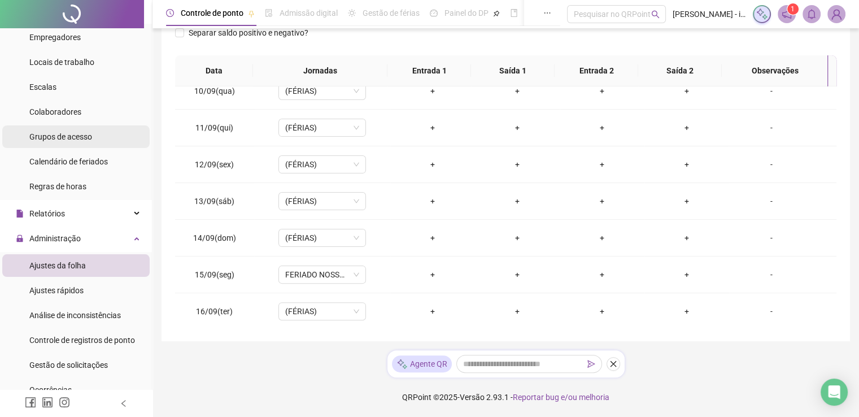
click at [100, 136] on li "Grupos de acesso" at bounding box center [75, 136] width 147 height 23
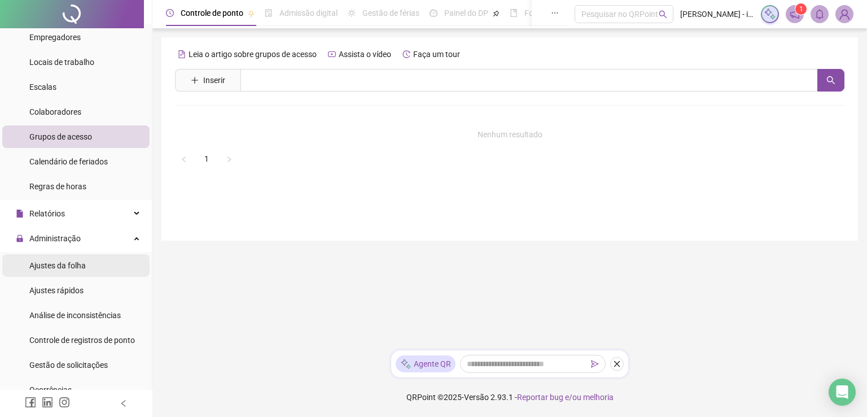
click at [97, 265] on li "Ajustes da folha" at bounding box center [75, 265] width 147 height 23
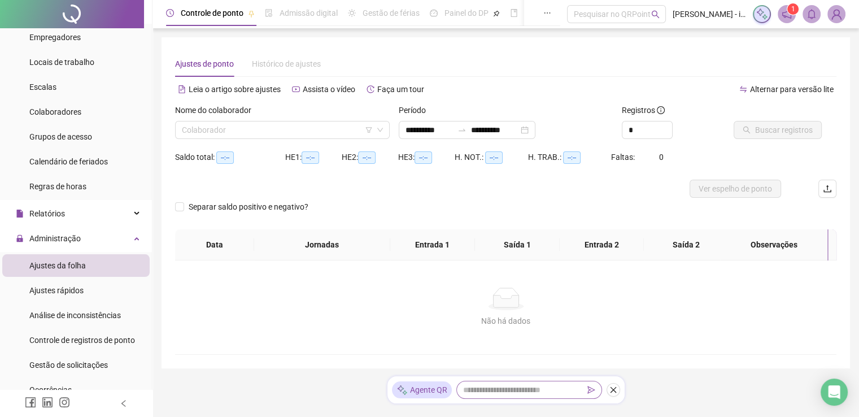
type input "**********"
